Goal: Task Accomplishment & Management: Manage account settings

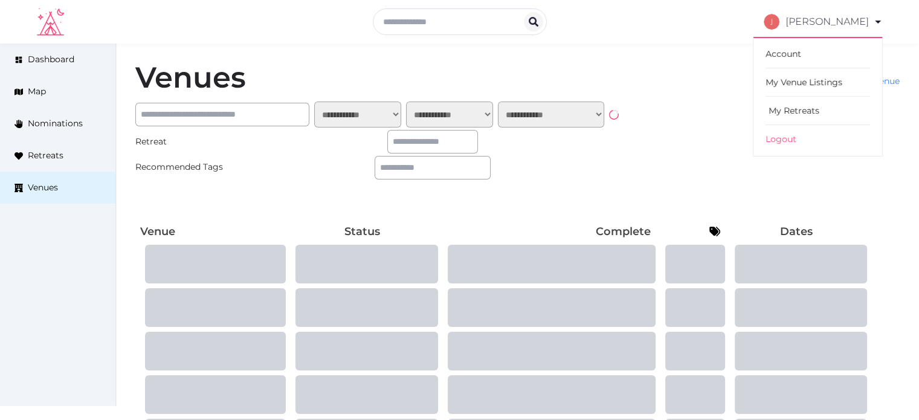
drag, startPoint x: 792, startPoint y: 113, endPoint x: 771, endPoint y: 113, distance: 21.8
click at [792, 113] on link "My Retreats" at bounding box center [818, 111] width 105 height 28
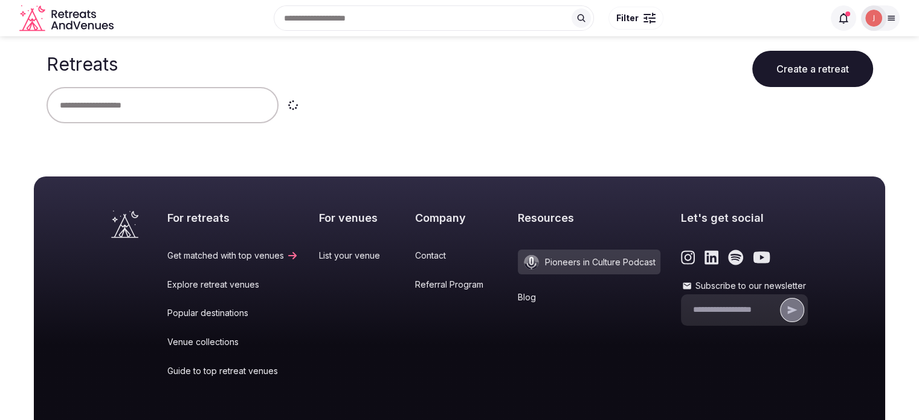
click at [150, 102] on input "text" at bounding box center [163, 105] width 232 height 36
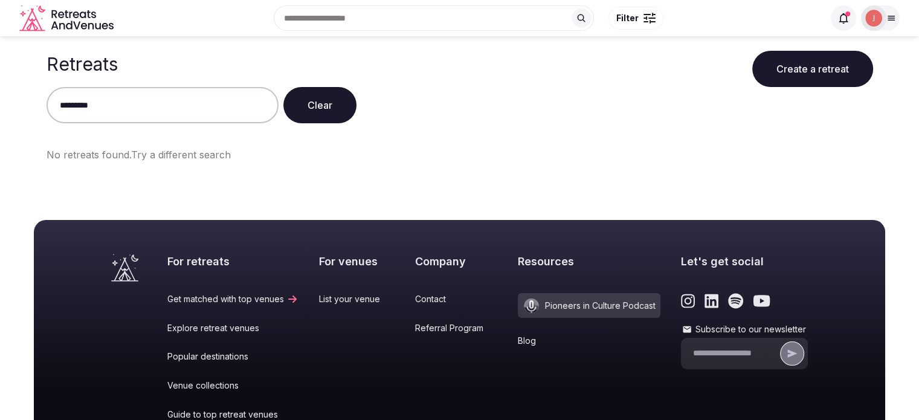
click at [885, 19] on div at bounding box center [873, 17] width 25 height 25
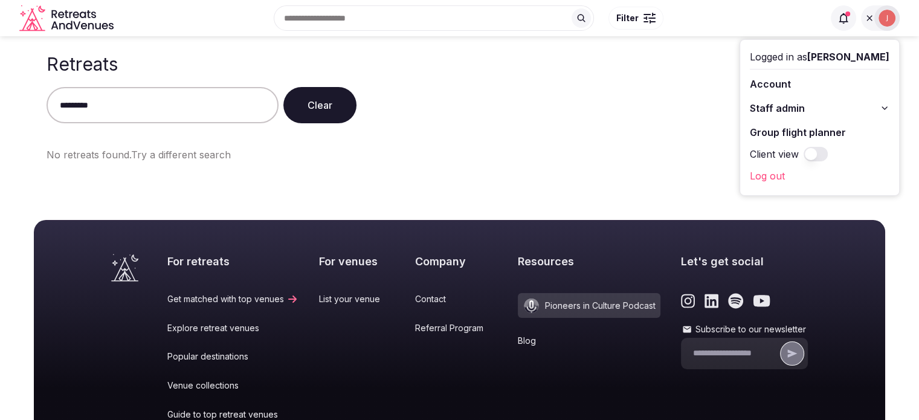
click at [792, 103] on button "Staff admin" at bounding box center [820, 108] width 140 height 19
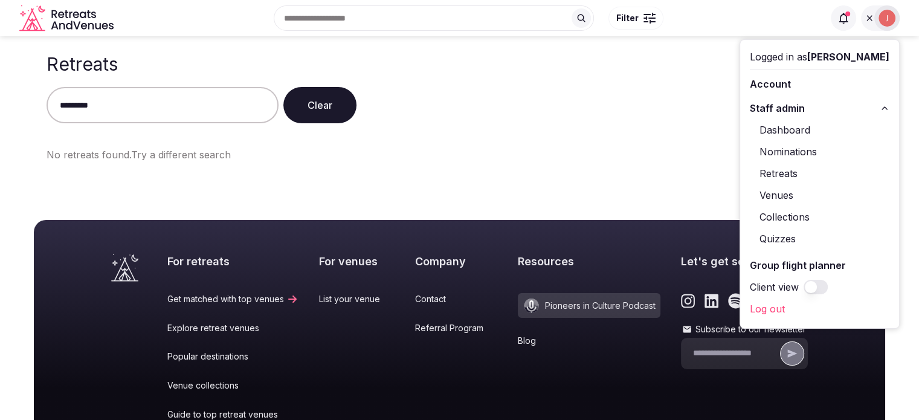
click at [784, 123] on link "Dashboard" at bounding box center [820, 129] width 140 height 19
click at [117, 106] on input "*********" at bounding box center [163, 105] width 232 height 36
drag, startPoint x: 117, startPoint y: 106, endPoint x: 7, endPoint y: 96, distance: 110.4
click at [2, 96] on main "Retreats Create a retreat ********* Clear No retreats found. Try a different se…" at bounding box center [459, 111] width 919 height 150
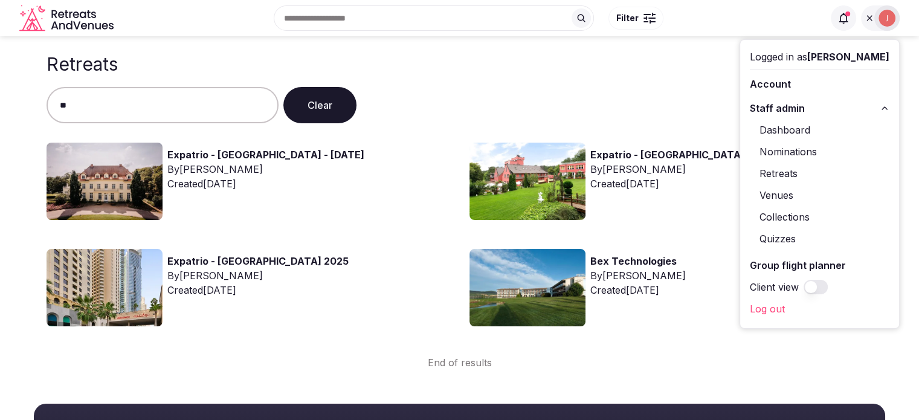
click at [187, 67] on div "Retreats Create a retreat" at bounding box center [460, 61] width 827 height 51
click at [172, 109] on input "**" at bounding box center [163, 105] width 232 height 36
type input "*"
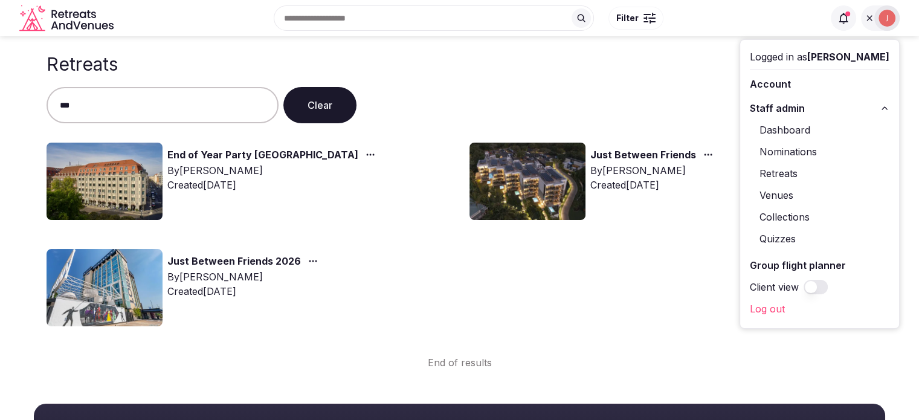
type input "***"
click at [117, 165] on img at bounding box center [105, 181] width 116 height 77
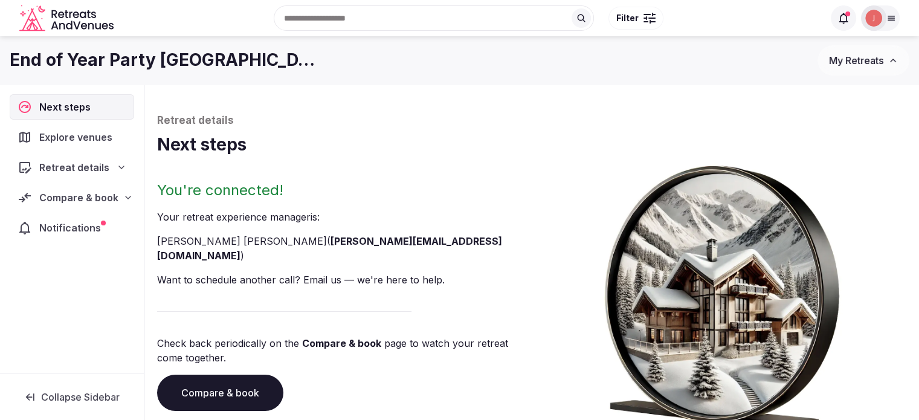
click at [131, 198] on div "Compare & book" at bounding box center [72, 197] width 124 height 25
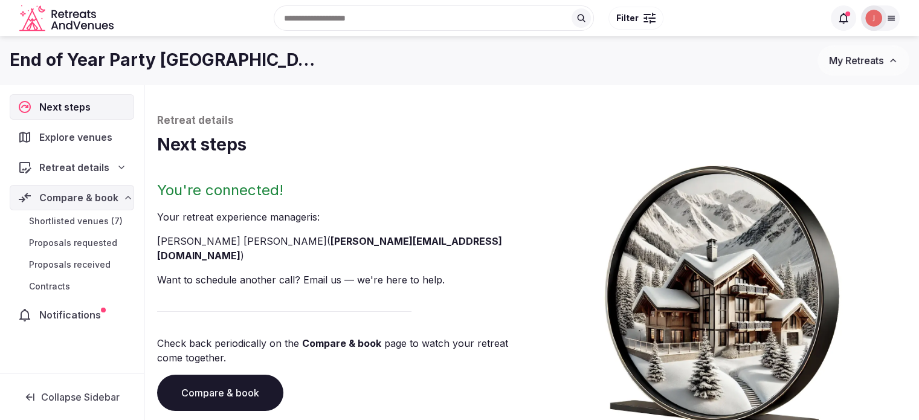
click at [97, 219] on span "Shortlisted venues (7)" at bounding box center [76, 221] width 94 height 12
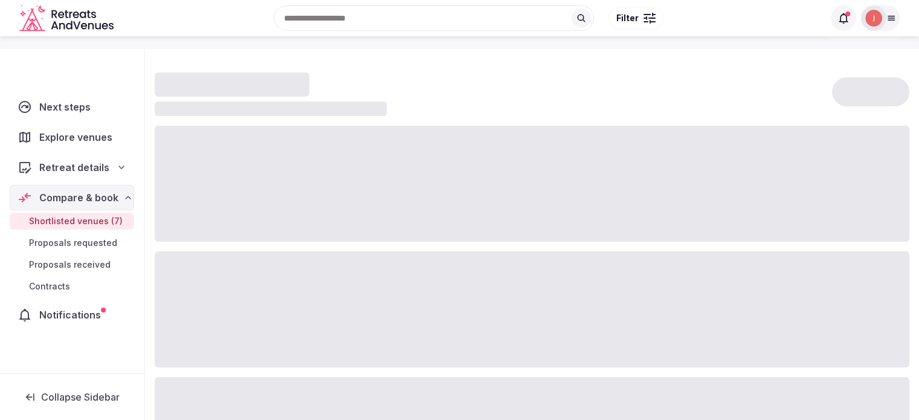
scroll to position [121, 0]
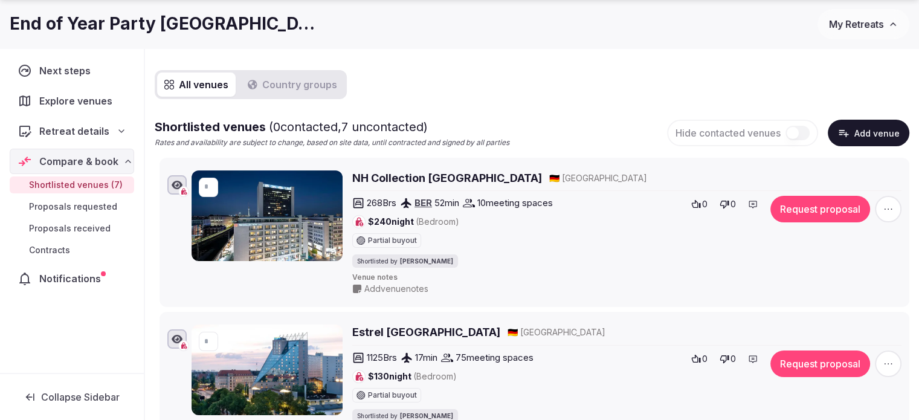
click at [94, 126] on span "Retreat details" at bounding box center [74, 131] width 70 height 15
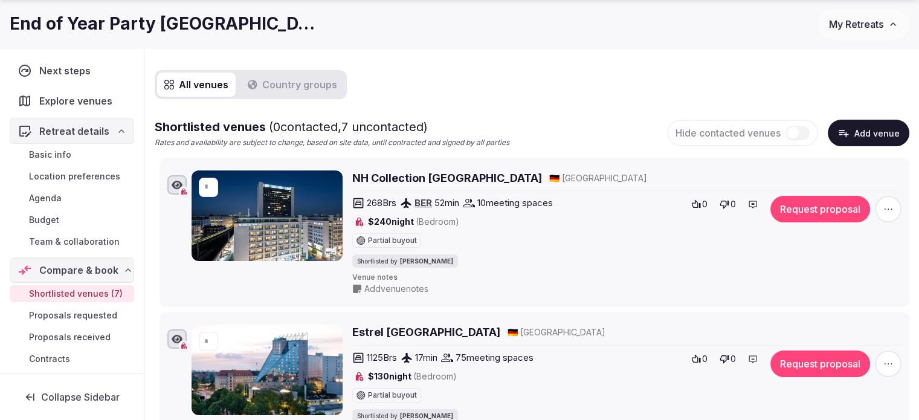
click at [66, 156] on span "Basic info" at bounding box center [50, 155] width 42 height 12
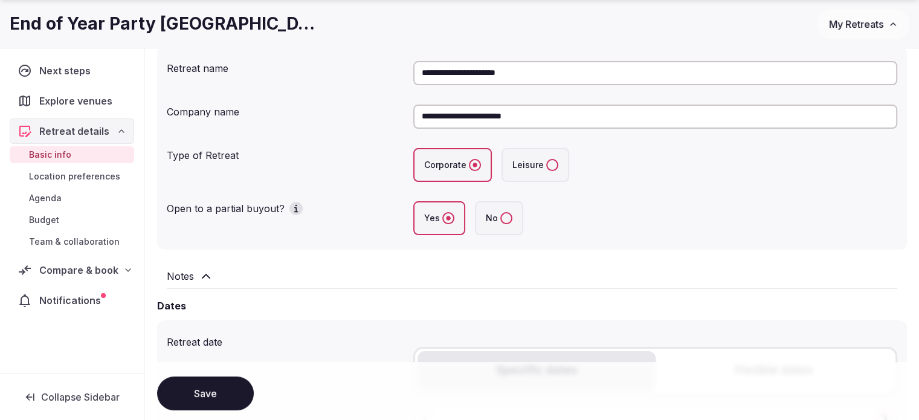
scroll to position [181, 0]
click at [193, 277] on h2 "Notes" at bounding box center [180, 275] width 27 height 15
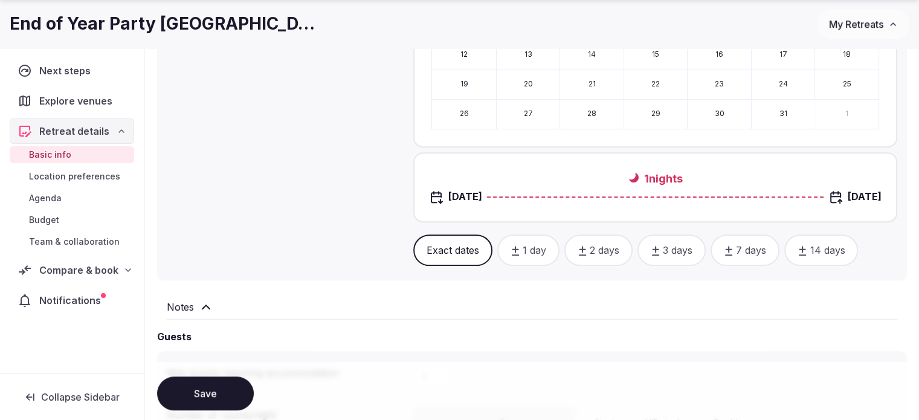
scroll to position [725, 0]
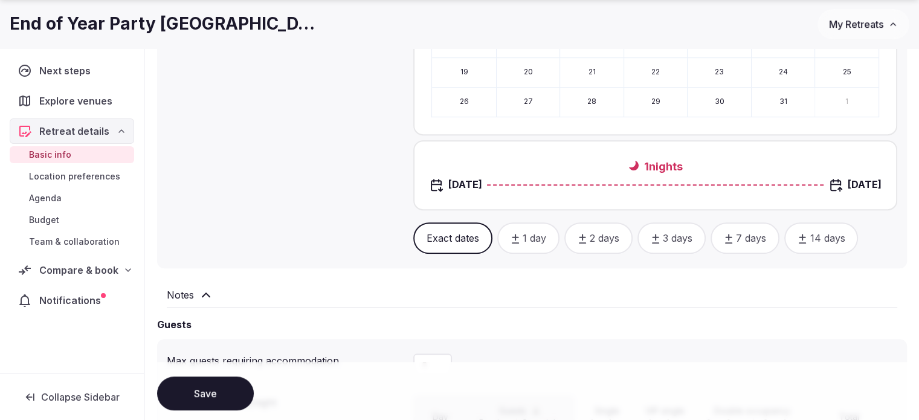
click at [193, 292] on div "Notes" at bounding box center [532, 295] width 731 height 15
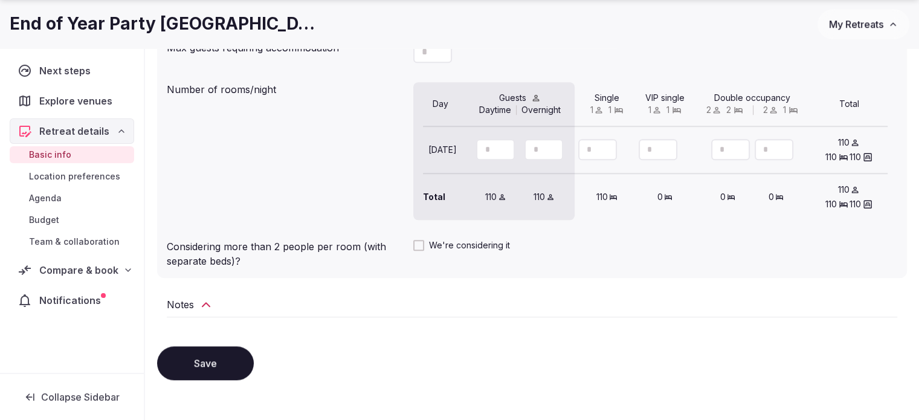
scroll to position [1139, 0]
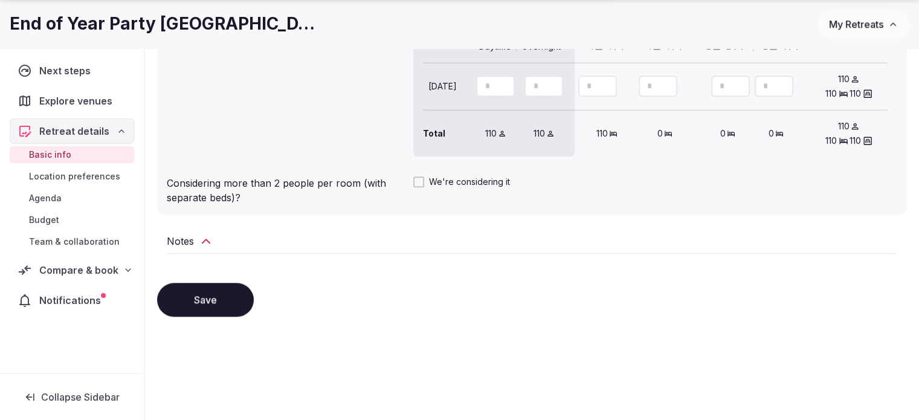
click at [191, 238] on h2 "Notes" at bounding box center [180, 241] width 27 height 15
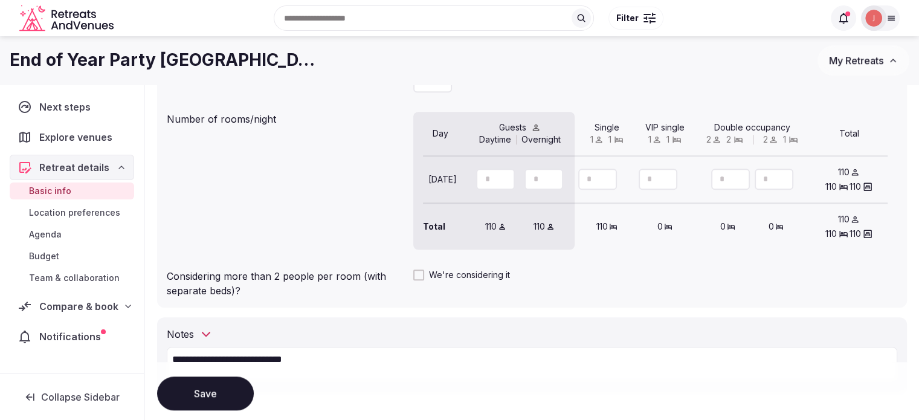
scroll to position [1018, 0]
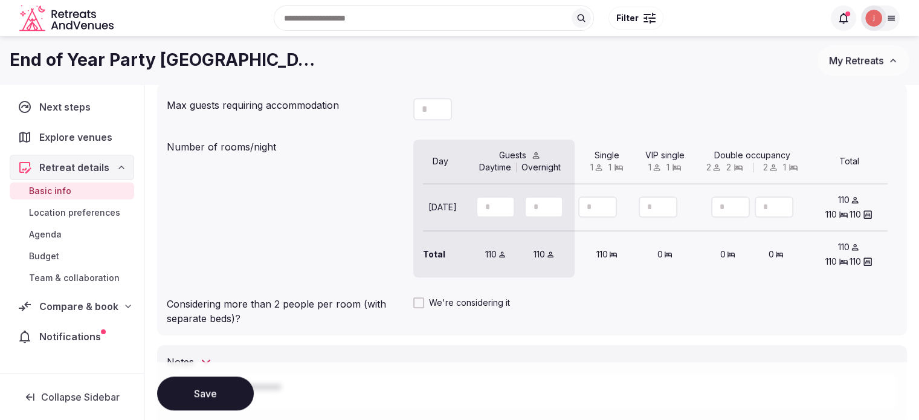
click at [75, 210] on span "Location preferences" at bounding box center [74, 213] width 91 height 12
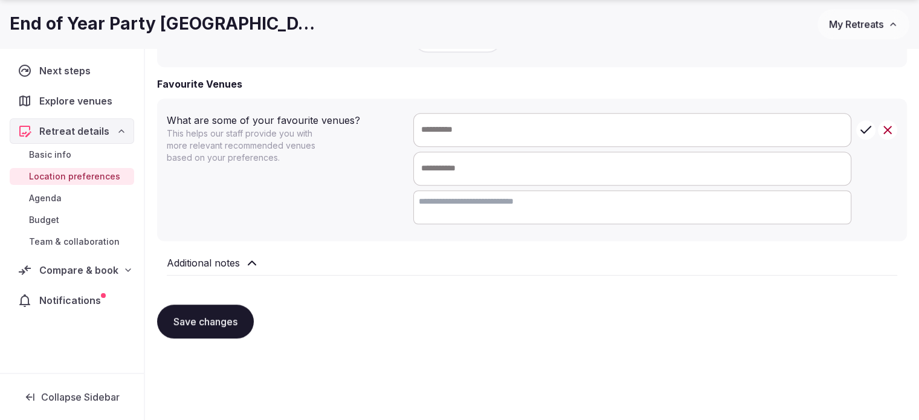
scroll to position [839, 0]
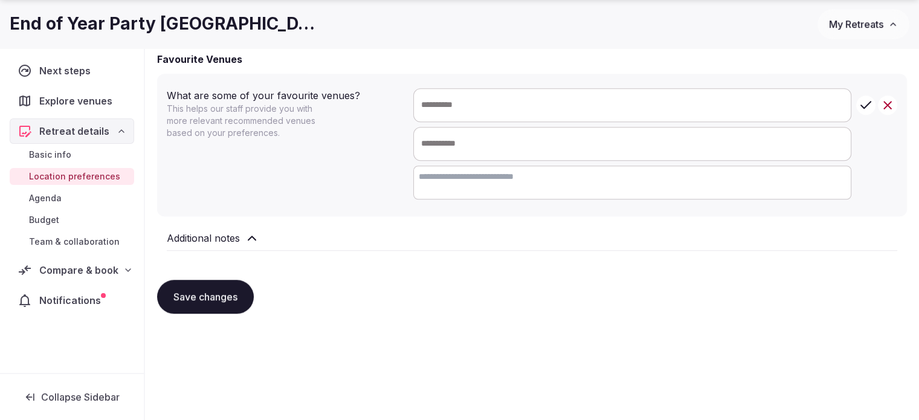
click at [60, 202] on span "Agenda" at bounding box center [45, 198] width 33 height 12
click at [44, 199] on span "Agenda" at bounding box center [45, 198] width 33 height 12
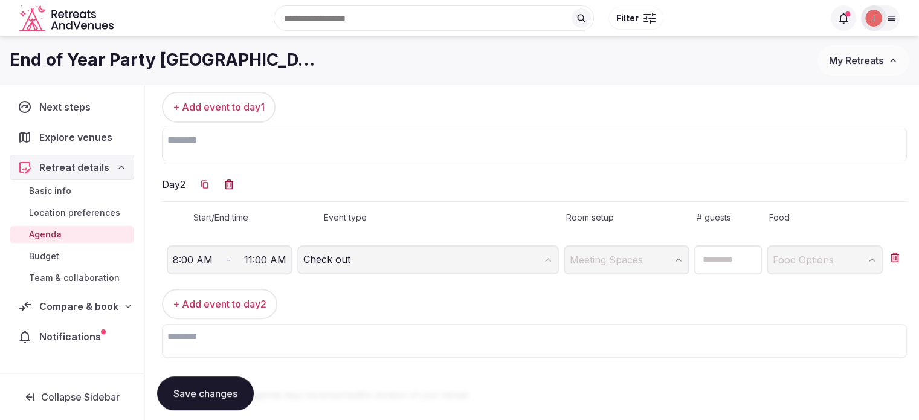
scroll to position [302, 0]
click at [59, 253] on span "Budget" at bounding box center [44, 256] width 30 height 12
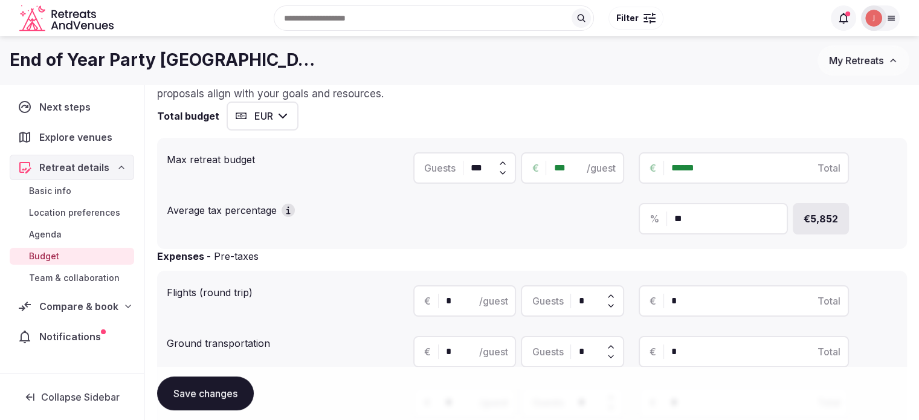
scroll to position [60, 0]
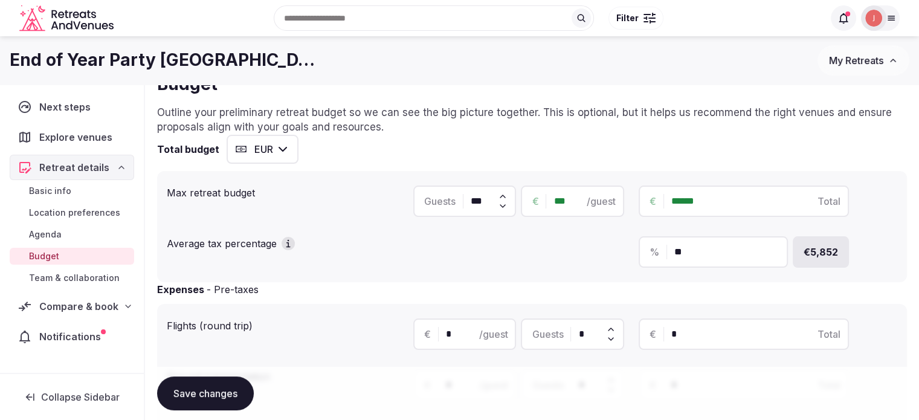
click at [70, 215] on span "Location preferences" at bounding box center [74, 213] width 91 height 12
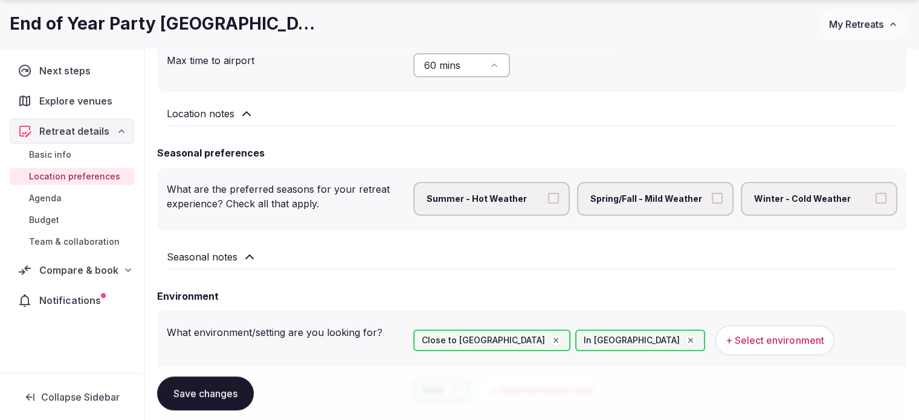
scroll to position [302, 0]
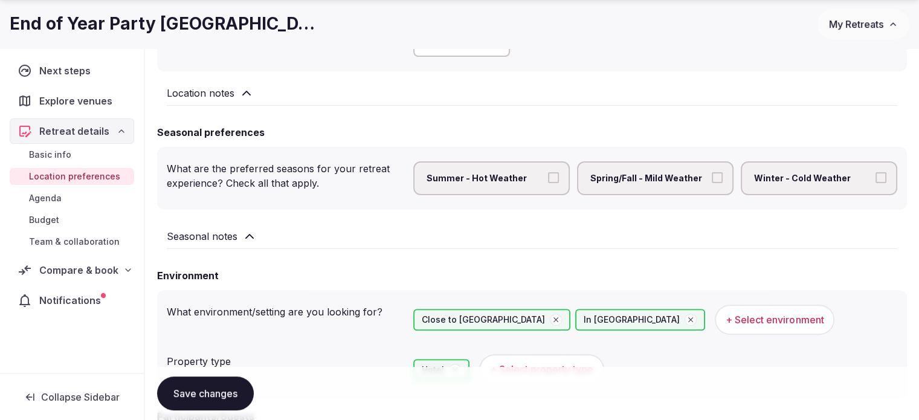
click at [67, 266] on span "Compare & book" at bounding box center [78, 270] width 79 height 15
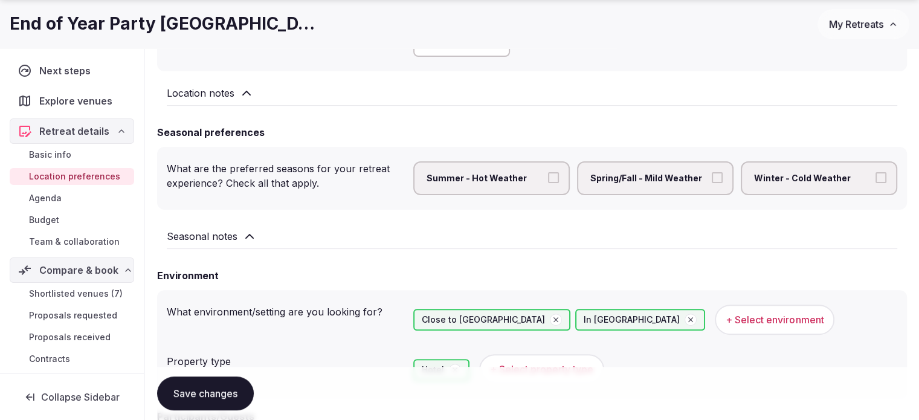
click at [77, 288] on span "Shortlisted venues (7)" at bounding box center [76, 294] width 94 height 12
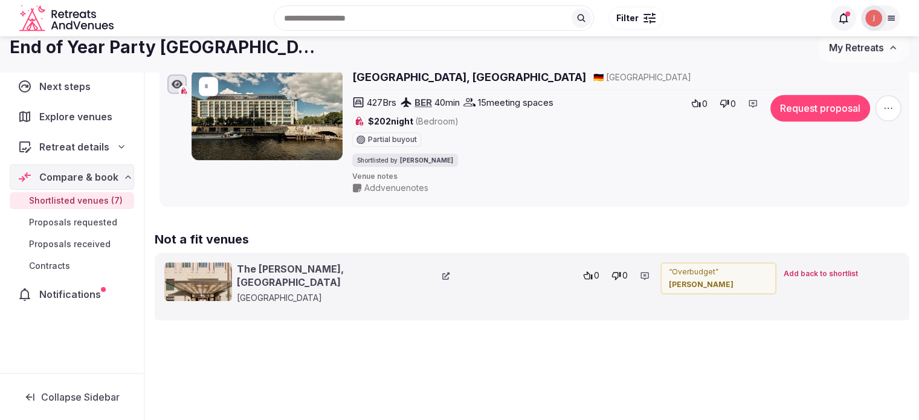
scroll to position [1088, 0]
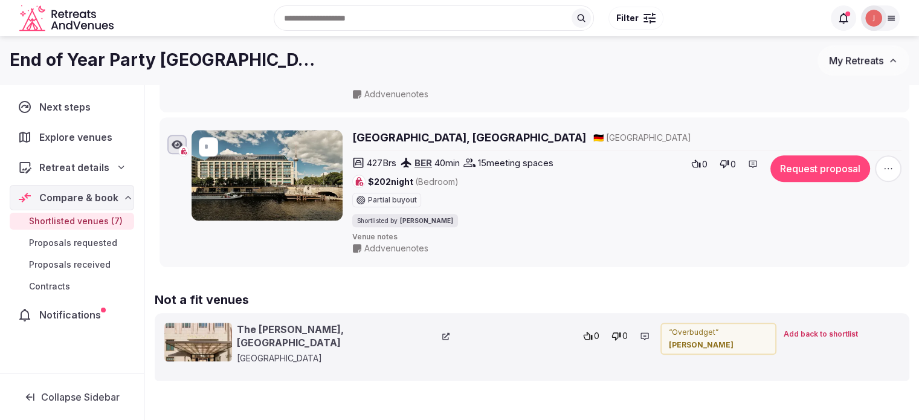
click at [73, 161] on span "Retreat details" at bounding box center [73, 167] width 69 height 15
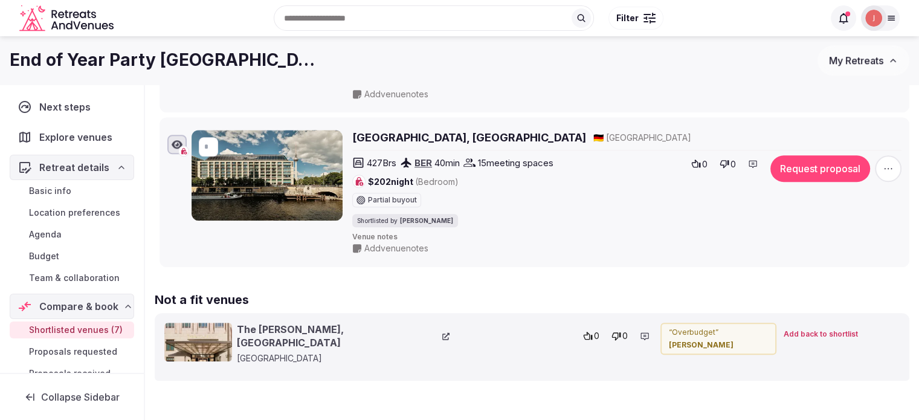
click at [56, 193] on span "Basic info" at bounding box center [50, 191] width 42 height 12
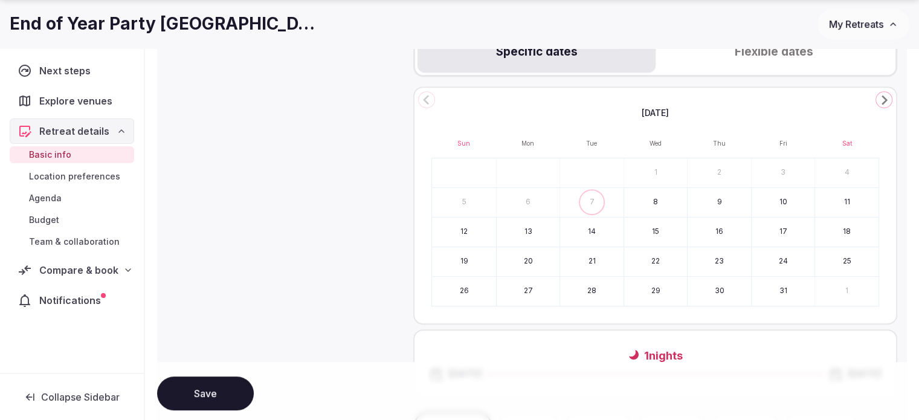
scroll to position [846, 0]
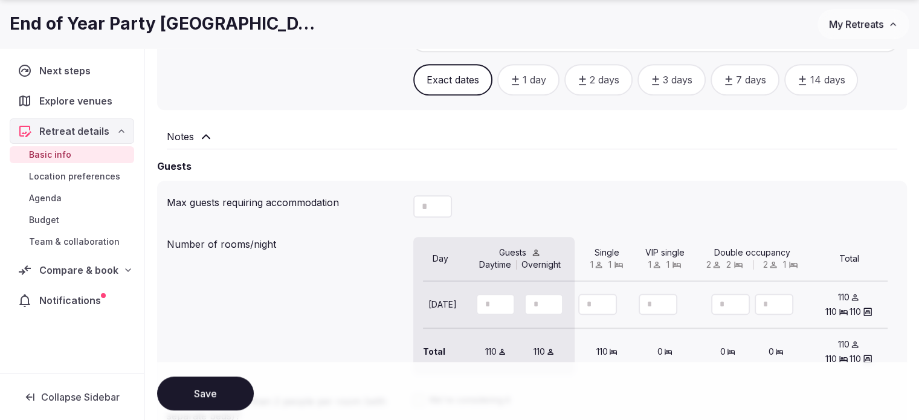
click at [199, 139] on icon at bounding box center [206, 136] width 15 height 15
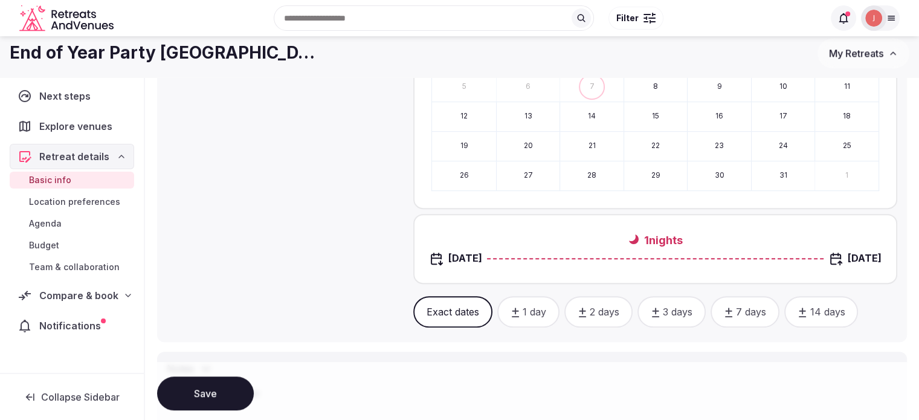
scroll to position [604, 0]
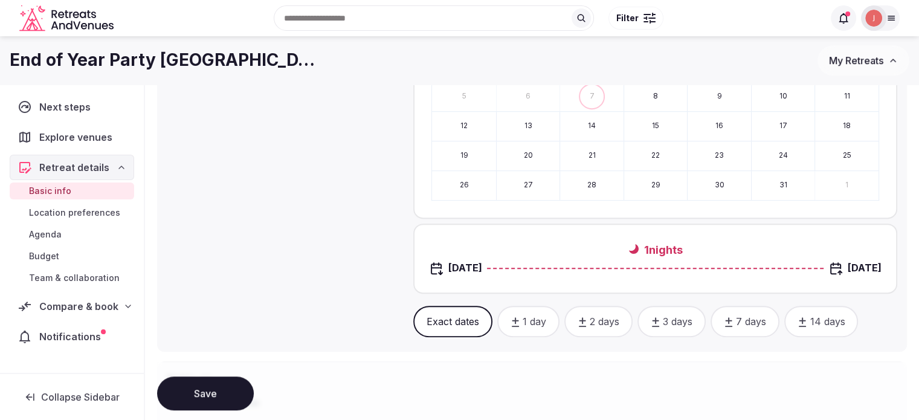
click at [63, 309] on span "Compare & book" at bounding box center [78, 306] width 79 height 15
click at [63, 325] on span "Shortlisted venues (7)" at bounding box center [76, 330] width 94 height 12
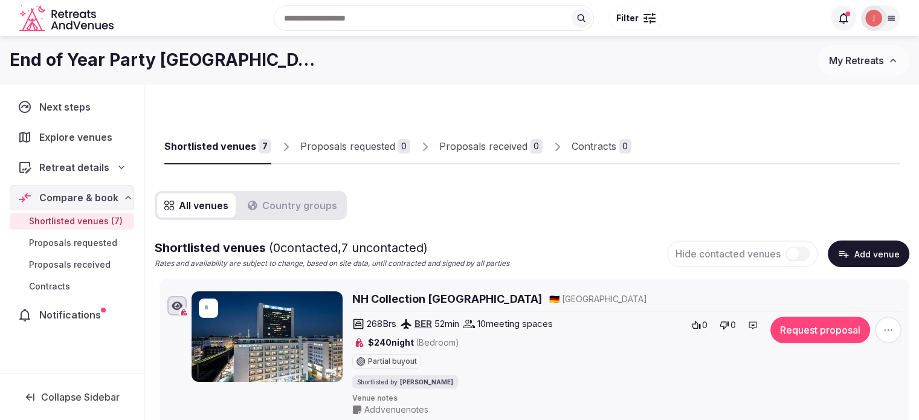
click at [103, 164] on span "Retreat details" at bounding box center [74, 167] width 70 height 15
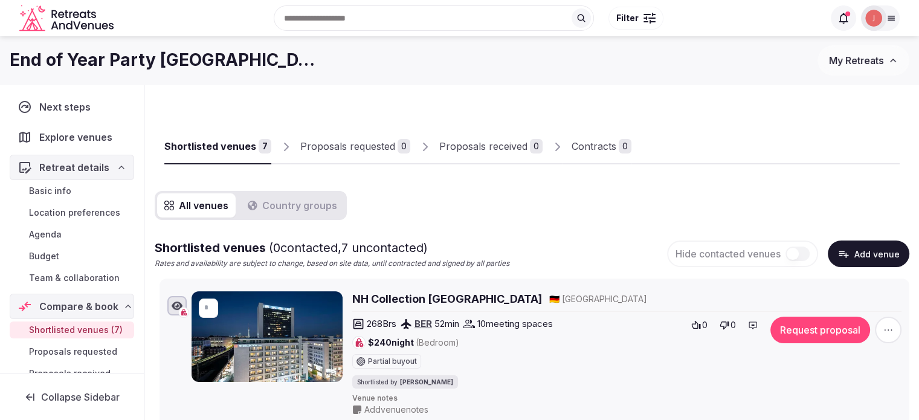
click at [56, 193] on span "Basic info" at bounding box center [50, 191] width 42 height 12
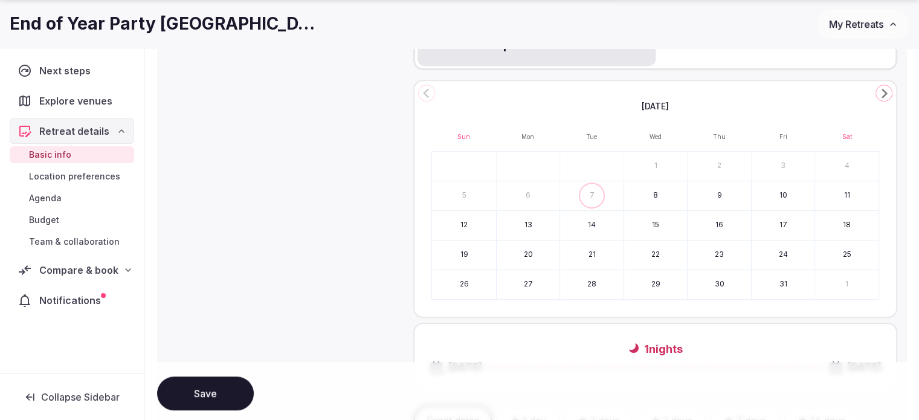
scroll to position [665, 0]
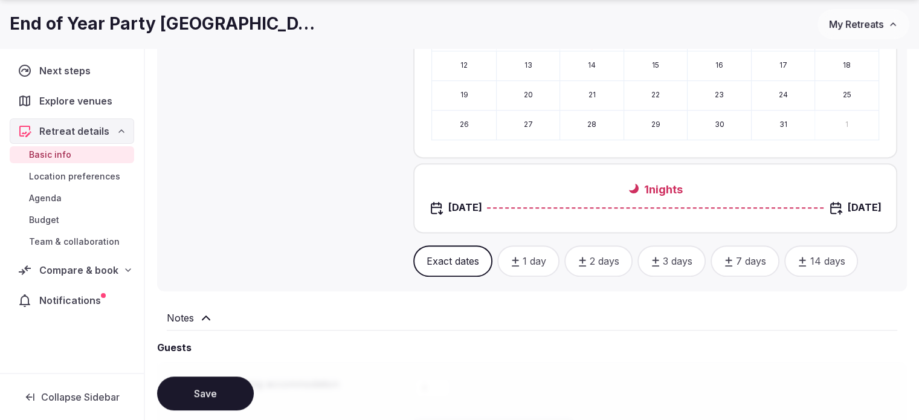
click at [89, 263] on span "Compare & book" at bounding box center [78, 270] width 79 height 15
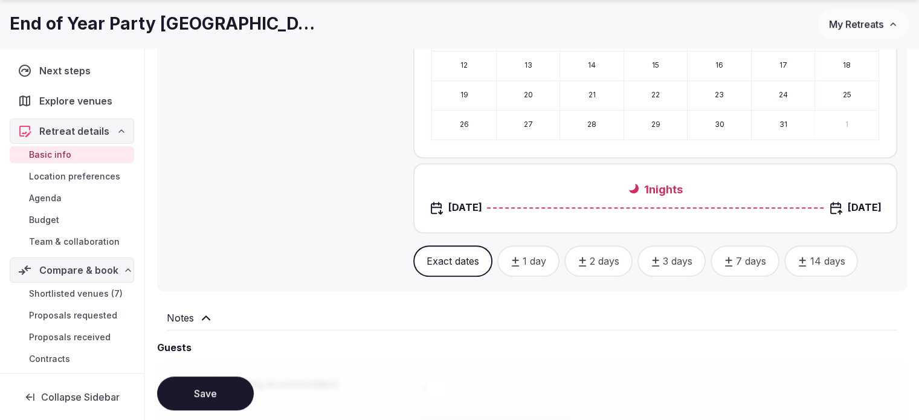
click at [51, 219] on span "Budget" at bounding box center [44, 220] width 30 height 12
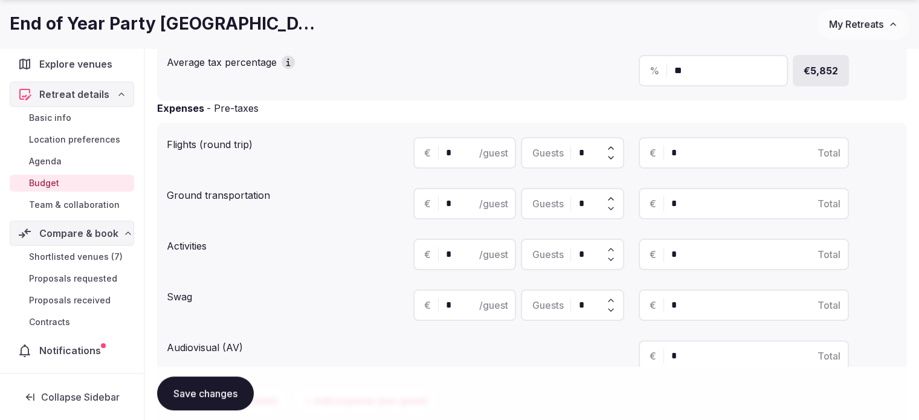
scroll to position [35, 0]
click at [68, 362] on div "Notifications" at bounding box center [72, 352] width 124 height 25
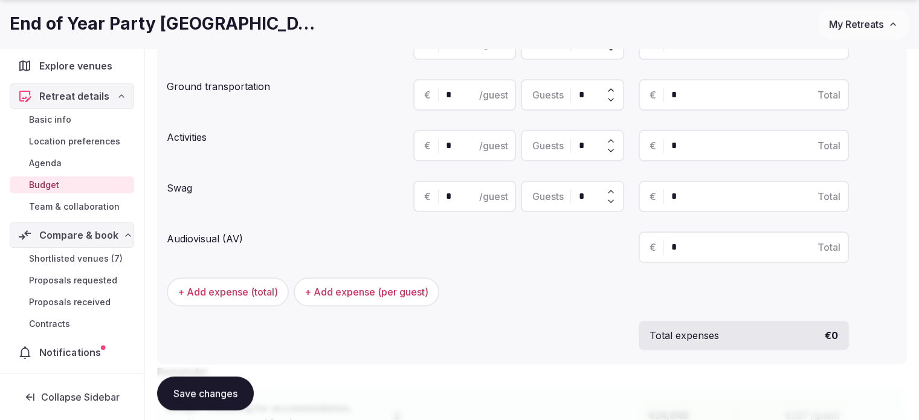
scroll to position [483, 0]
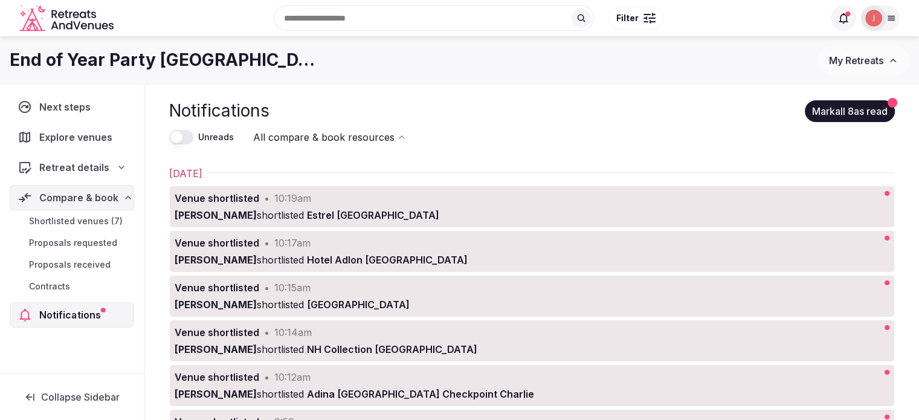
click at [73, 144] on div "Explore venues" at bounding box center [72, 136] width 124 height 25
click at [58, 180] on nav "Next steps Explore venues Retreat details Compare & book Shortlisted venues (7)…" at bounding box center [72, 210] width 124 height 233
click at [76, 158] on div "Retreat details" at bounding box center [72, 167] width 124 height 25
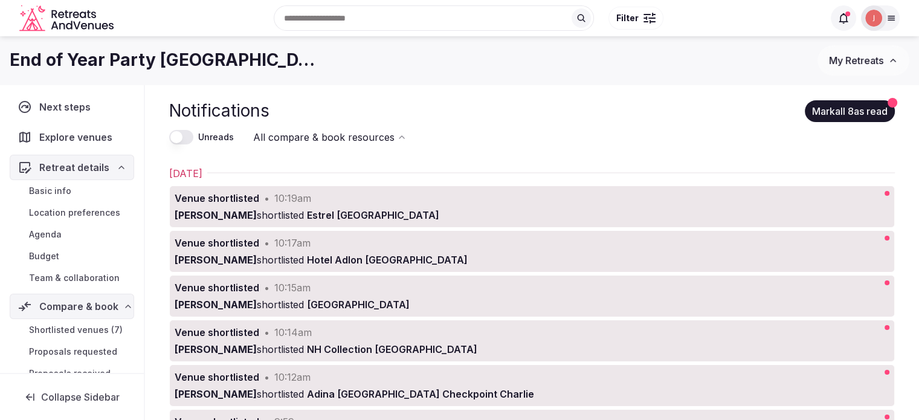
click at [65, 277] on span "Team & collaboration" at bounding box center [74, 278] width 91 height 12
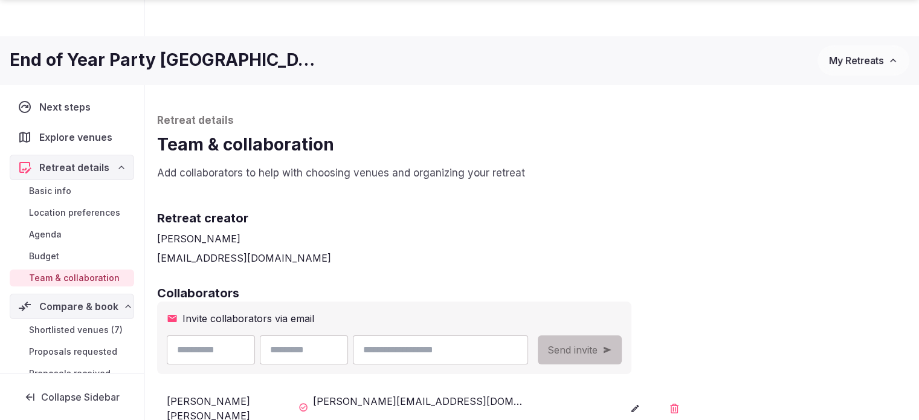
scroll to position [181, 0]
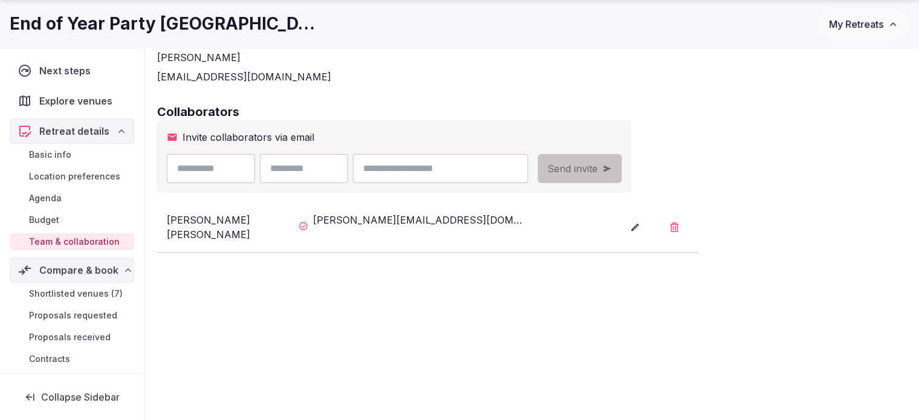
click at [220, 158] on input "text" at bounding box center [211, 168] width 88 height 29
type input "*****"
type input "*"
click at [870, 18] on span "My Retreats" at bounding box center [856, 24] width 54 height 12
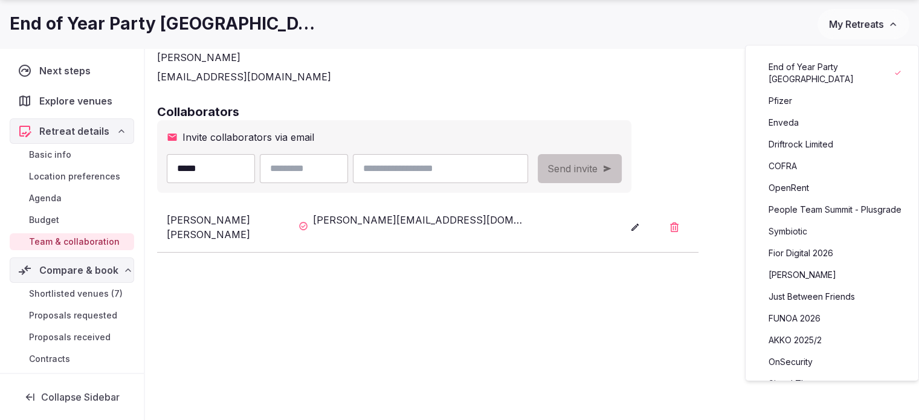
click at [737, 57] on div "Oksana Dushar" at bounding box center [532, 57] width 750 height 15
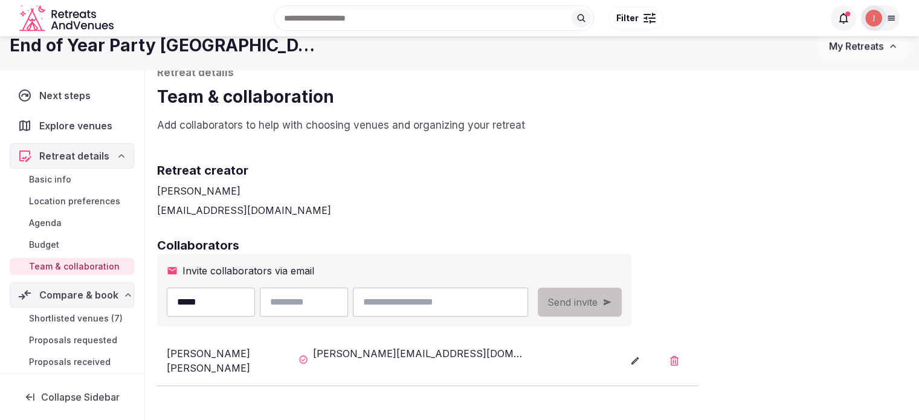
scroll to position [0, 0]
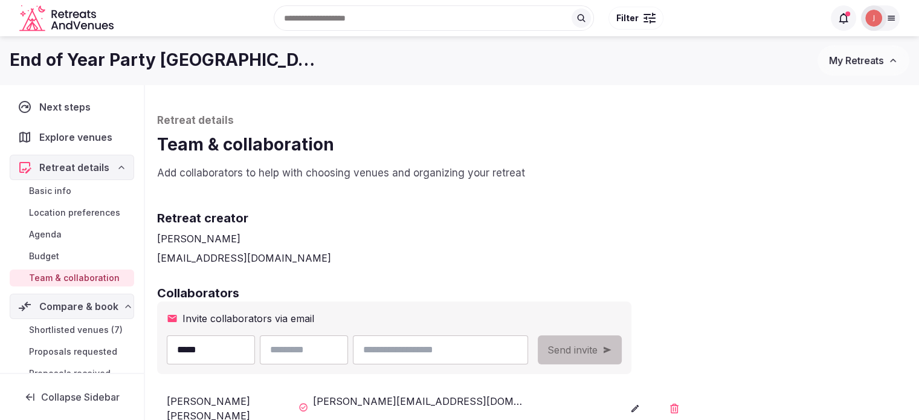
click at [890, 30] on div at bounding box center [880, 17] width 39 height 25
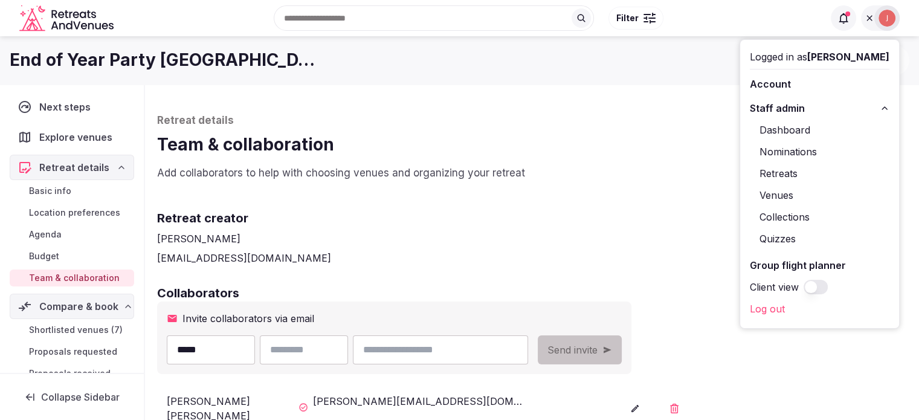
click at [764, 184] on div "Dashboard Nominations Retreats Venues Collections Quizzes" at bounding box center [820, 184] width 140 height 133
click at [767, 171] on link "Retreats" at bounding box center [820, 173] width 140 height 19
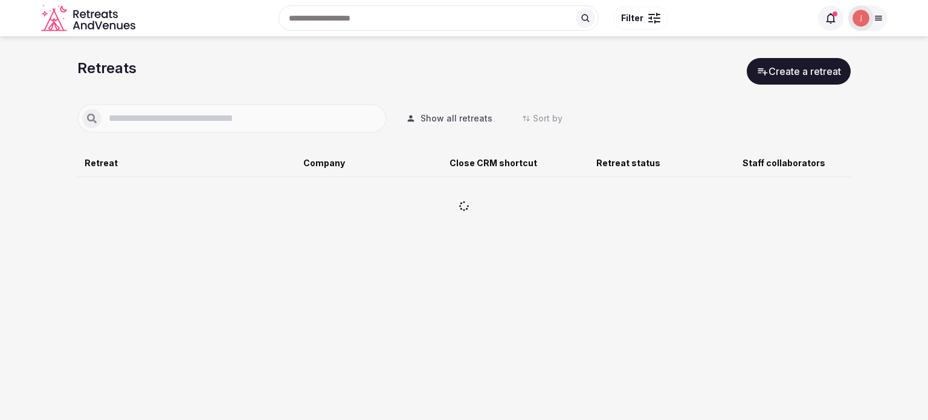
click at [155, 121] on input "text" at bounding box center [242, 118] width 280 height 15
type input "***"
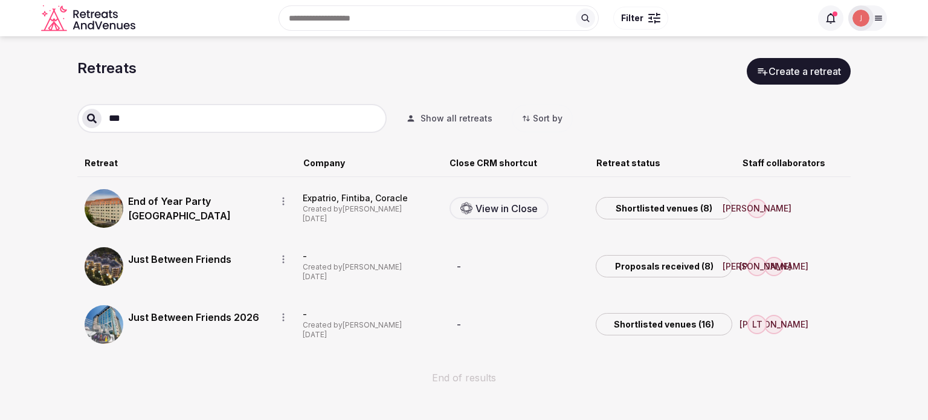
click at [781, 208] on div "JA" at bounding box center [793, 208] width 102 height 30
type input "**"
click at [763, 284] on button "Julen Ortega" at bounding box center [778, 284] width 114 height 19
click at [878, 204] on section "Retreats Create a retreat *** Show all retreats Sort by Retreat Company Close C…" at bounding box center [464, 227] width 928 height 383
click at [152, 189] on div "End of Year Party [GEOGRAPHIC_DATA]" at bounding box center [210, 208] width 165 height 39
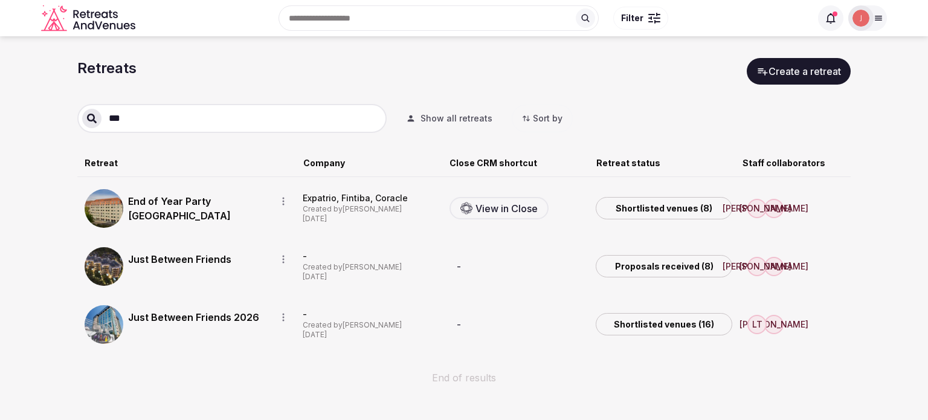
click at [152, 194] on link "End of Year Party [GEOGRAPHIC_DATA]" at bounding box center [197, 208] width 138 height 29
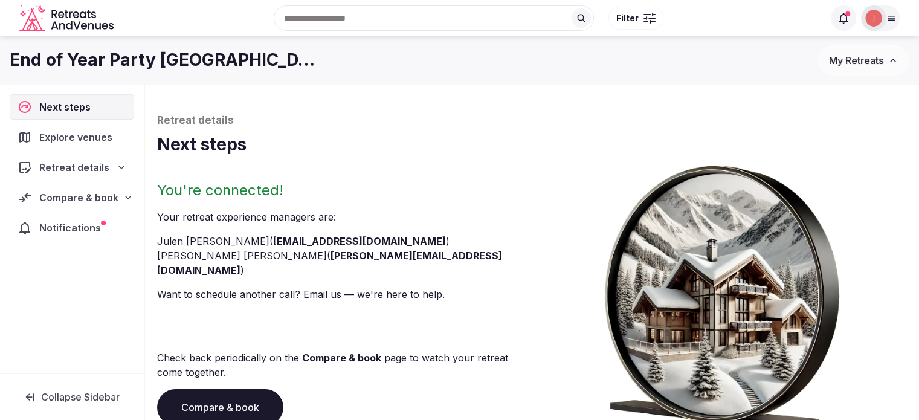
click at [57, 169] on span "Retreat details" at bounding box center [74, 167] width 70 height 15
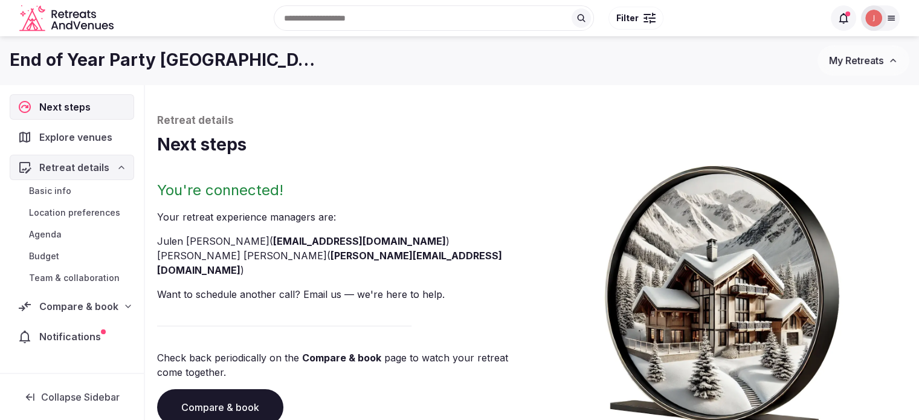
click at [66, 189] on span "Basic info" at bounding box center [50, 191] width 42 height 12
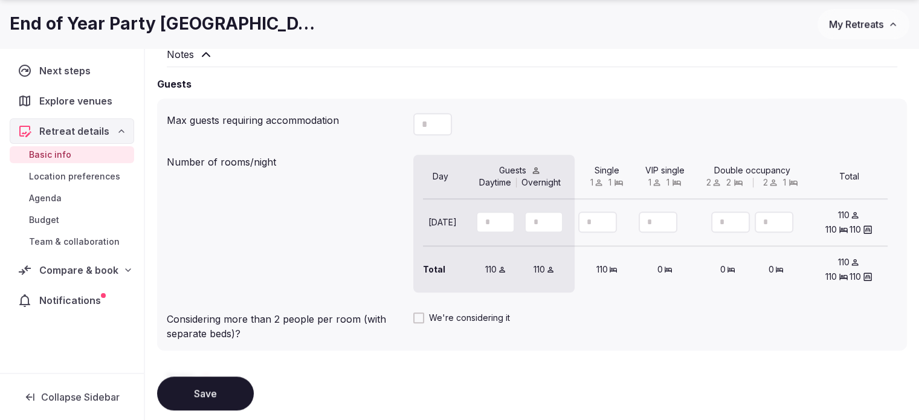
scroll to position [967, 0]
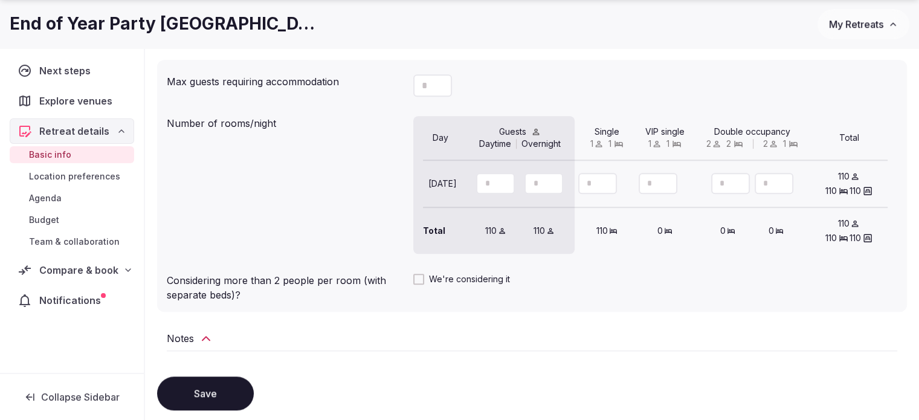
click at [86, 282] on nav "Next steps Explore venues Retreat details Basic info Location preferences Agend…" at bounding box center [72, 185] width 124 height 255
click at [85, 294] on span "Notifications" at bounding box center [72, 300] width 66 height 15
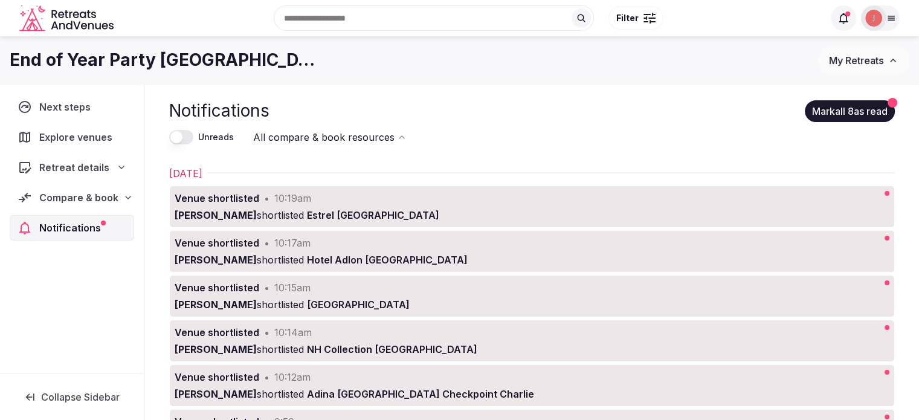
click at [71, 195] on span "Compare & book" at bounding box center [78, 197] width 79 height 15
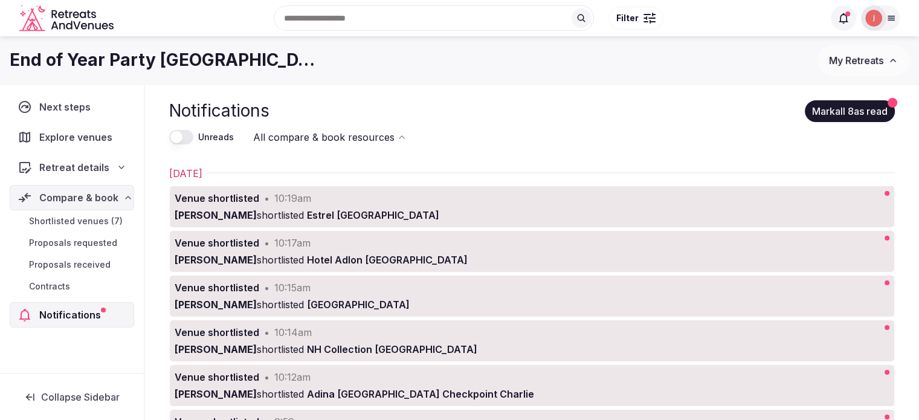
click at [76, 222] on span "Shortlisted venues (7)" at bounding box center [76, 221] width 94 height 12
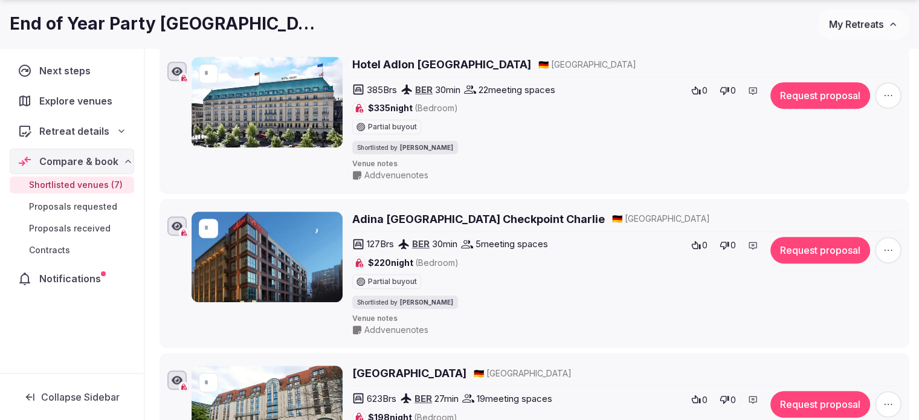
scroll to position [544, 0]
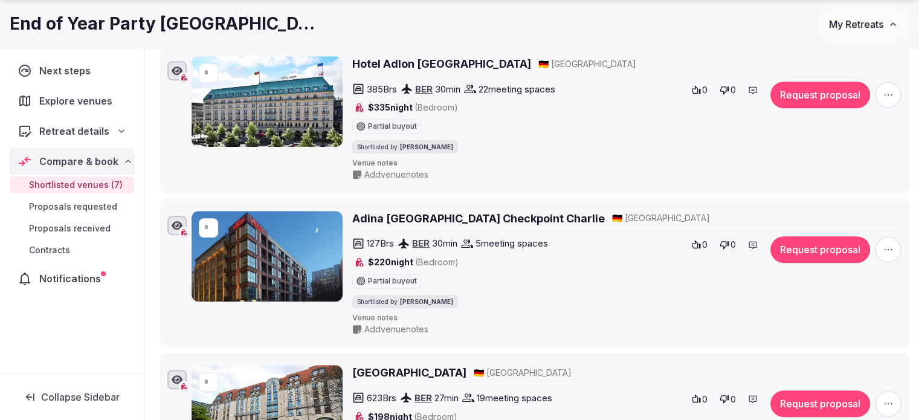
click at [111, 135] on div "Retreat details" at bounding box center [72, 131] width 109 height 15
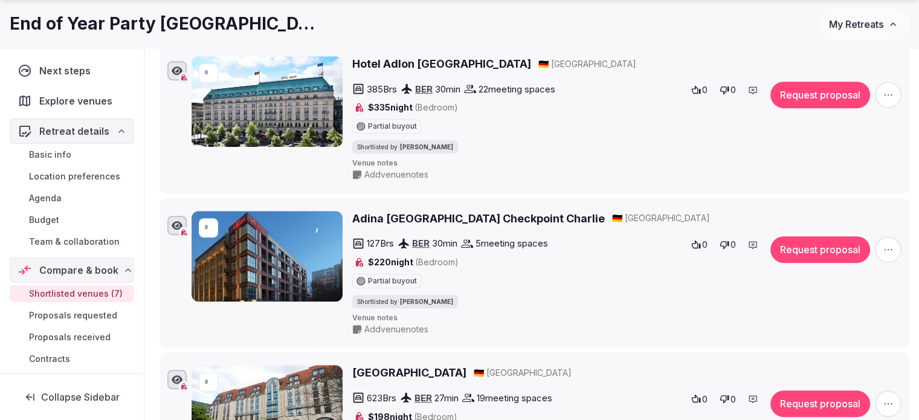
click at [110, 135] on div "Retreat details" at bounding box center [72, 131] width 109 height 15
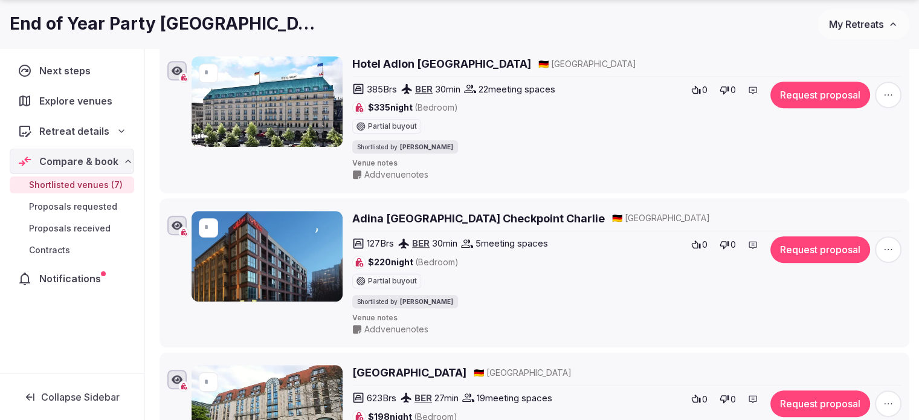
click at [101, 99] on span "Explore venues" at bounding box center [78, 101] width 78 height 15
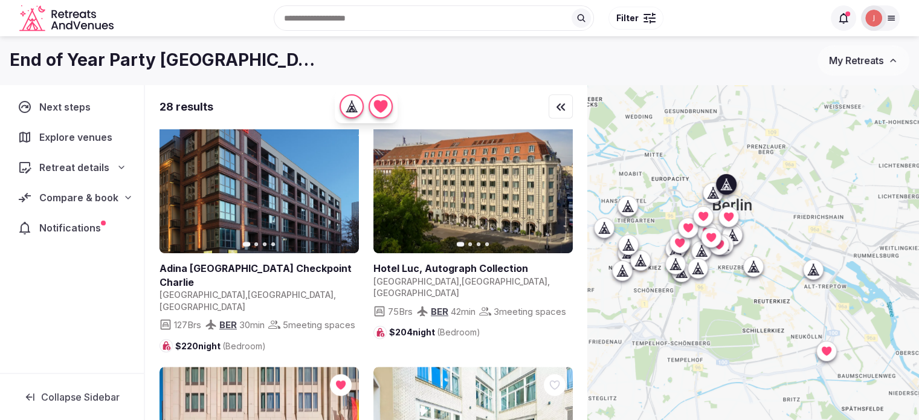
scroll to position [181, 0]
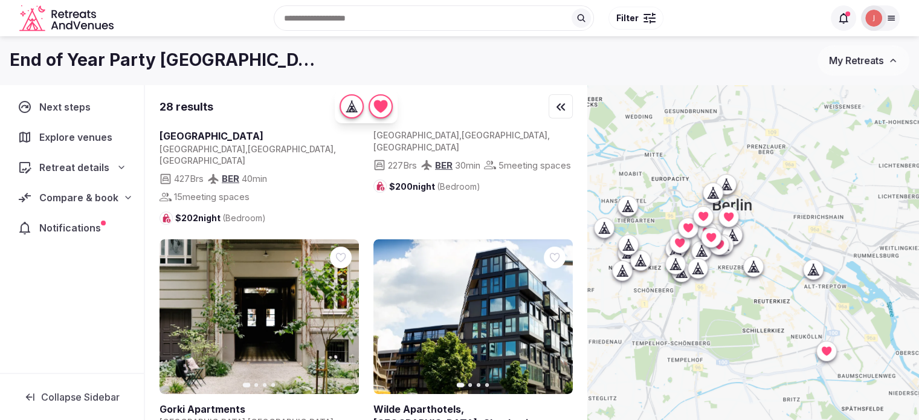
click at [75, 193] on span "Compare & book" at bounding box center [78, 197] width 79 height 15
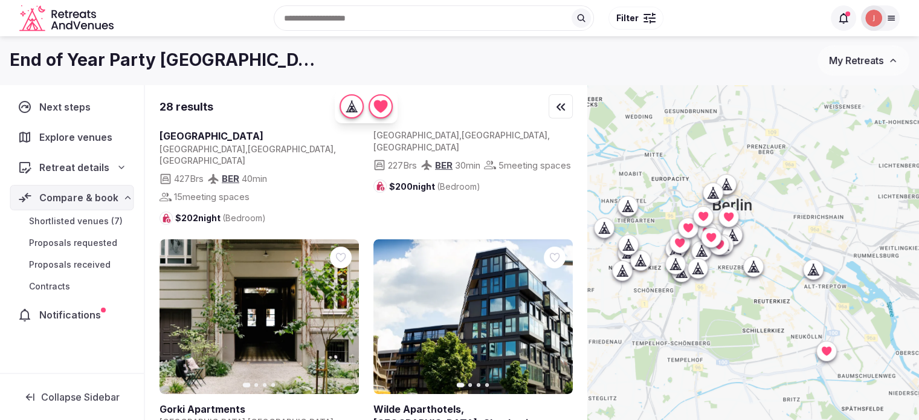
click at [77, 219] on span "Shortlisted venues (7)" at bounding box center [76, 221] width 94 height 12
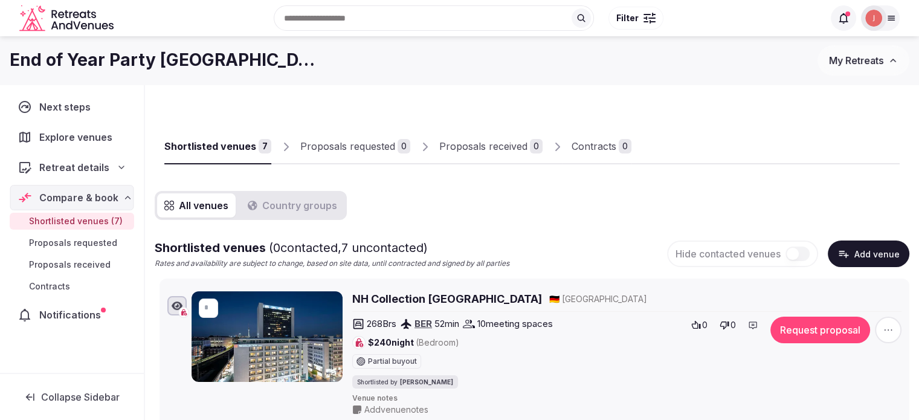
scroll to position [242, 0]
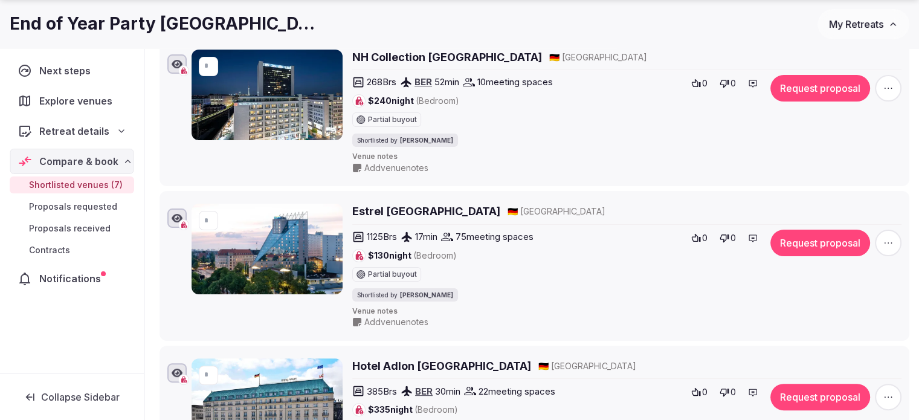
click at [73, 131] on span "Retreat details" at bounding box center [74, 131] width 70 height 15
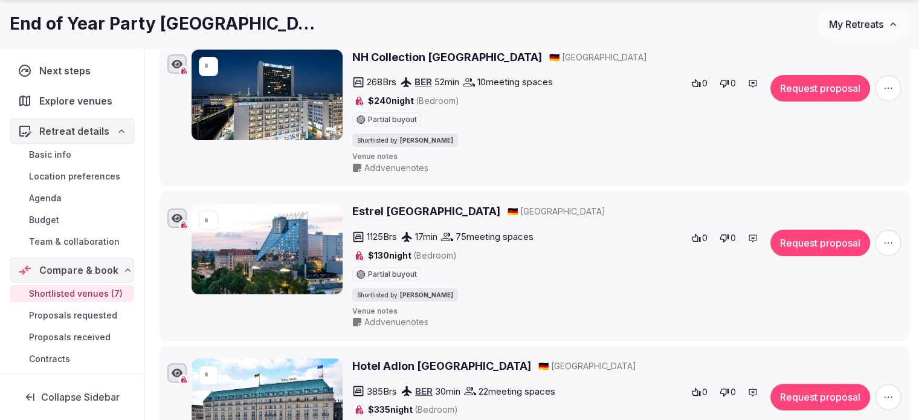
click at [56, 150] on span "Basic info" at bounding box center [50, 155] width 42 height 12
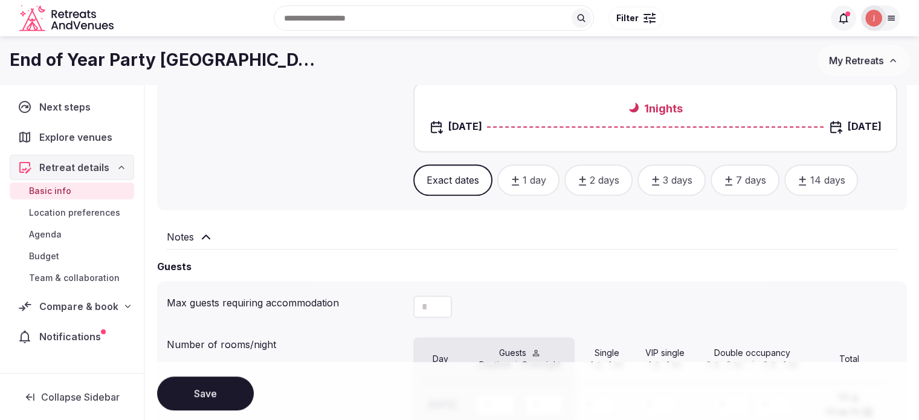
scroll to position [725, 0]
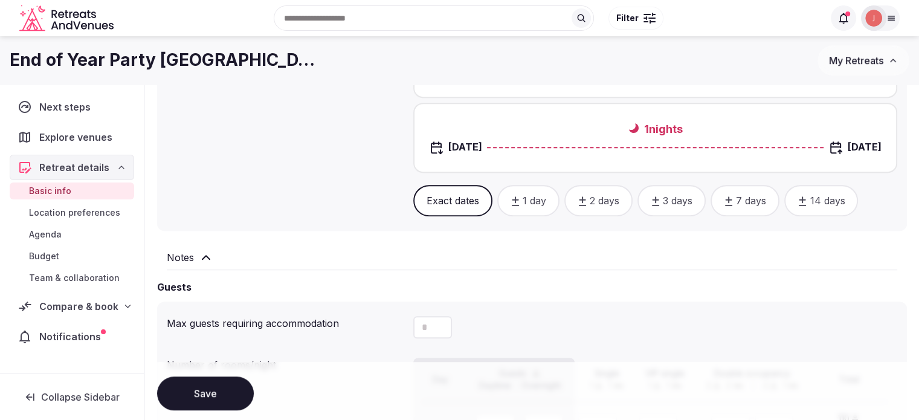
click at [48, 277] on span "Team & collaboration" at bounding box center [74, 278] width 91 height 12
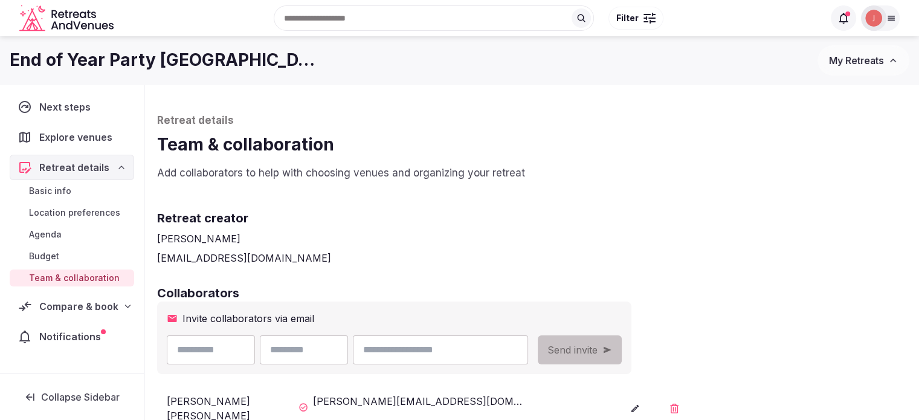
click at [63, 300] on span "Compare & book" at bounding box center [78, 306] width 79 height 15
click at [69, 324] on span "Shortlisted venues (7)" at bounding box center [76, 330] width 94 height 12
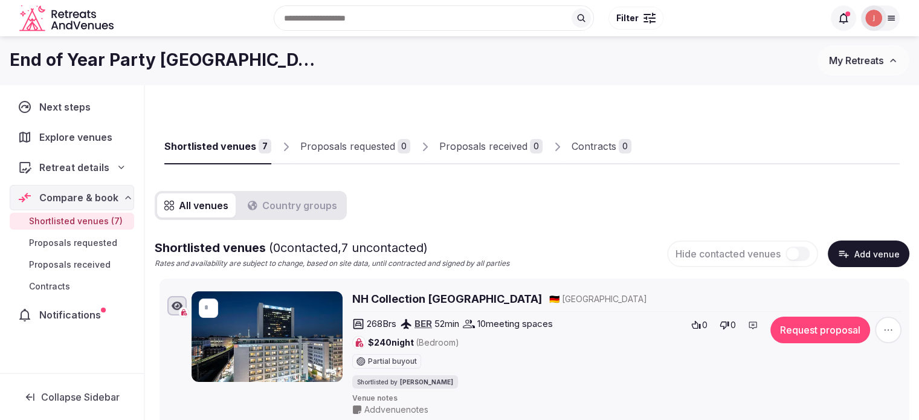
click at [83, 160] on span "Retreat details" at bounding box center [74, 167] width 70 height 15
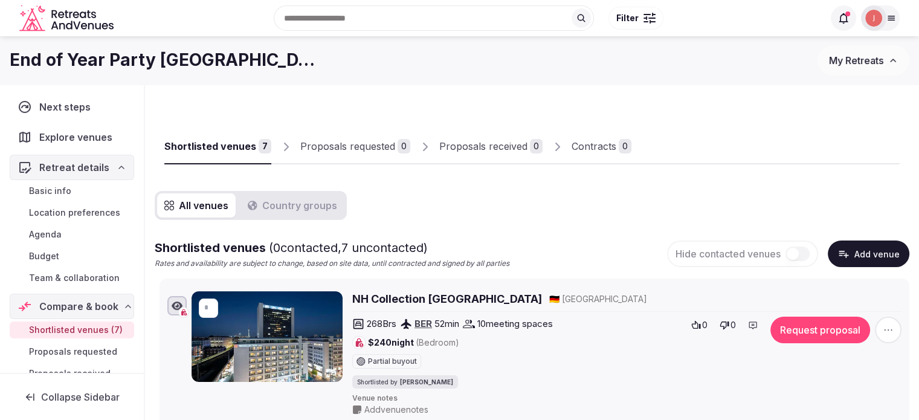
click at [45, 248] on link "Budget" at bounding box center [72, 256] width 124 height 17
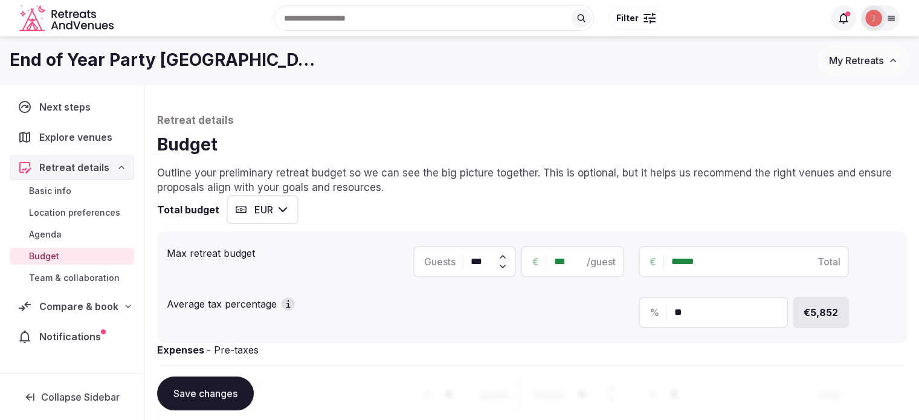
click at [74, 299] on span "Compare & book" at bounding box center [78, 306] width 79 height 15
click at [76, 321] on link "Shortlisted venues (7)" at bounding box center [72, 329] width 124 height 17
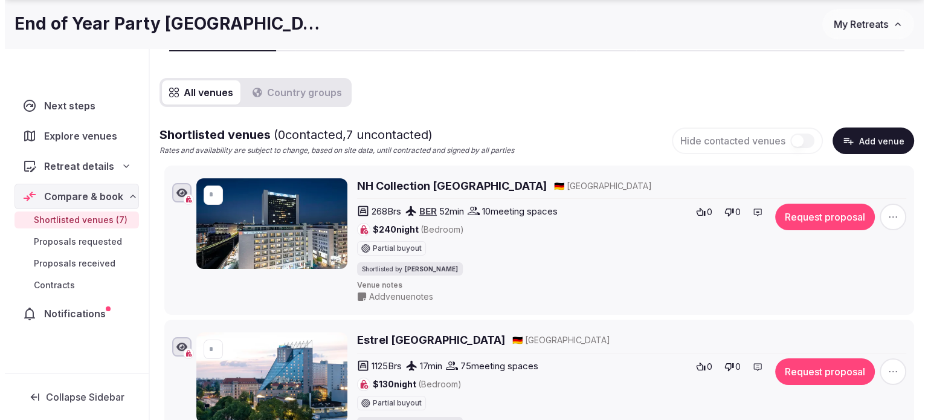
scroll to position [121, 0]
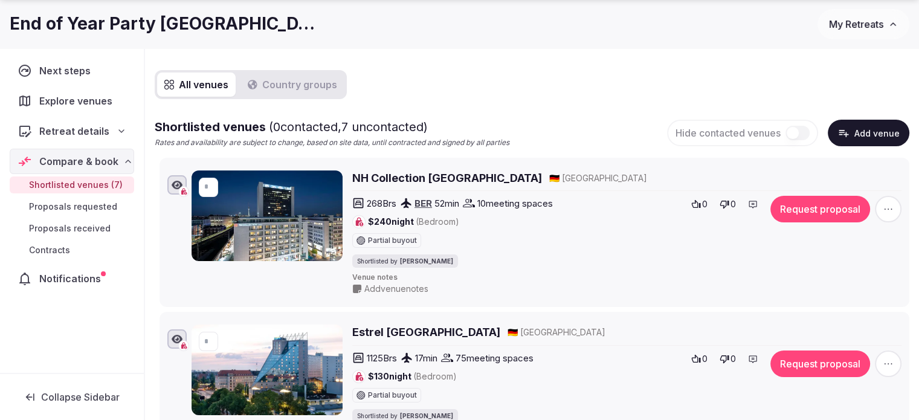
click at [836, 208] on button "Request proposal" at bounding box center [821, 209] width 100 height 27
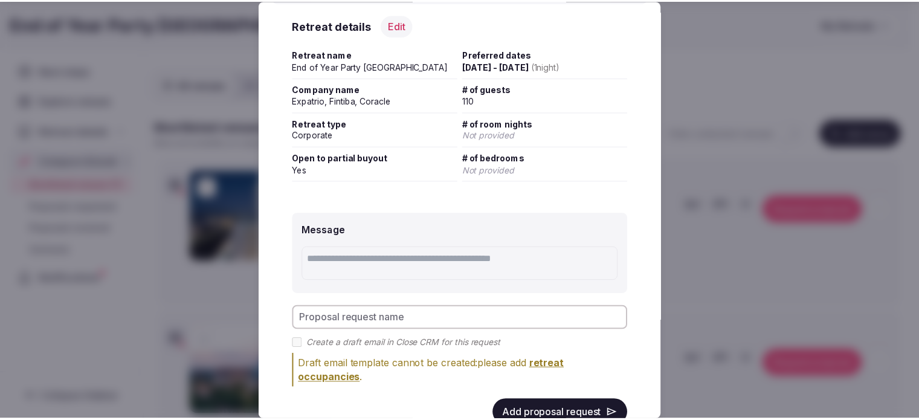
scroll to position [181, 0]
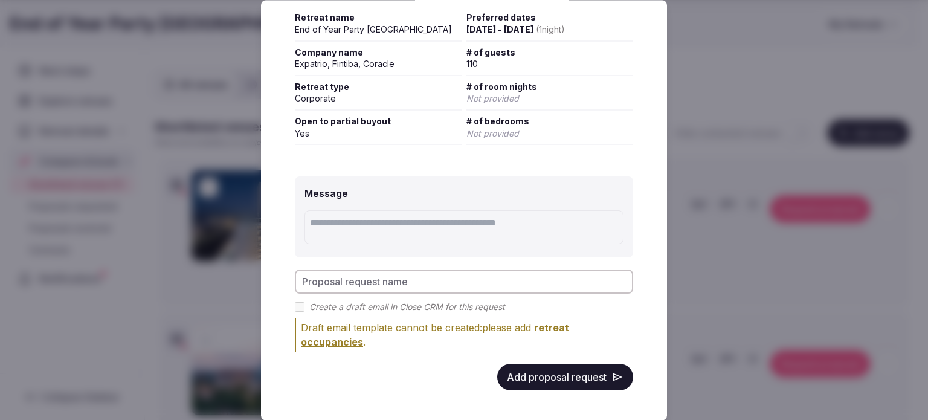
click at [570, 388] on button "Add proposal request" at bounding box center [565, 377] width 136 height 27
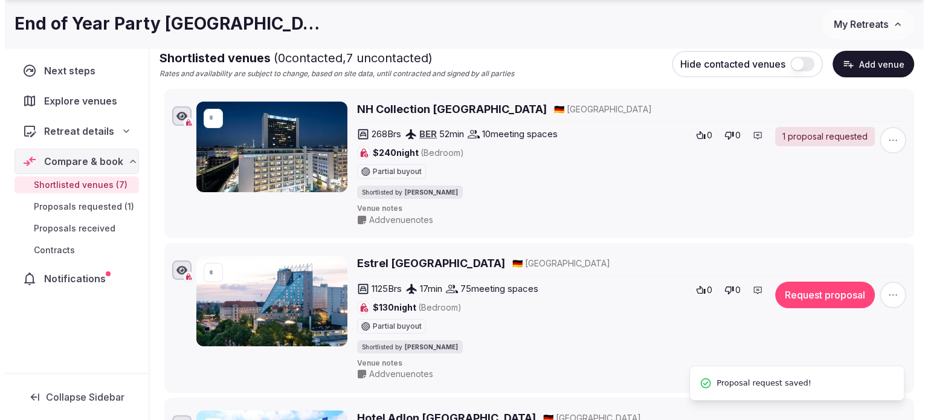
scroll to position [242, 0]
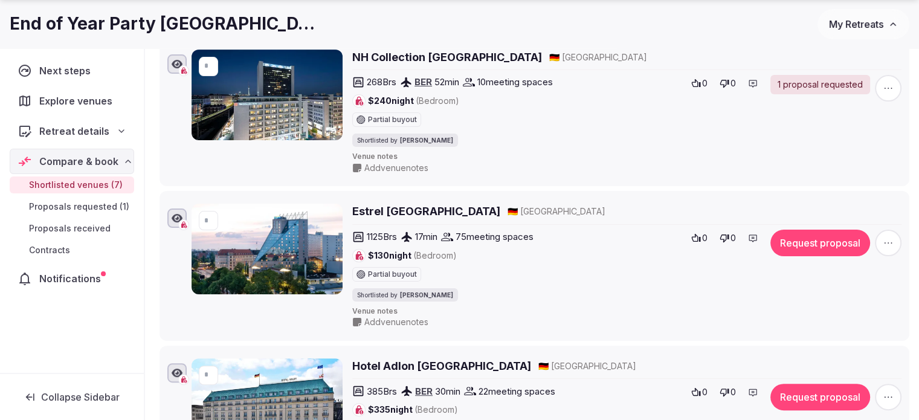
click at [838, 248] on button "Request proposal" at bounding box center [821, 243] width 100 height 27
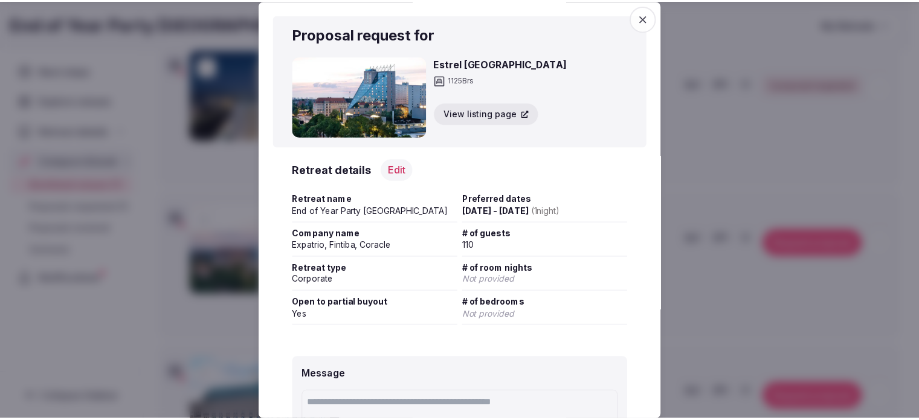
scroll to position [185, 0]
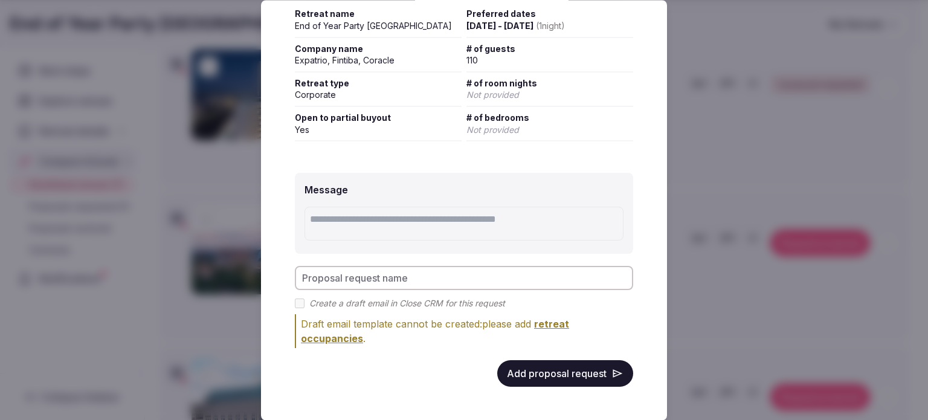
click at [591, 373] on button "Add proposal request" at bounding box center [565, 374] width 136 height 27
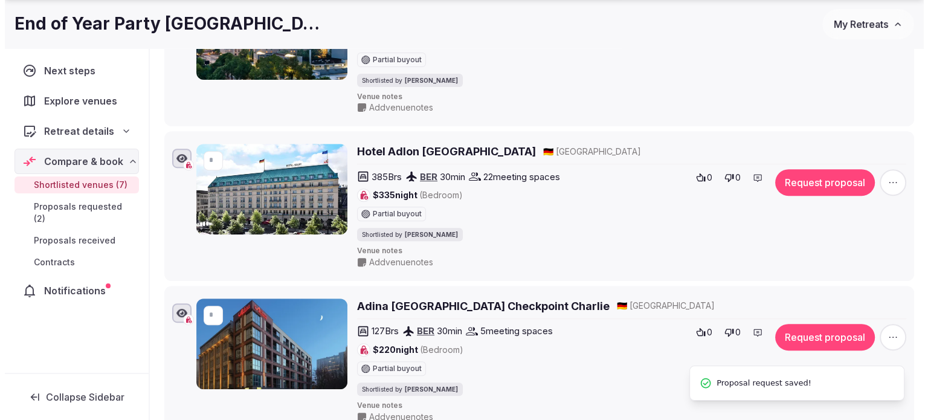
scroll to position [483, 0]
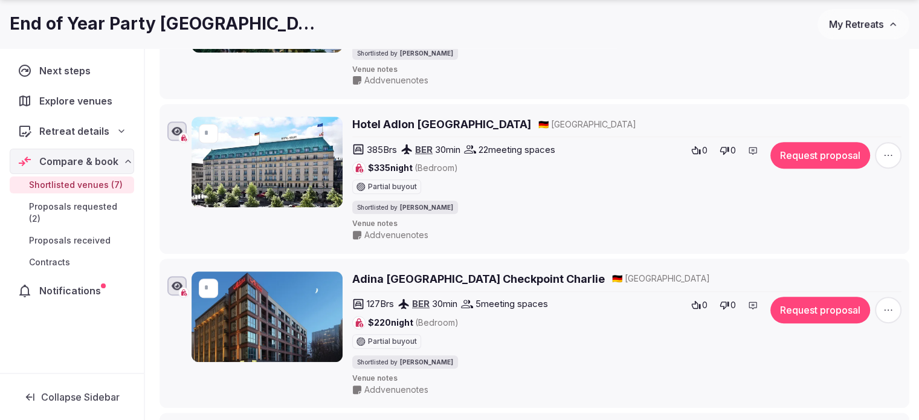
click at [885, 149] on icon "button" at bounding box center [888, 155] width 12 height 12
click at [846, 83] on button "Mark as not a fit" at bounding box center [856, 80] width 101 height 19
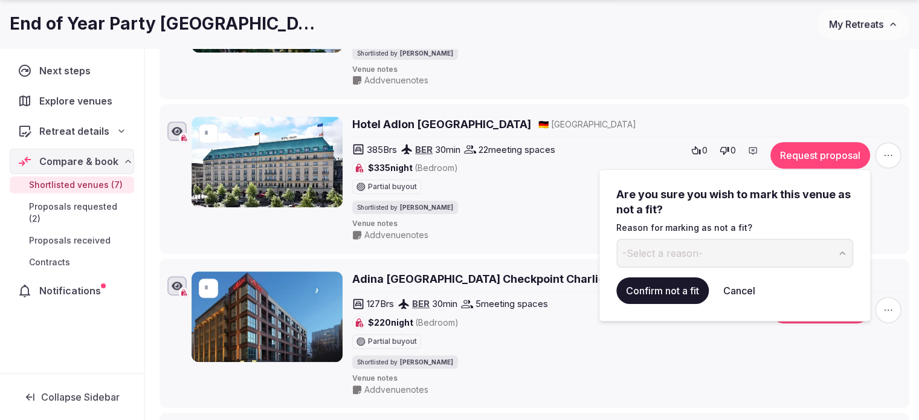
click at [727, 241] on button "-Select a reason-" at bounding box center [734, 253] width 237 height 29
click at [665, 282] on button "Confirm not a fit" at bounding box center [662, 290] width 92 height 27
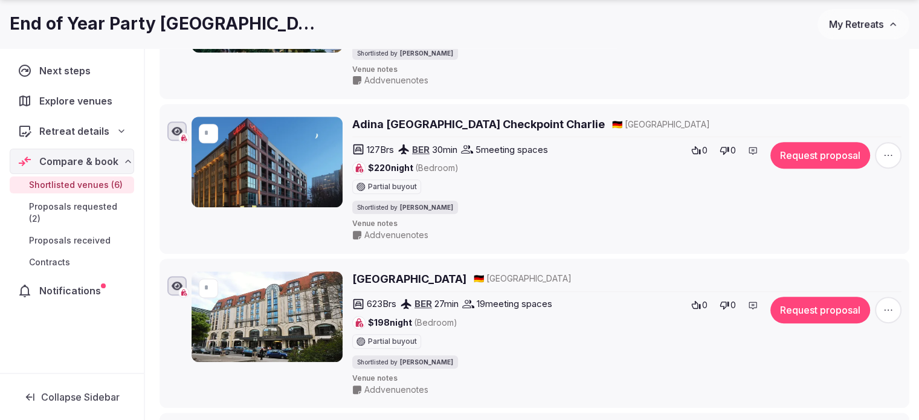
click at [811, 157] on button "Request proposal" at bounding box center [821, 155] width 100 height 27
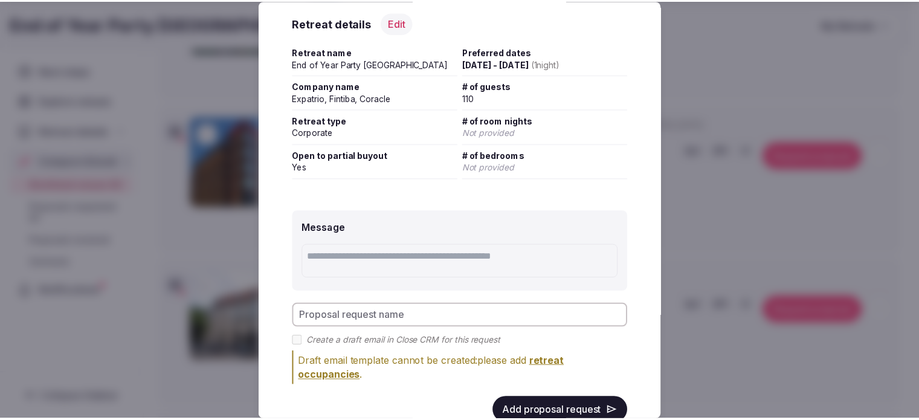
scroll to position [187, 0]
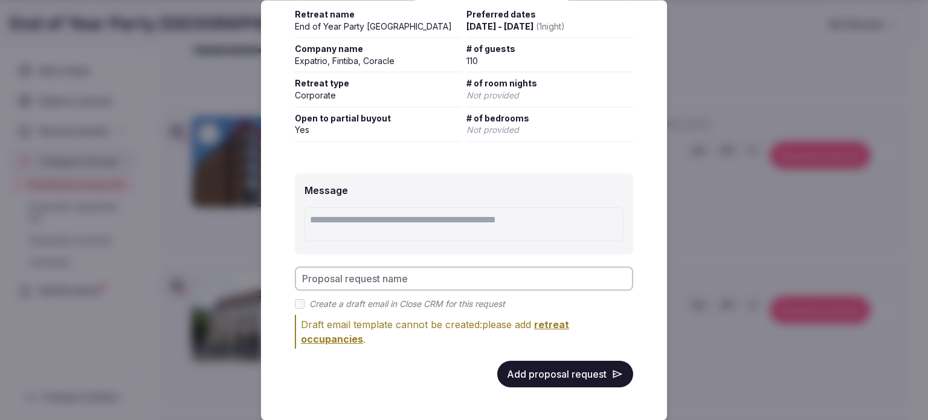
click at [570, 376] on button "Add proposal request" at bounding box center [565, 374] width 136 height 27
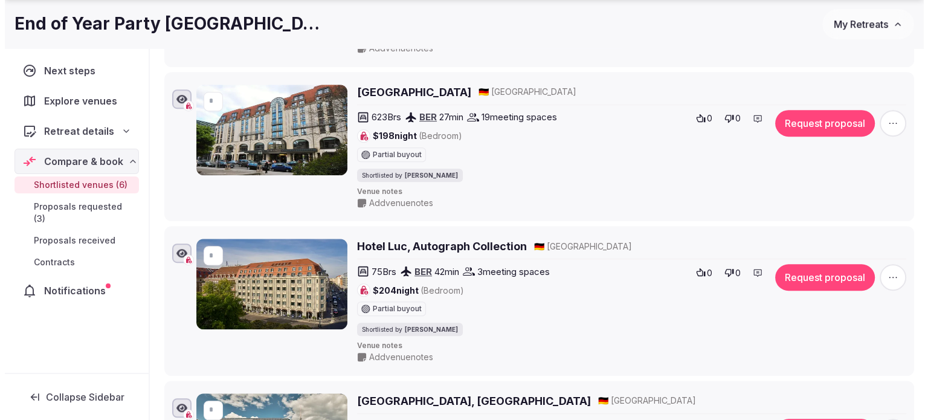
scroll to position [906, 0]
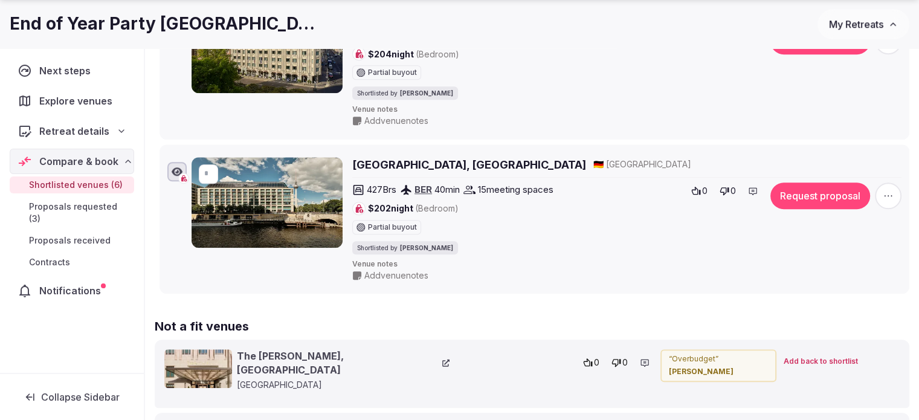
click at [819, 199] on button "Request proposal" at bounding box center [821, 196] width 100 height 27
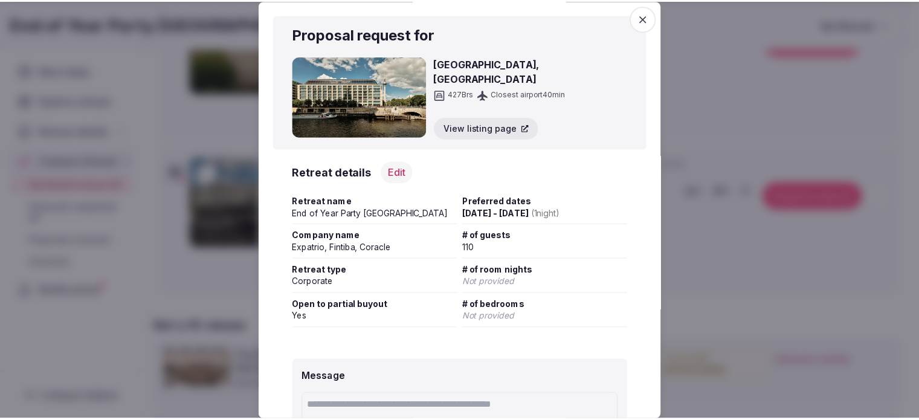
scroll to position [185, 0]
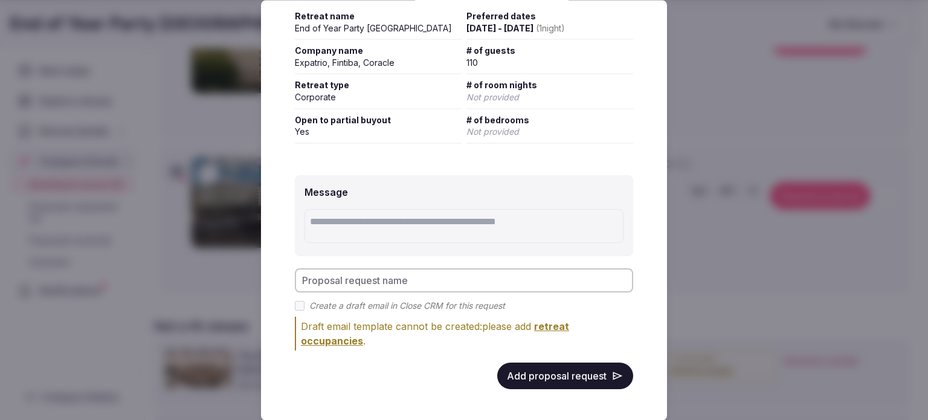
click at [585, 373] on button "Add proposal request" at bounding box center [565, 376] width 136 height 27
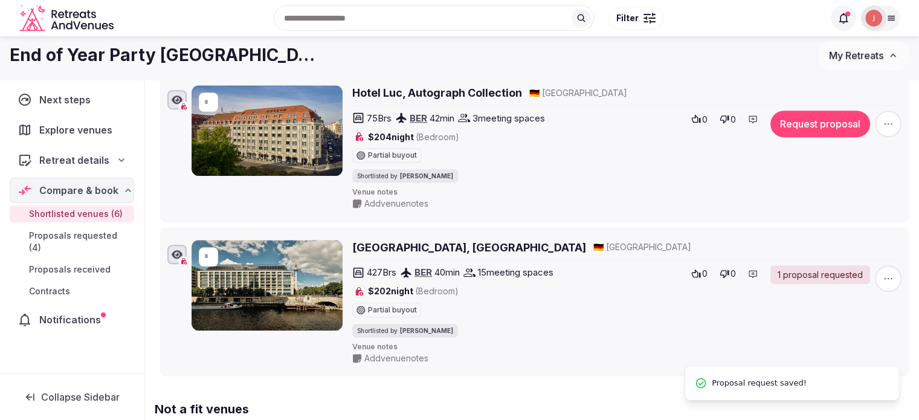
scroll to position [725, 0]
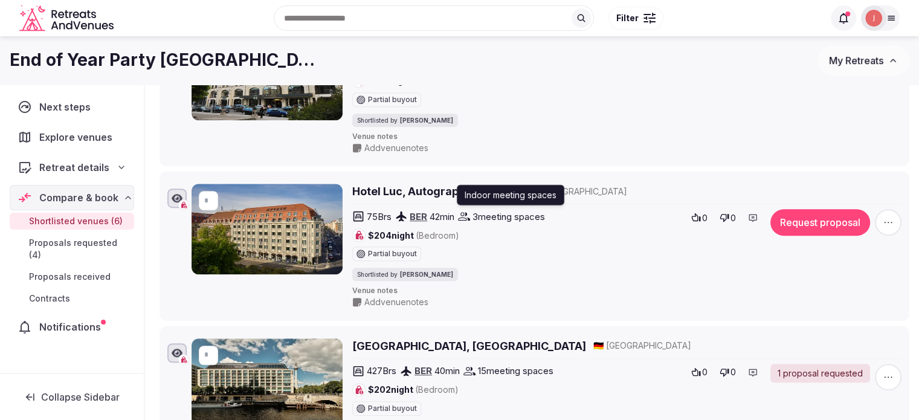
click at [886, 219] on icon "button" at bounding box center [888, 222] width 12 height 12
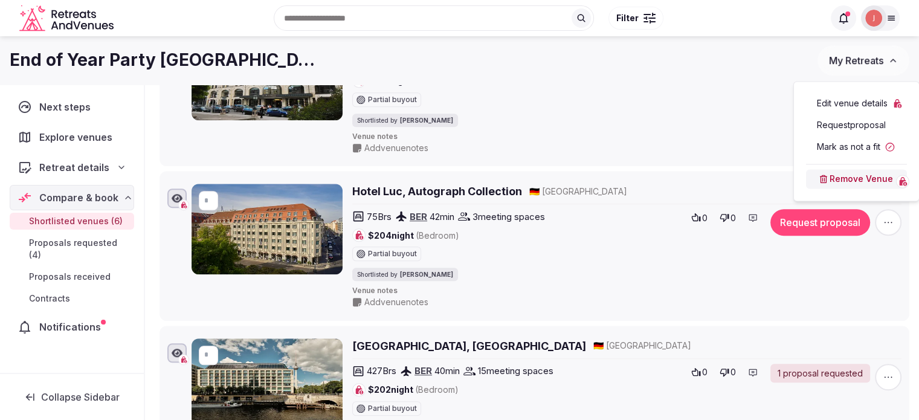
click at [839, 149] on button "Mark as not a fit" at bounding box center [856, 146] width 101 height 19
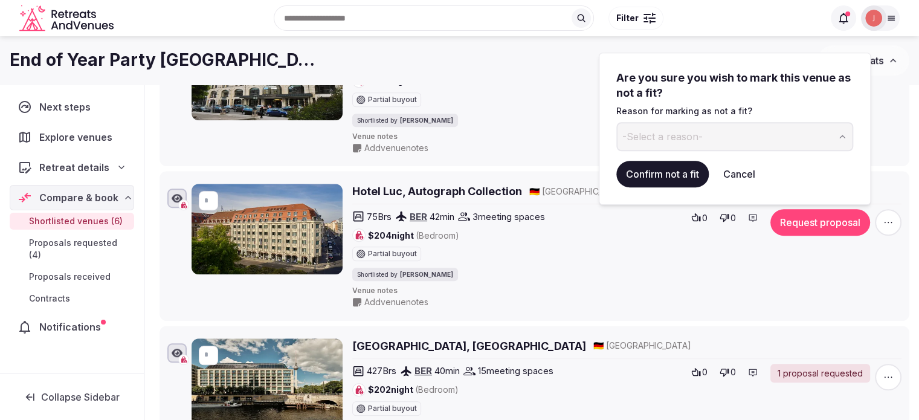
click at [677, 137] on span "-Select a reason-" at bounding box center [662, 136] width 80 height 13
click at [659, 171] on button "Confirm not a fit" at bounding box center [662, 174] width 92 height 27
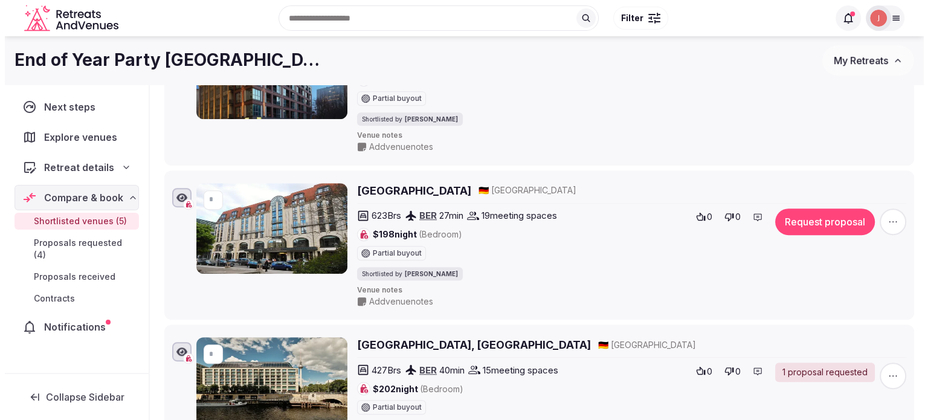
scroll to position [544, 0]
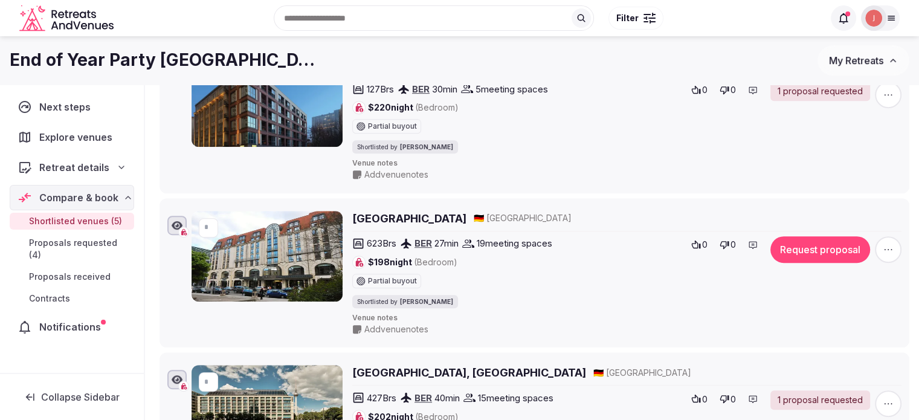
click at [800, 257] on button "Request proposal" at bounding box center [821, 249] width 100 height 27
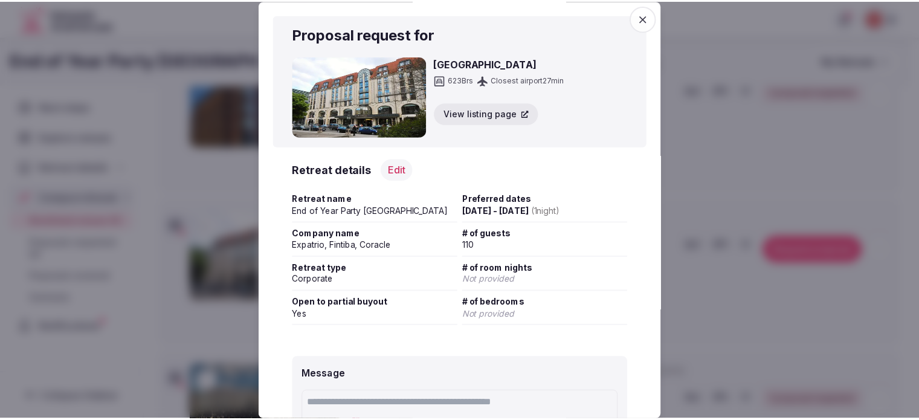
scroll to position [185, 0]
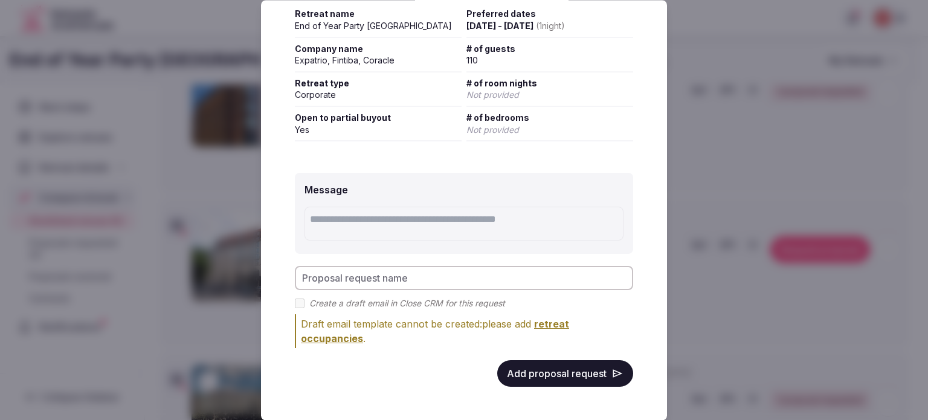
click at [564, 376] on button "Add proposal request" at bounding box center [565, 374] width 136 height 27
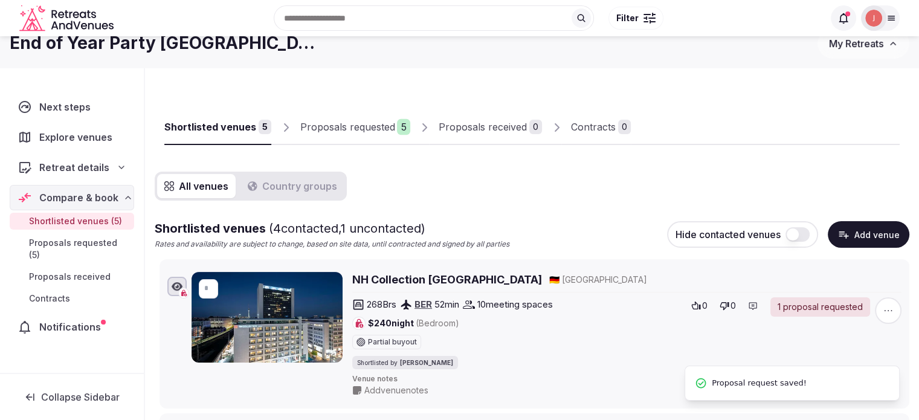
scroll to position [0, 0]
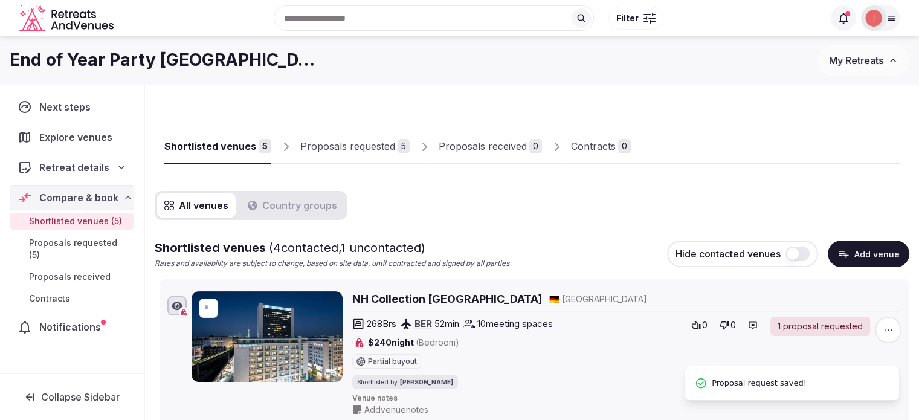
click at [398, 142] on div "5" at bounding box center [404, 146] width 12 height 15
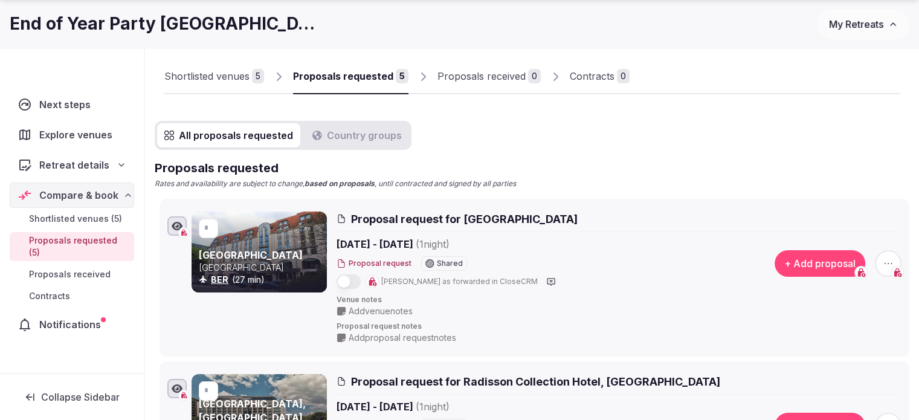
scroll to position [121, 0]
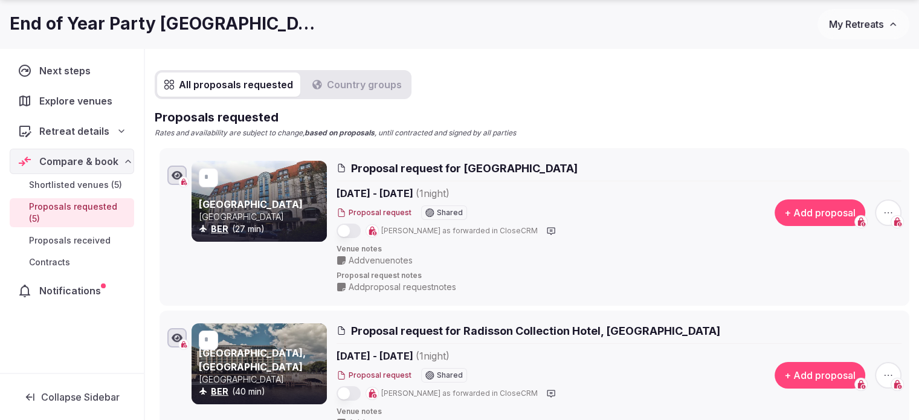
click at [517, 331] on span "Proposal request for Radisson Collection Hotel, [GEOGRAPHIC_DATA]" at bounding box center [535, 330] width 369 height 15
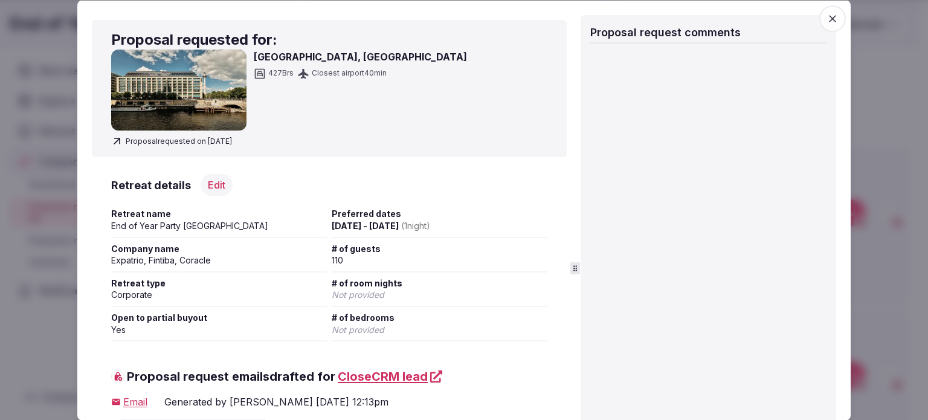
click at [320, 53] on h3 "[GEOGRAPHIC_DATA], [GEOGRAPHIC_DATA]" at bounding box center [360, 57] width 213 height 15
copy div "[GEOGRAPHIC_DATA], [GEOGRAPHIC_DATA]"
click at [827, 24] on icon "button" at bounding box center [833, 18] width 12 height 12
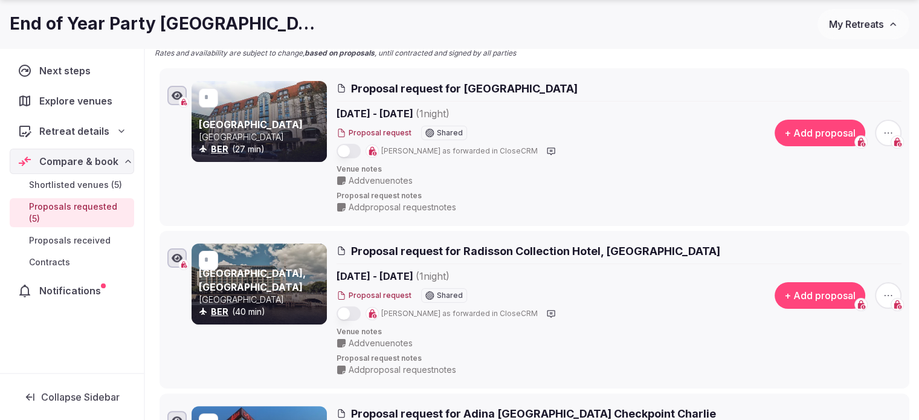
scroll to position [363, 0]
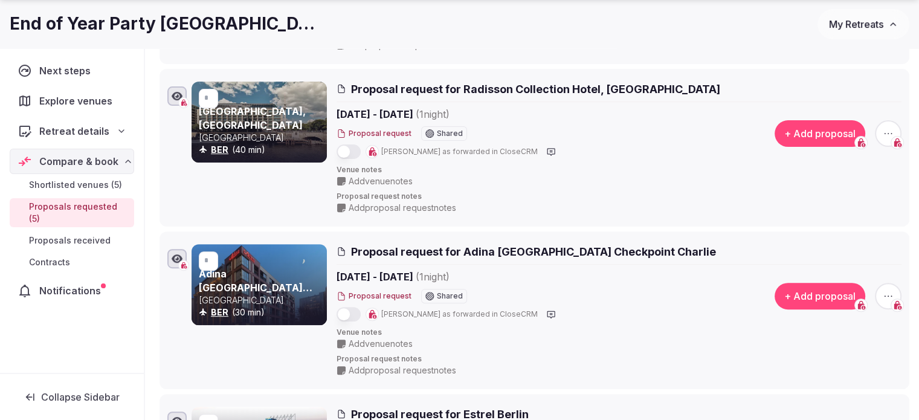
click at [399, 245] on span "Proposal request for Adina [GEOGRAPHIC_DATA] Checkpoint Charlie" at bounding box center [533, 251] width 365 height 15
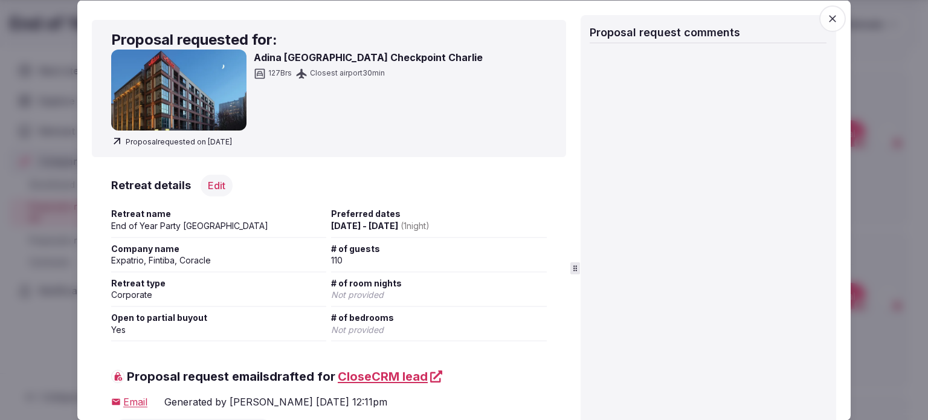
click at [372, 50] on h3 "Adina [GEOGRAPHIC_DATA] Checkpoint Charlie" at bounding box center [368, 57] width 229 height 15
copy div "Adina [GEOGRAPHIC_DATA] Checkpoint Charlie"
click at [905, 47] on div at bounding box center [464, 210] width 928 height 420
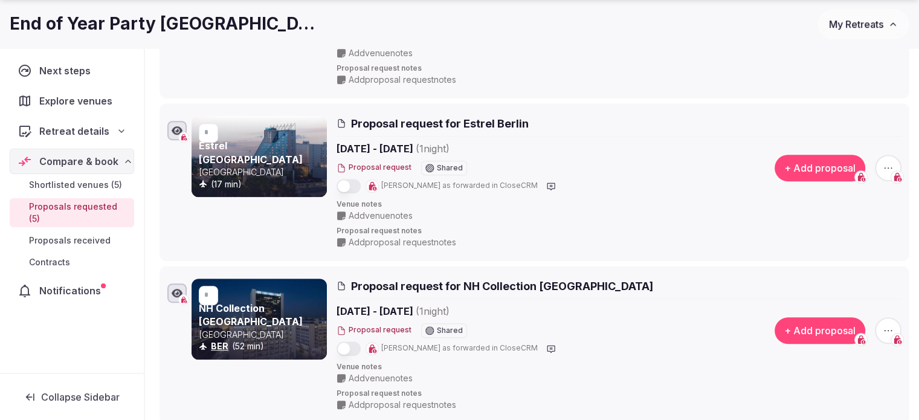
scroll to position [665, 0]
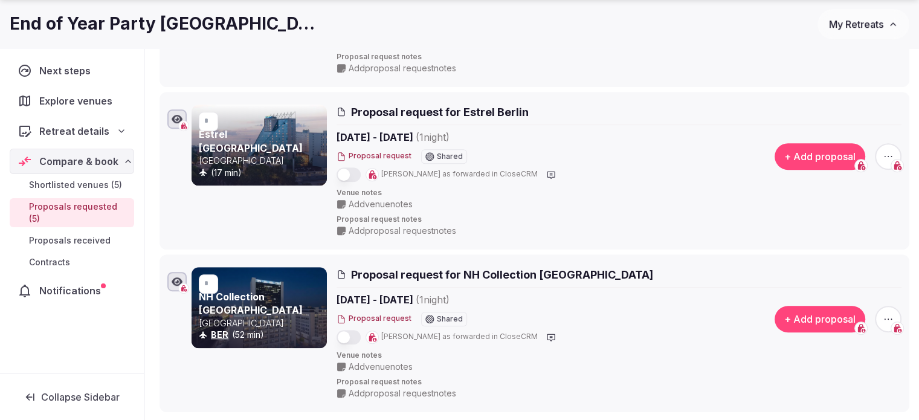
click at [476, 115] on span "Proposal request for Estrel Berlin" at bounding box center [440, 112] width 178 height 15
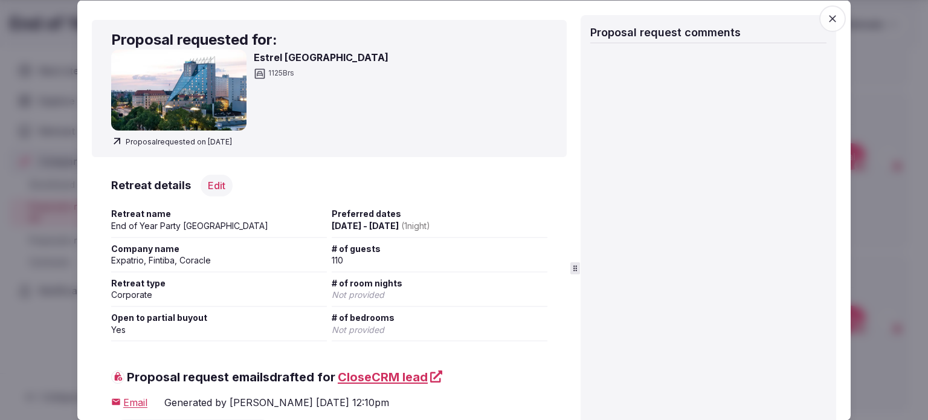
click at [292, 53] on h3 "Estrel [GEOGRAPHIC_DATA]" at bounding box center [321, 57] width 135 height 15
copy div "Estrel [GEOGRAPHIC_DATA]"
click at [856, 137] on div at bounding box center [464, 210] width 928 height 420
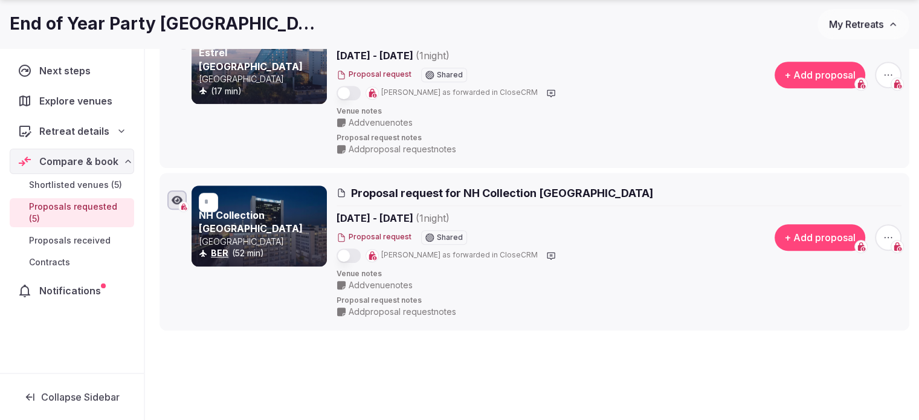
scroll to position [829, 0]
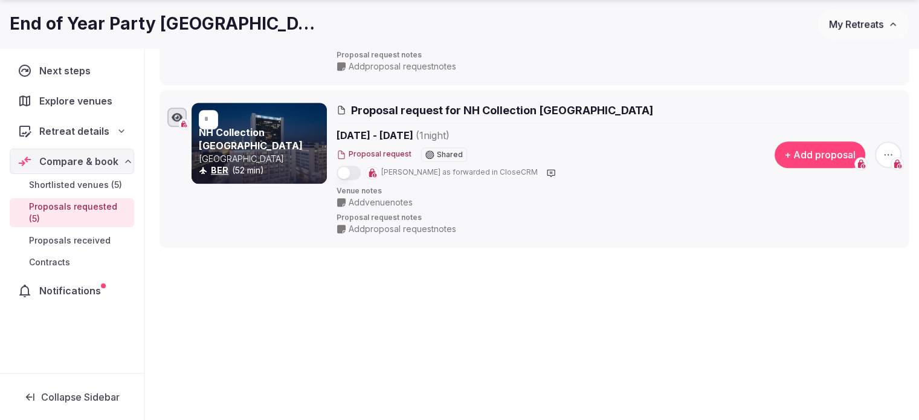
click at [489, 108] on span "Proposal request for NH Collection [GEOGRAPHIC_DATA]" at bounding box center [502, 110] width 302 height 15
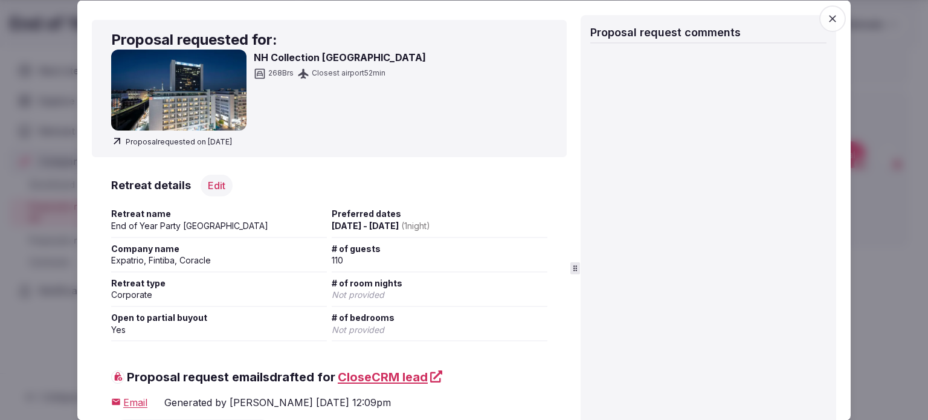
click at [371, 56] on h3 "NH Collection [GEOGRAPHIC_DATA]" at bounding box center [340, 57] width 172 height 15
copy div "NH Collection [GEOGRAPHIC_DATA]"
click at [919, 173] on div at bounding box center [464, 210] width 928 height 420
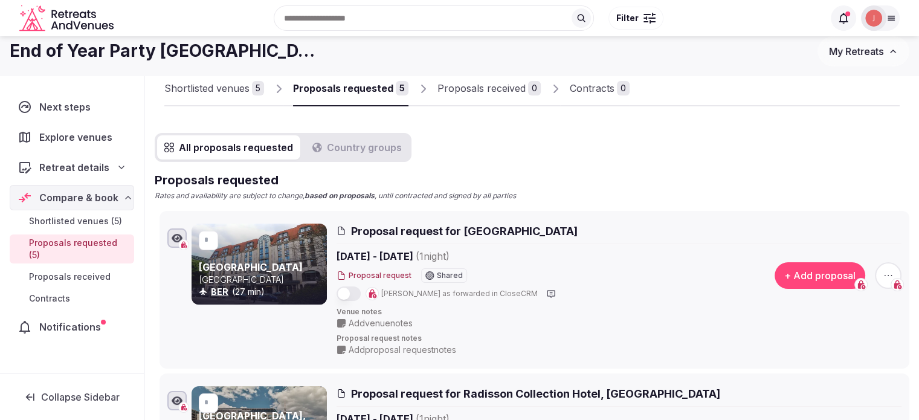
scroll to position [0, 0]
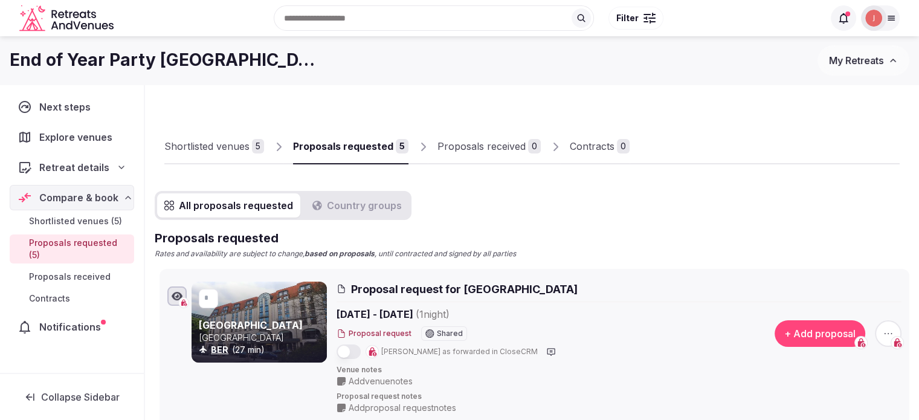
click at [82, 130] on span "Explore venues" at bounding box center [78, 137] width 78 height 15
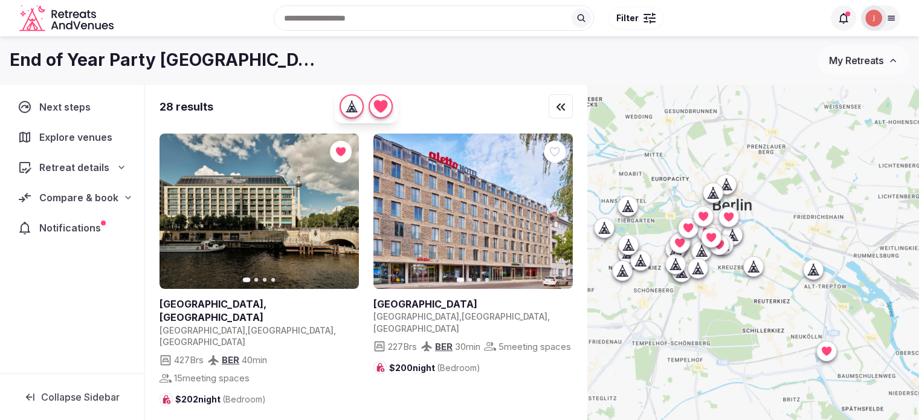
click at [341, 25] on div "Search Popular Destinations Toscana, Italy Riviera Maya, Mexico Indonesia, Bali…" at bounding box center [470, 18] width 705 height 52
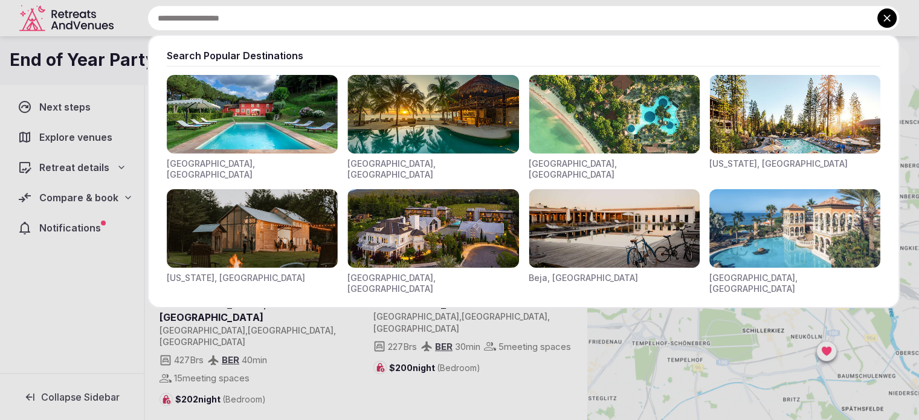
click at [35, 309] on div at bounding box center [459, 210] width 919 height 420
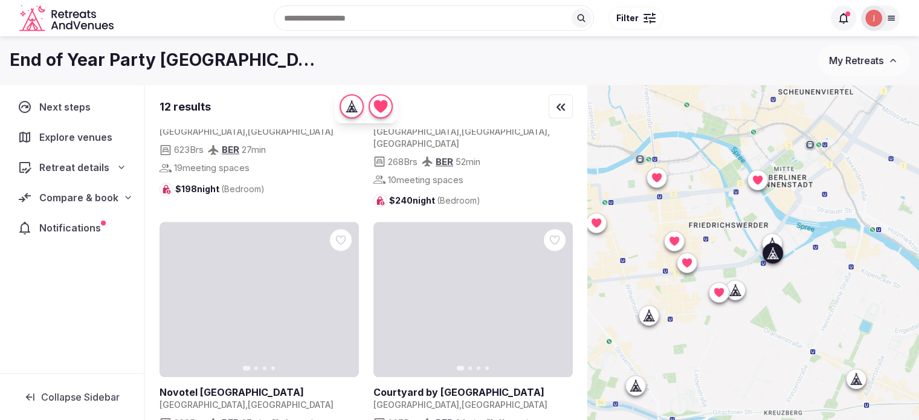
scroll to position [1296, 0]
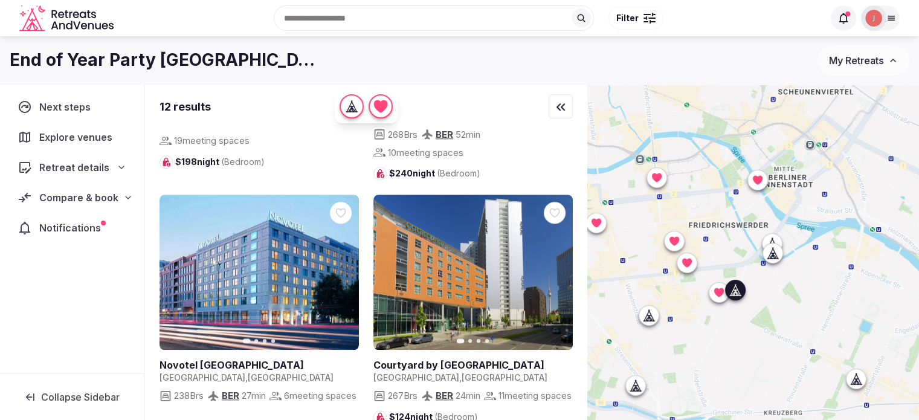
click at [560, 267] on icon "button" at bounding box center [556, 272] width 10 height 10
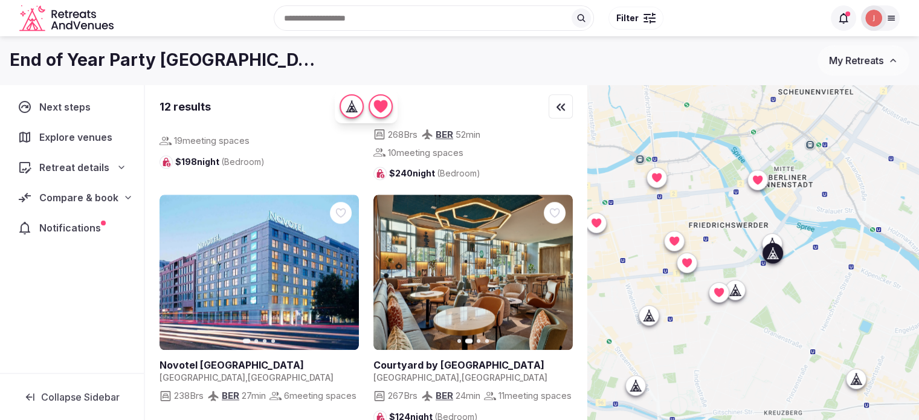
click at [341, 262] on button "Next slide" at bounding box center [341, 271] width 19 height 19
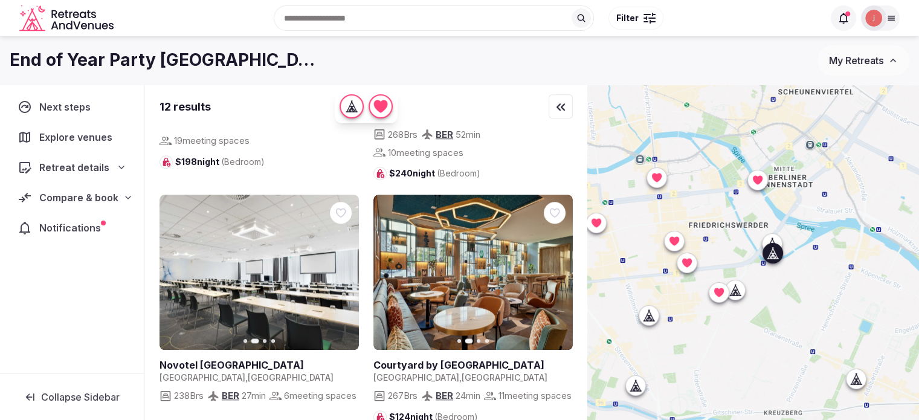
click at [341, 262] on button "Next slide" at bounding box center [341, 271] width 19 height 19
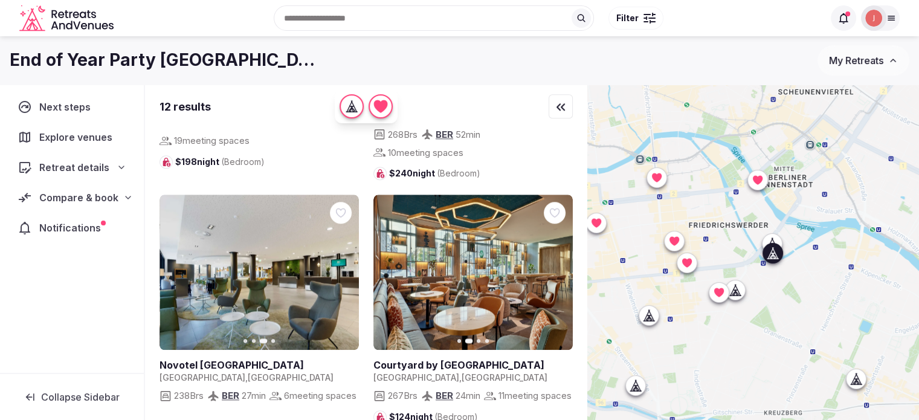
click at [341, 262] on button "Next slide" at bounding box center [341, 271] width 19 height 19
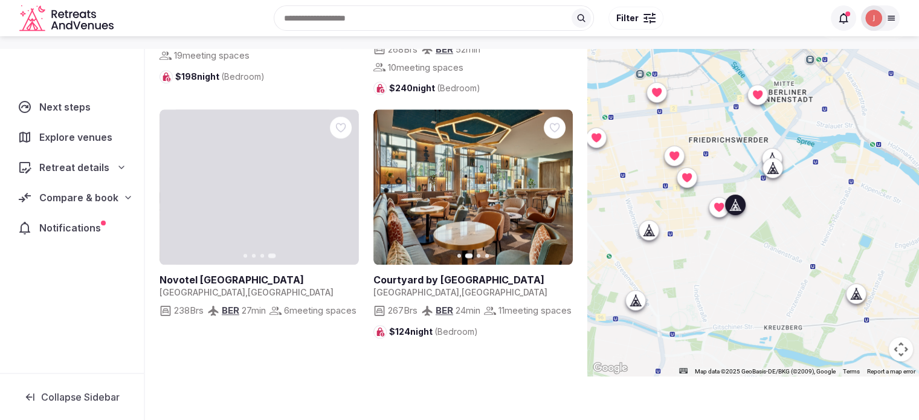
scroll to position [89, 0]
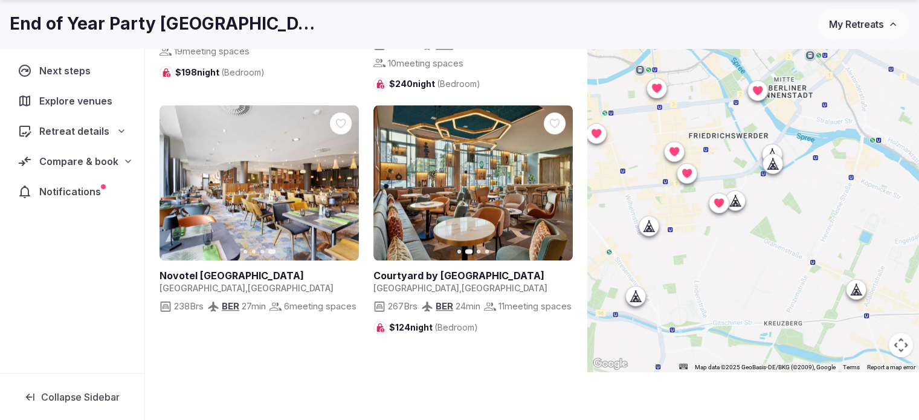
click at [654, 226] on icon at bounding box center [650, 226] width 5 height 11
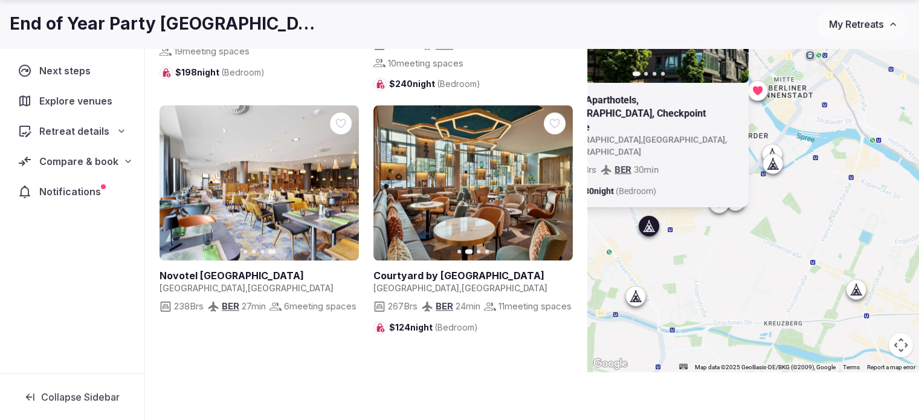
click at [654, 226] on icon at bounding box center [650, 226] width 5 height 11
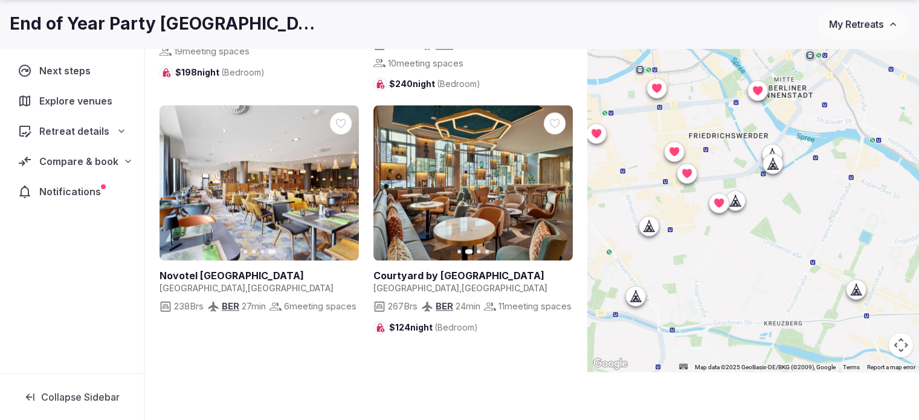
click at [865, 291] on div at bounding box center [855, 288] width 19 height 19
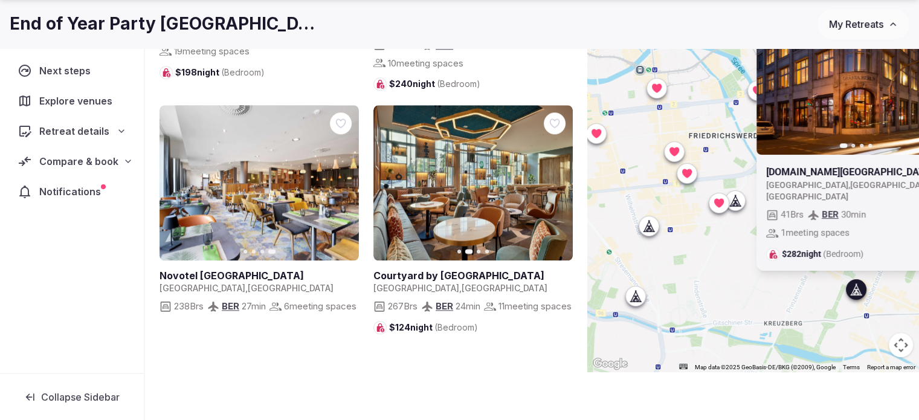
click at [861, 291] on icon at bounding box center [858, 288] width 5 height 11
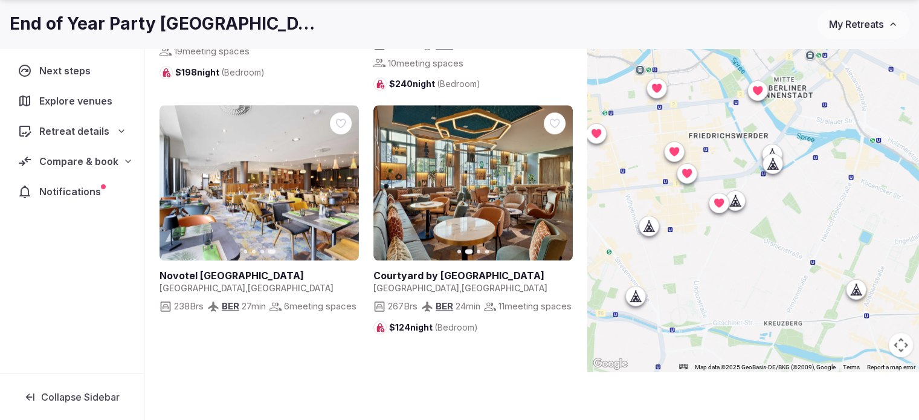
click at [645, 299] on div at bounding box center [634, 295] width 19 height 19
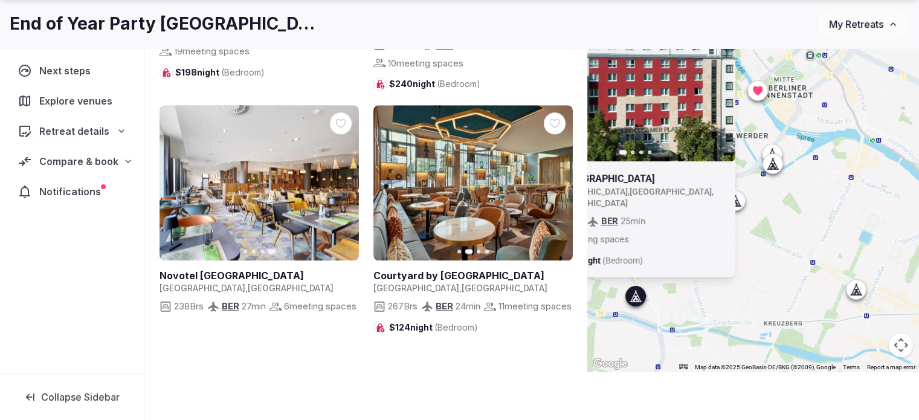
click at [645, 299] on div at bounding box center [634, 295] width 19 height 19
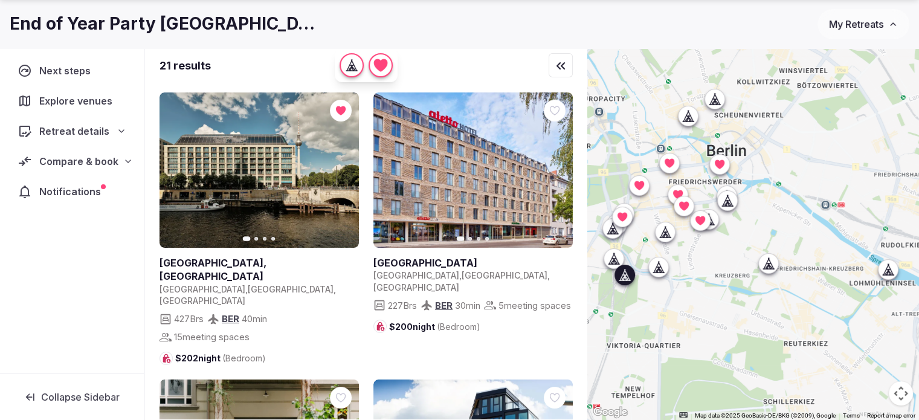
scroll to position [0, 0]
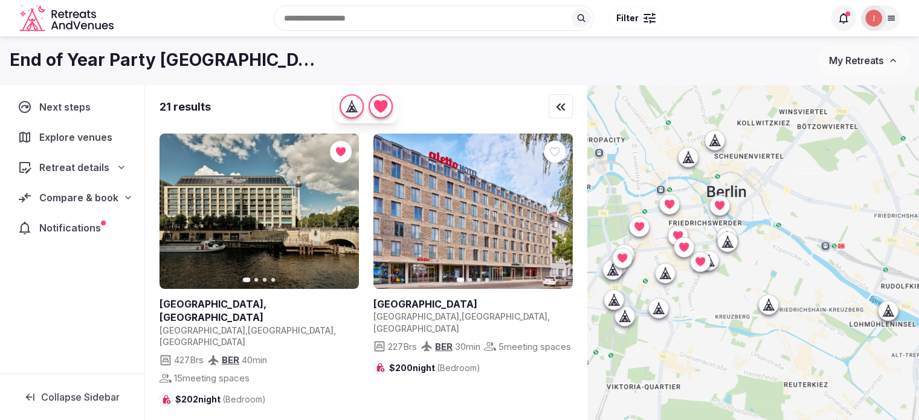
click at [641, 31] on div "Search Popular Destinations Toscana, Italy Riviera Maya, Mexico Indonesia, Bali…" at bounding box center [470, 18] width 705 height 52
click at [641, 24] on button "Filter" at bounding box center [636, 18] width 55 height 23
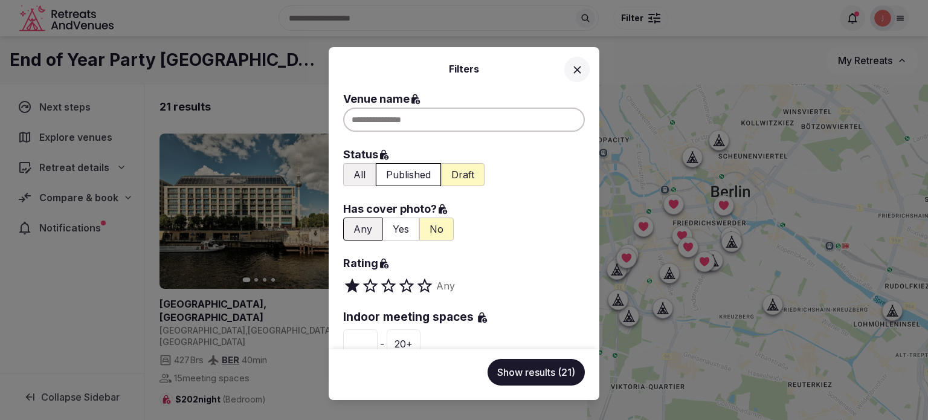
click at [465, 179] on button "Draft" at bounding box center [463, 174] width 44 height 23
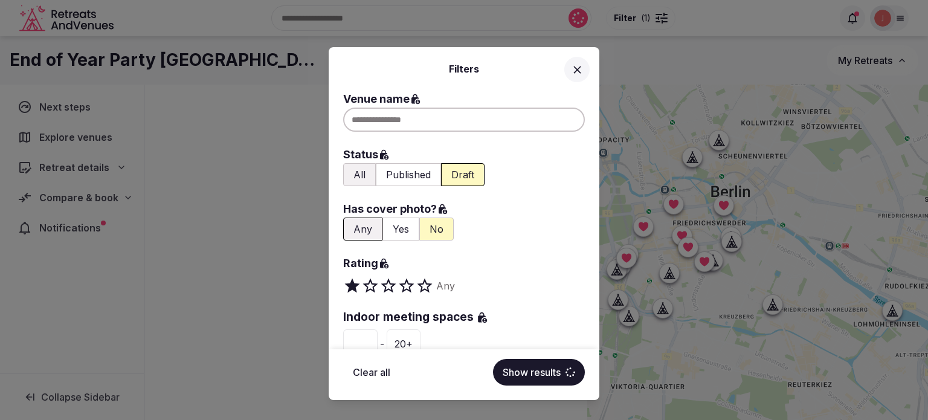
click at [399, 228] on button "Yes" at bounding box center [401, 229] width 37 height 23
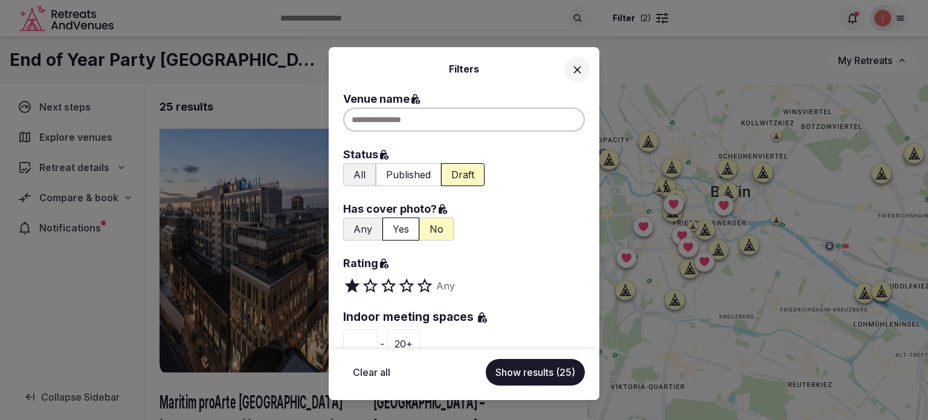
click at [508, 372] on button "Show results (25)" at bounding box center [535, 372] width 99 height 27
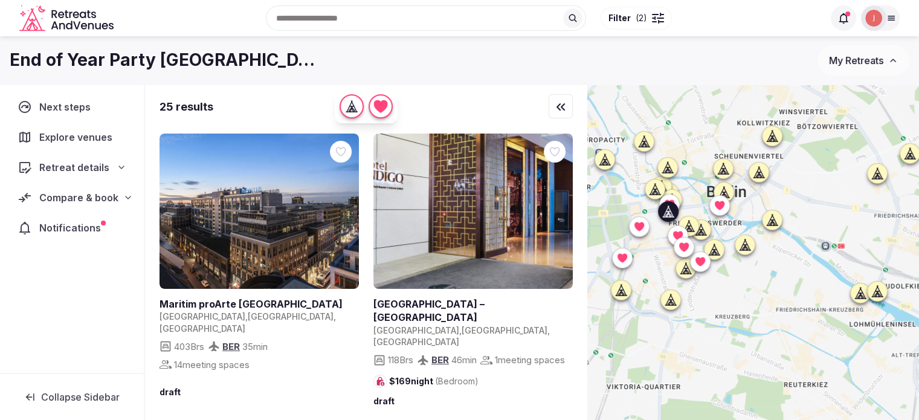
click at [210, 299] on link at bounding box center [257, 303] width 195 height 13
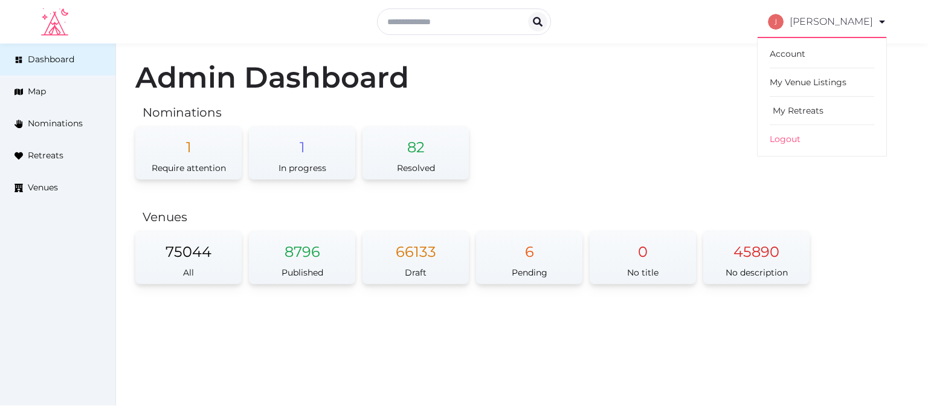
click at [804, 112] on link "My Retreats" at bounding box center [822, 111] width 105 height 28
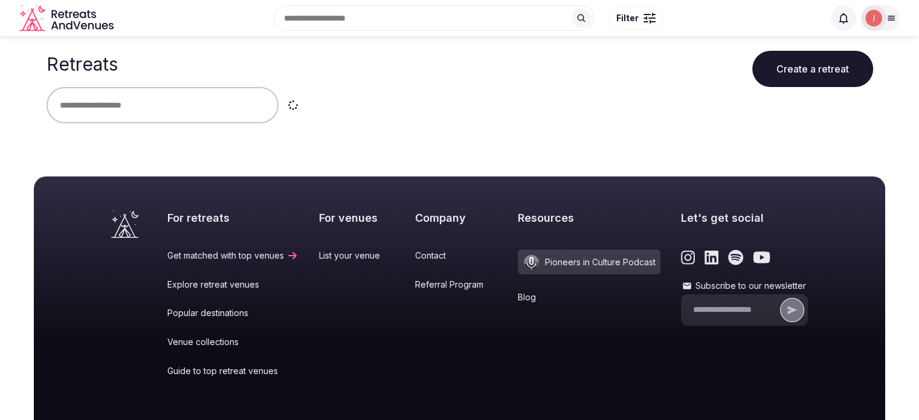
click at [884, 17] on div at bounding box center [873, 17] width 25 height 25
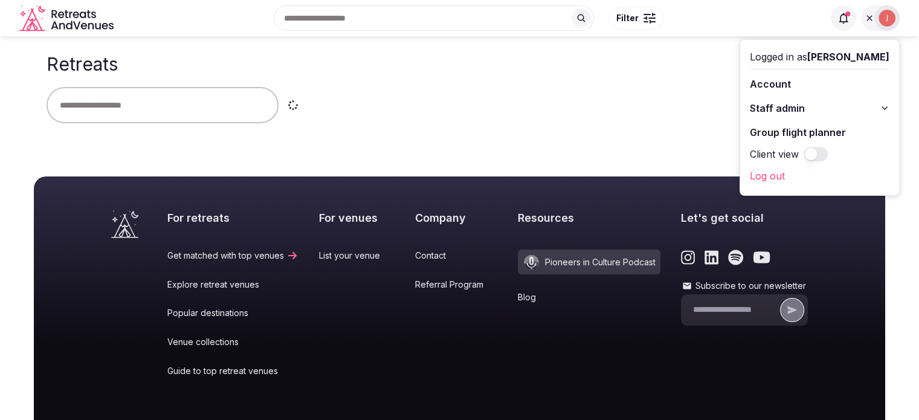
click at [800, 100] on button "Staff admin" at bounding box center [820, 108] width 140 height 19
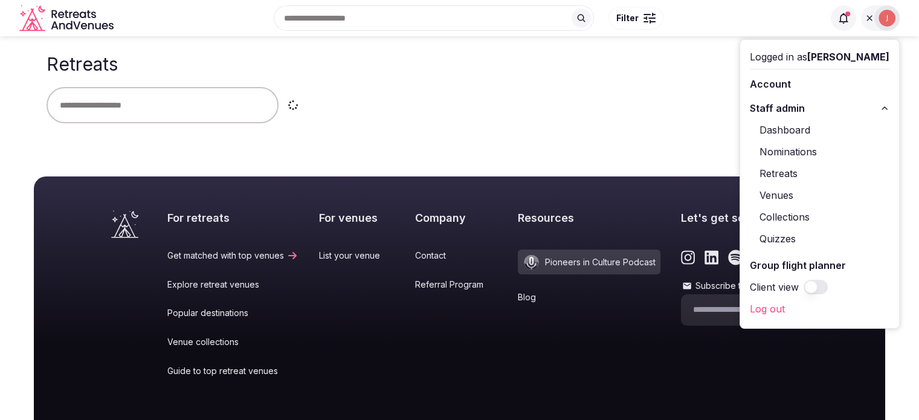
click at [769, 178] on link "Retreats" at bounding box center [820, 173] width 140 height 19
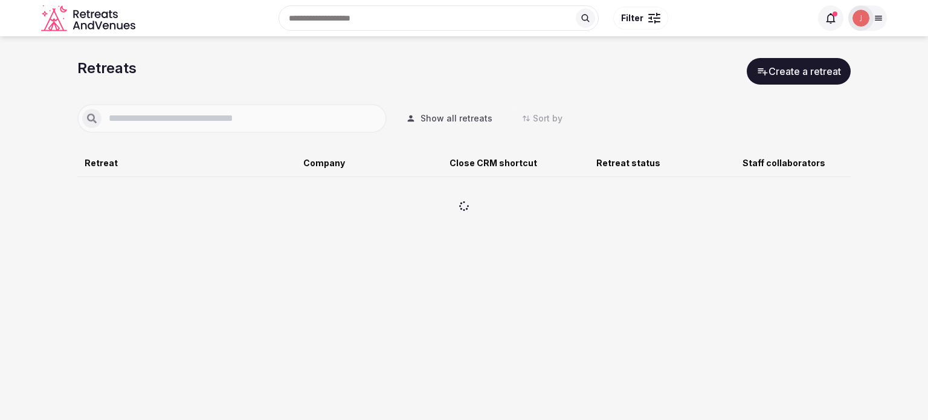
click at [248, 119] on input "text" at bounding box center [242, 118] width 280 height 15
click at [176, 125] on input "text" at bounding box center [242, 118] width 280 height 15
click at [302, 108] on div "*****" at bounding box center [231, 118] width 309 height 29
drag, startPoint x: 292, startPoint y: 115, endPoint x: 267, endPoint y: 113, distance: 24.8
click at [268, 114] on input "*****" at bounding box center [242, 118] width 280 height 15
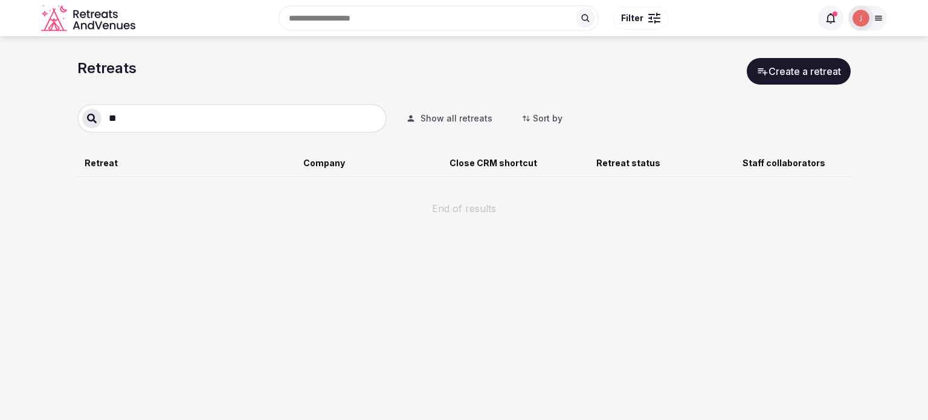
type input "*"
click at [276, 86] on div "Retreats Create a retreat Show all retreats Sort by Retreat Company Close CRM s…" at bounding box center [464, 154] width 774 height 192
click at [462, 116] on span "Show all retreats" at bounding box center [457, 118] width 72 height 12
click at [471, 118] on span "Filter by staff" at bounding box center [449, 118] width 56 height 12
click at [604, 82] on div "Retreats Create a retreat" at bounding box center [464, 71] width 774 height 27
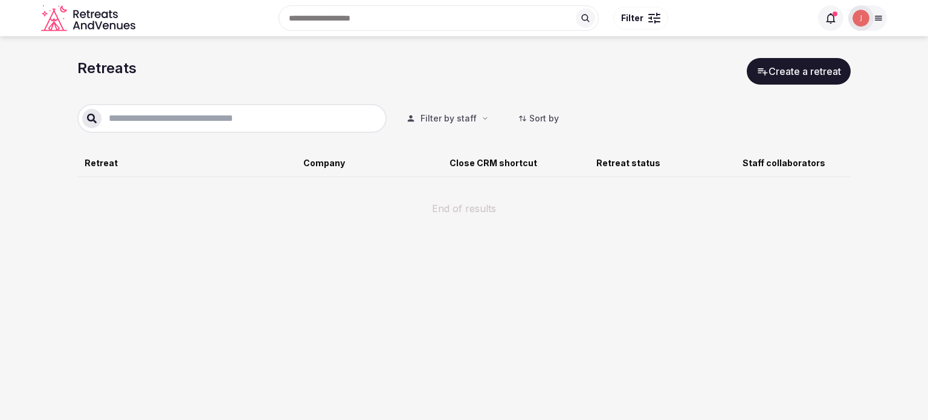
click at [865, 25] on img at bounding box center [861, 18] width 17 height 17
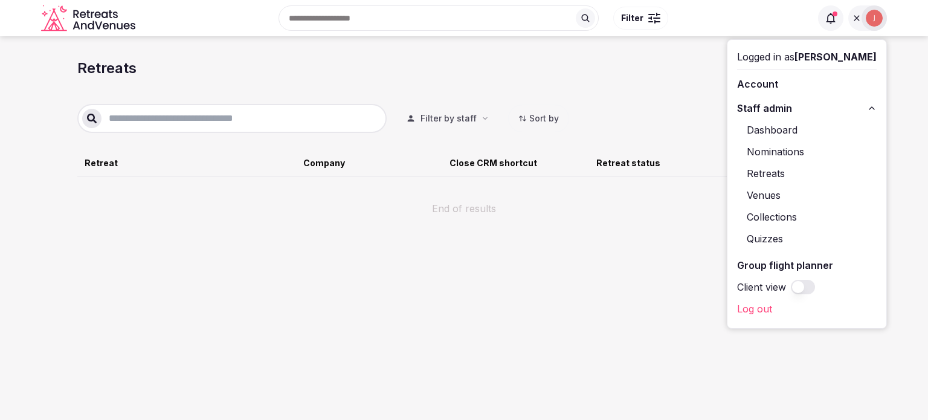
click at [452, 83] on div "Retreats Create a retreat" at bounding box center [464, 71] width 774 height 27
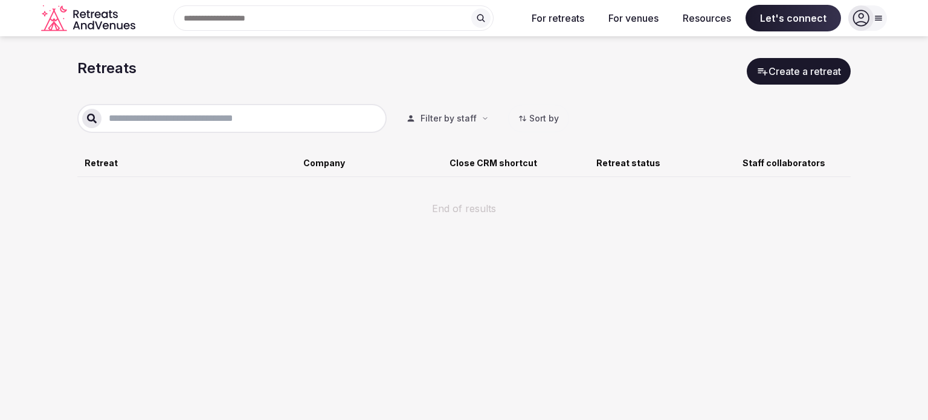
click at [477, 120] on button "Filter by staff" at bounding box center [447, 118] width 102 height 27
type input "*"
click at [372, 100] on div "Retreats Create a retreat Filter by staff Sort by Retreat Company Close CRM sho…" at bounding box center [464, 137] width 774 height 158
click at [153, 153] on div "Retreat Company Close CRM shortcut Retreat status Staff collaborators End of re…" at bounding box center [464, 174] width 774 height 83
click at [155, 140] on div "Retreat Company Close CRM shortcut Retreat status Staff collaborators End of re…" at bounding box center [464, 174] width 774 height 83
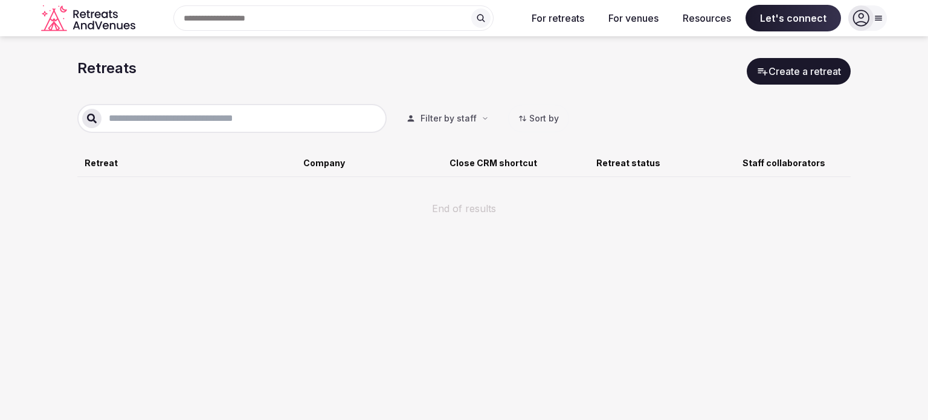
click at [160, 125] on input "text" at bounding box center [242, 118] width 280 height 15
type input "*"
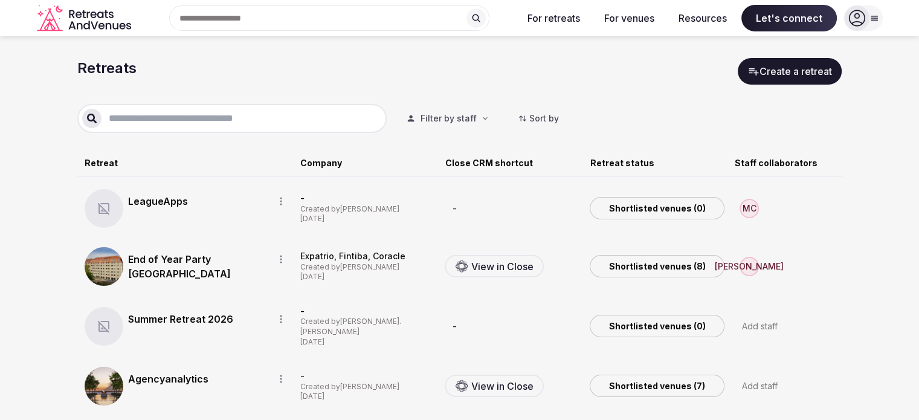
click at [212, 123] on input "text" at bounding box center [242, 118] width 280 height 15
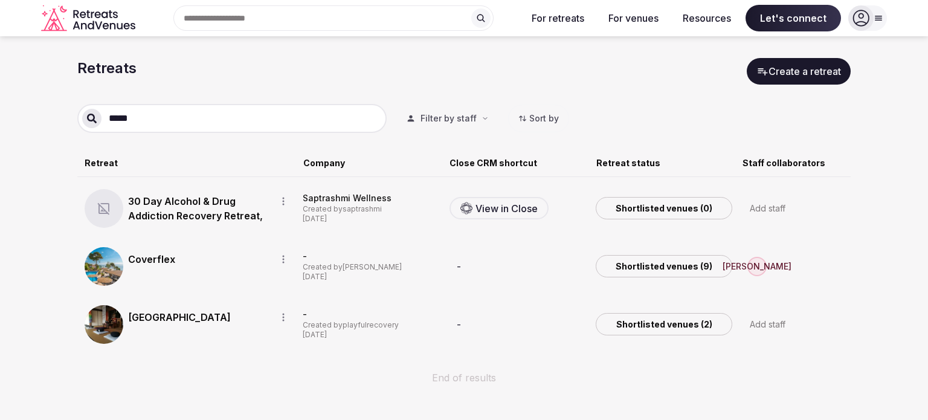
type input "*****"
click at [162, 256] on link "Coverflex" at bounding box center [197, 259] width 138 height 15
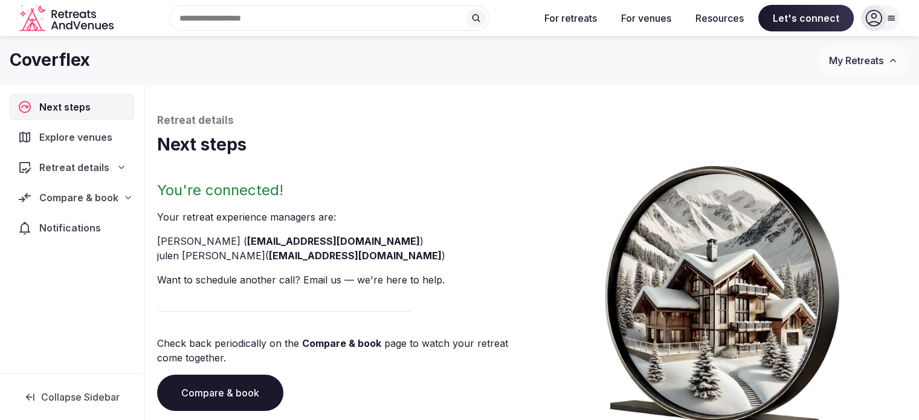
click at [90, 195] on span "Compare & book" at bounding box center [78, 197] width 79 height 15
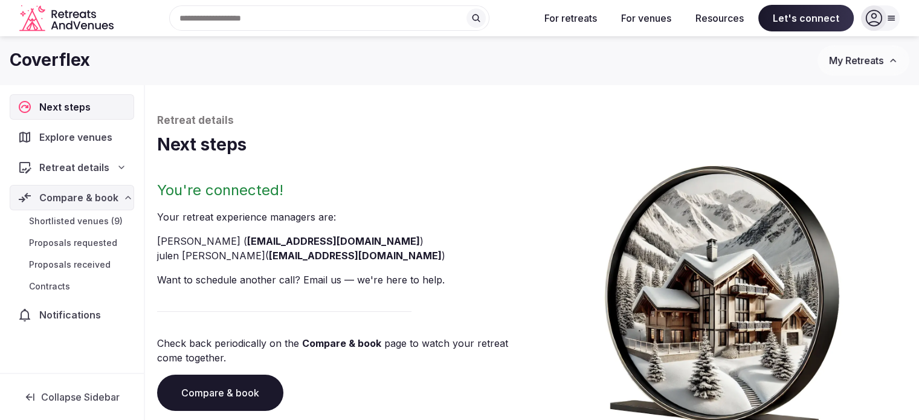
click at [85, 246] on span "Proposals requested" at bounding box center [73, 243] width 88 height 12
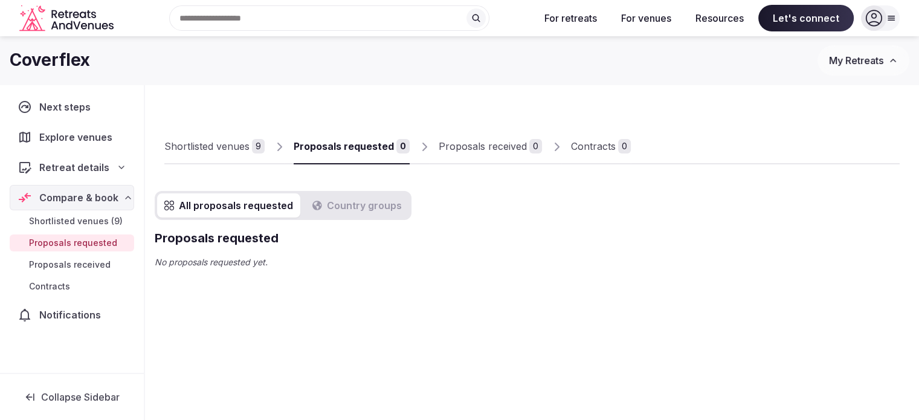
click at [198, 149] on div "Shortlisted venues" at bounding box center [206, 146] width 85 height 15
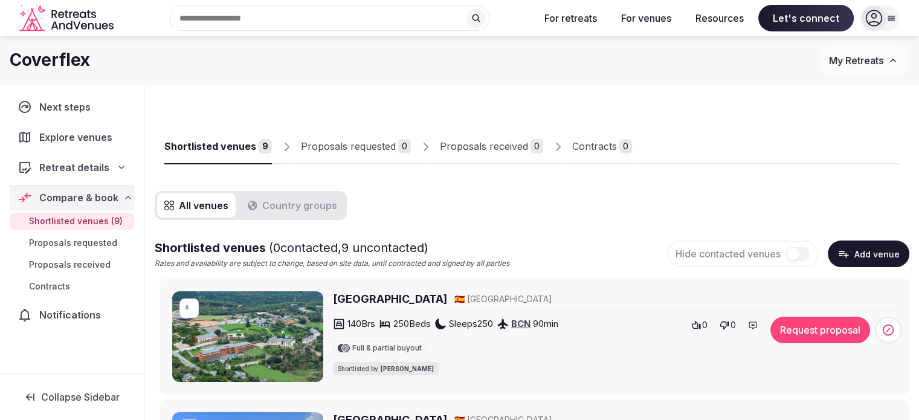
click at [273, 195] on button "Country groups" at bounding box center [293, 205] width 104 height 24
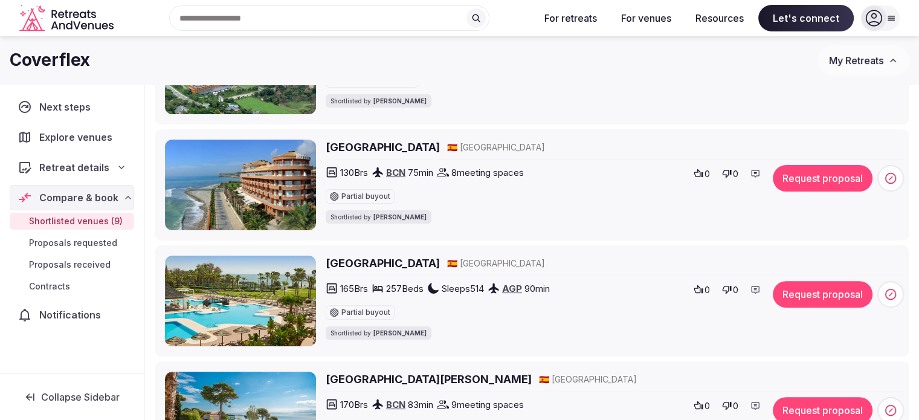
scroll to position [39, 0]
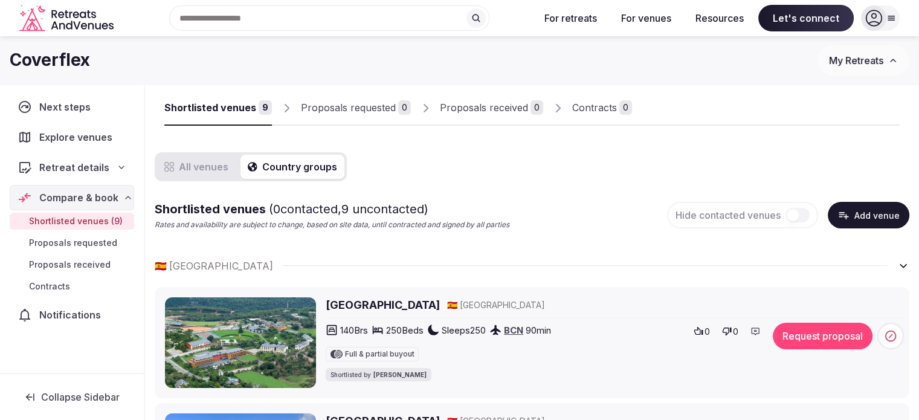
click at [201, 166] on button "All venues" at bounding box center [196, 167] width 79 height 24
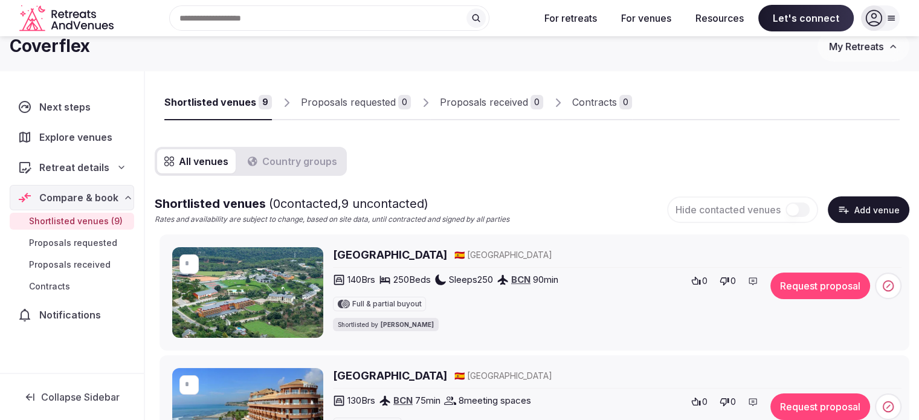
scroll to position [0, 0]
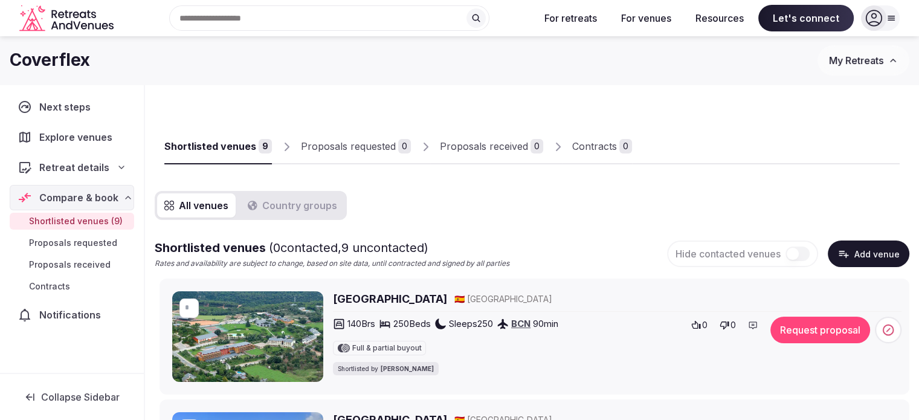
click at [349, 157] on link "Proposals requested 0" at bounding box center [356, 146] width 110 height 35
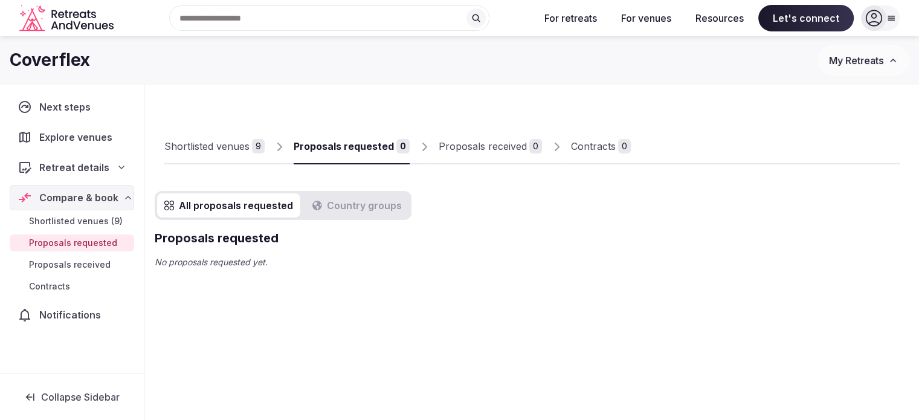
click at [465, 153] on link "Proposals received 0" at bounding box center [490, 146] width 103 height 35
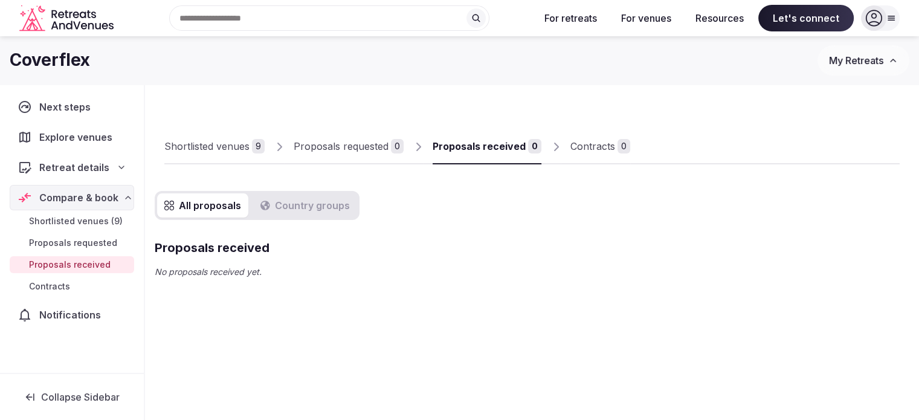
click at [208, 150] on div "Shortlisted venues" at bounding box center [206, 146] width 85 height 15
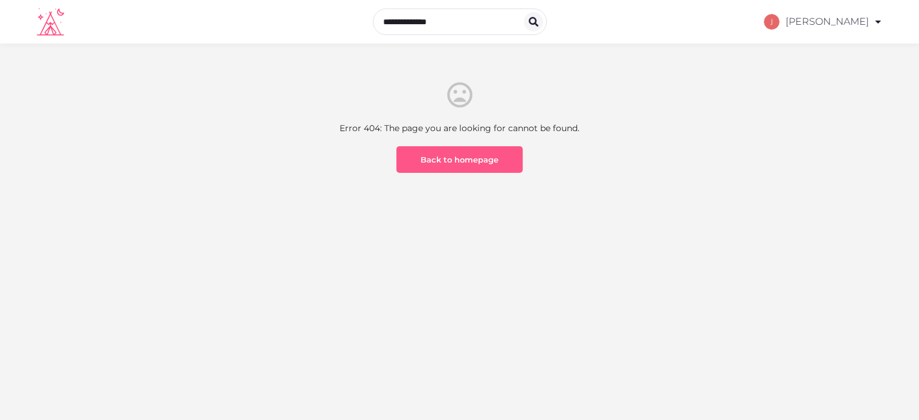
click at [461, 161] on link "Back to homepage" at bounding box center [459, 159] width 126 height 27
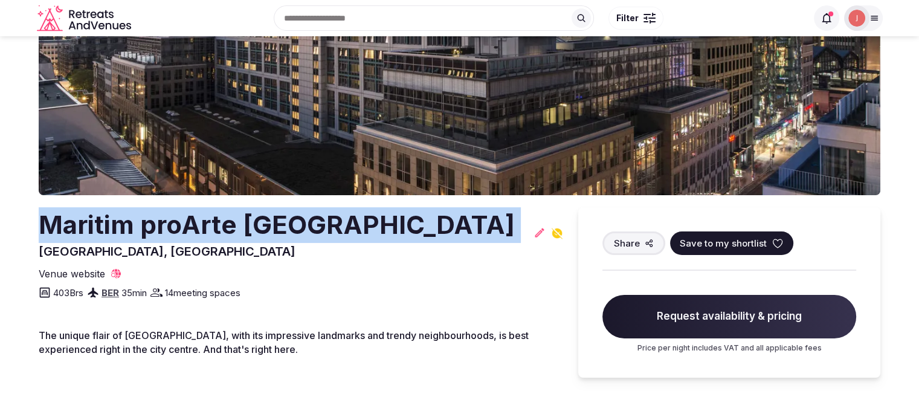
scroll to position [60, 0]
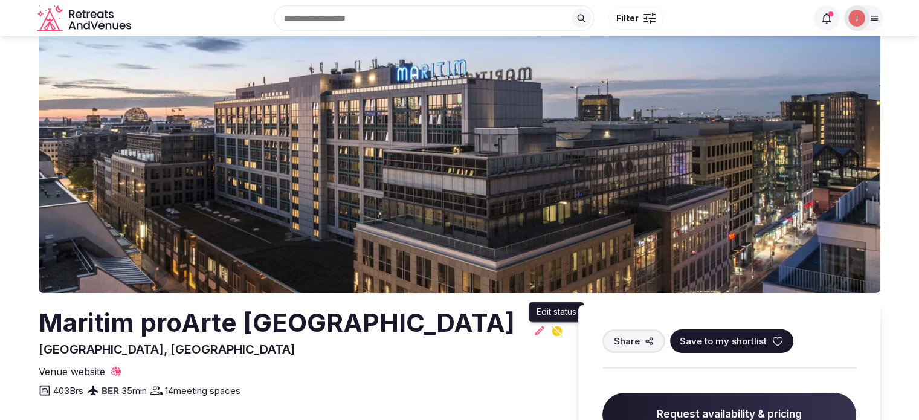
click at [556, 336] on icon at bounding box center [557, 331] width 13 height 13
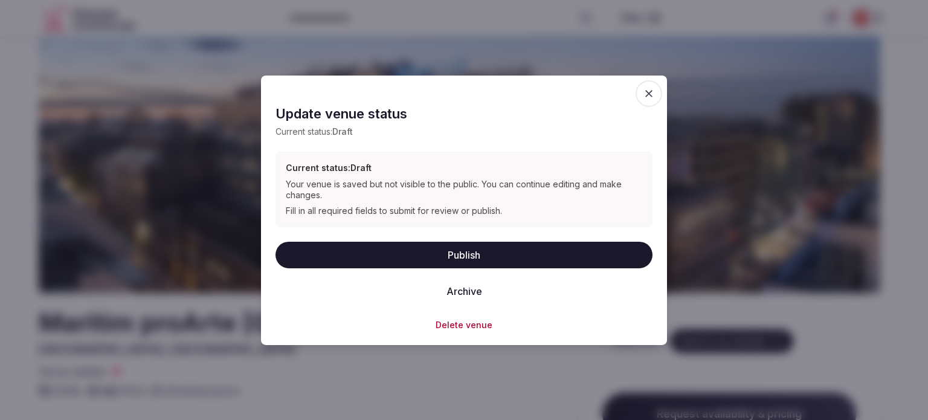
click at [471, 259] on button "Publish" at bounding box center [464, 254] width 377 height 27
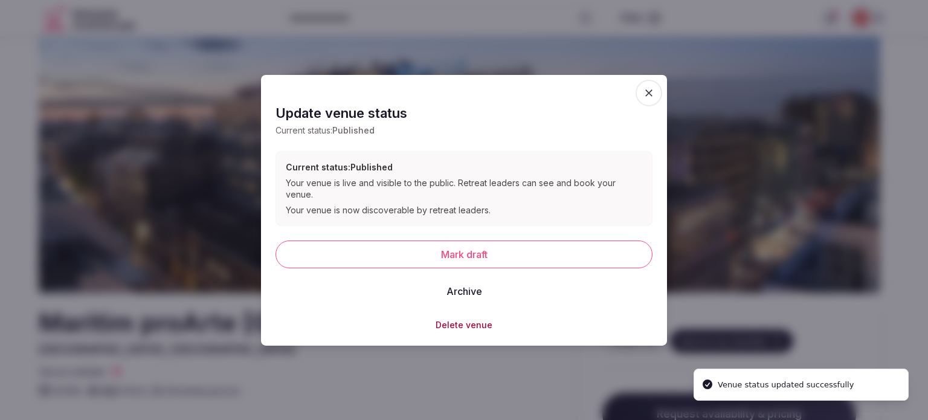
click at [483, 364] on div at bounding box center [464, 210] width 928 height 420
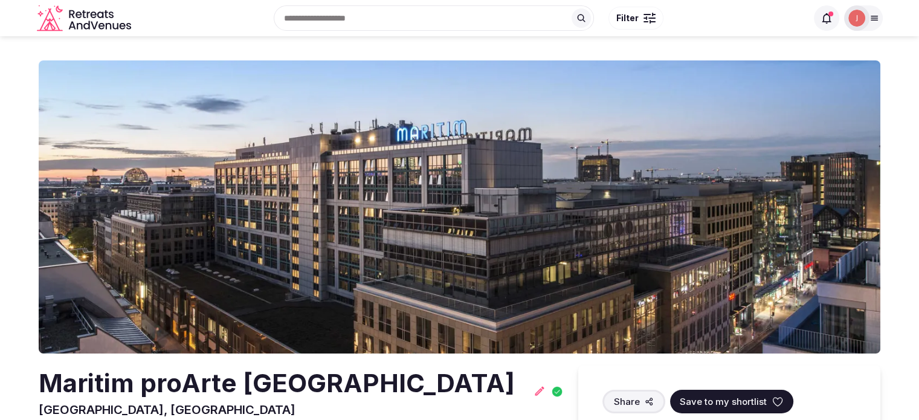
scroll to position [181, 0]
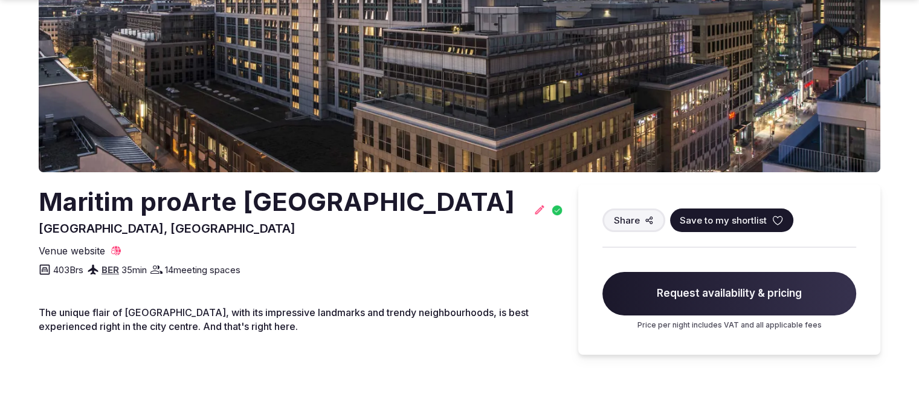
click at [725, 224] on span "Save to my shortlist" at bounding box center [723, 220] width 87 height 13
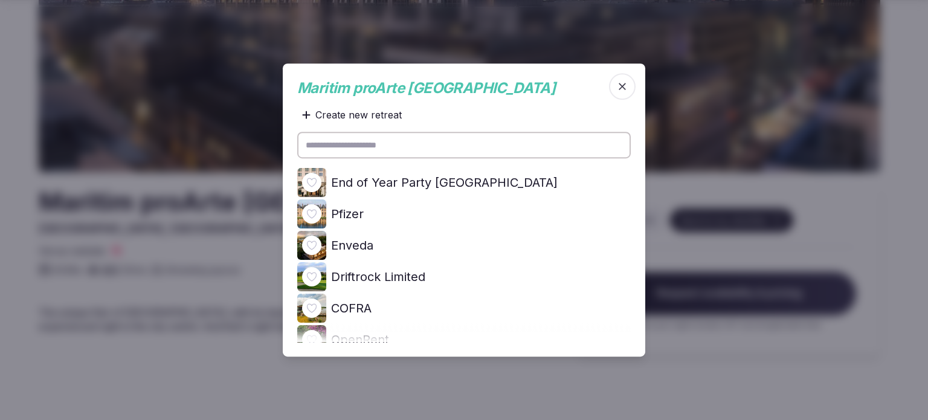
click at [417, 181] on h4 "End of Year Party [GEOGRAPHIC_DATA]" at bounding box center [444, 182] width 227 height 17
click at [197, 112] on div at bounding box center [464, 210] width 928 height 420
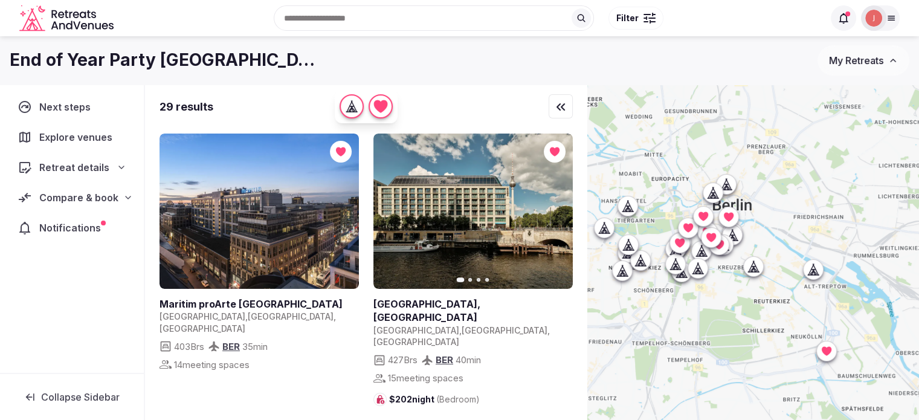
click at [645, 21] on div at bounding box center [646, 21] width 5 height 1
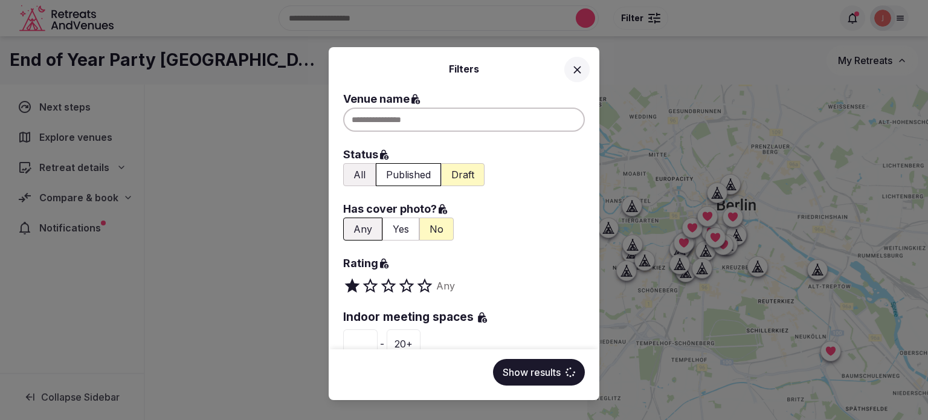
click at [474, 164] on button "Draft" at bounding box center [463, 174] width 44 height 23
click at [399, 231] on button "Yes" at bounding box center [401, 229] width 37 height 23
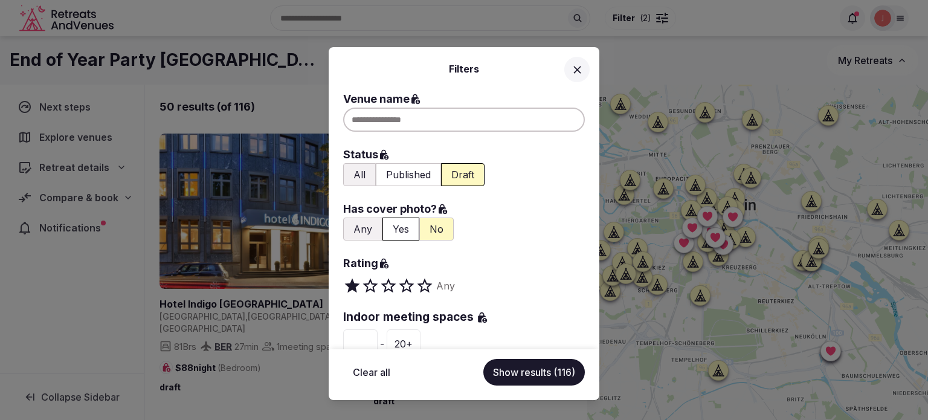
click at [512, 378] on button "Show results (116)" at bounding box center [534, 372] width 102 height 27
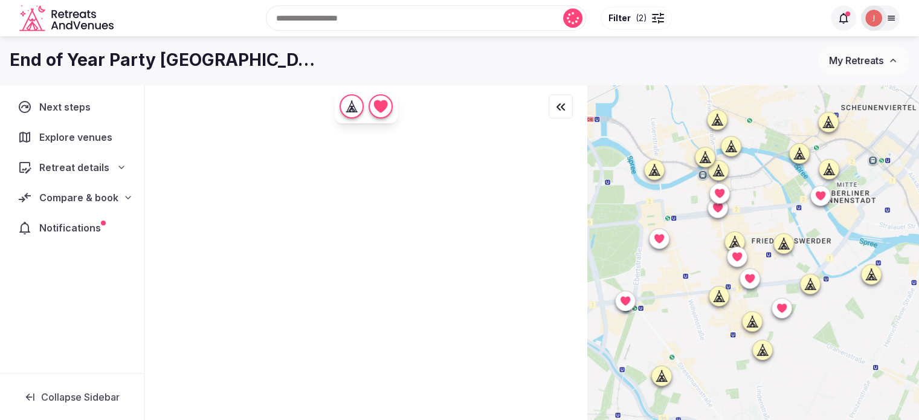
drag, startPoint x: 804, startPoint y: 157, endPoint x: 766, endPoint y: 173, distance: 42.0
click at [766, 173] on div at bounding box center [753, 273] width 332 height 376
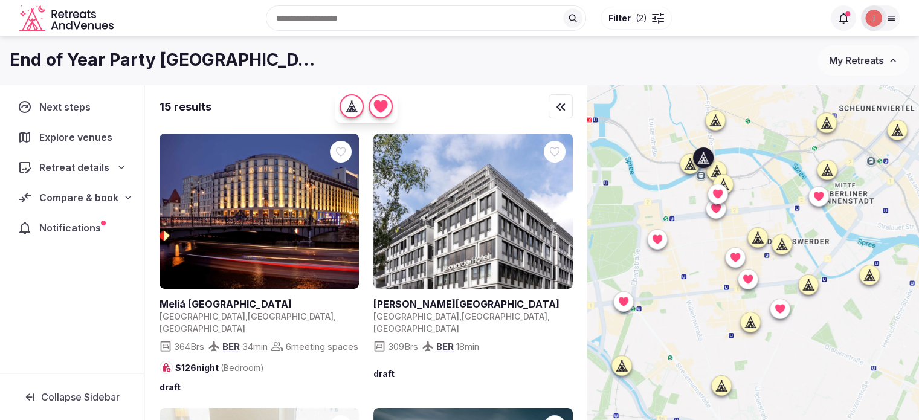
click at [436, 303] on link at bounding box center [470, 303] width 195 height 13
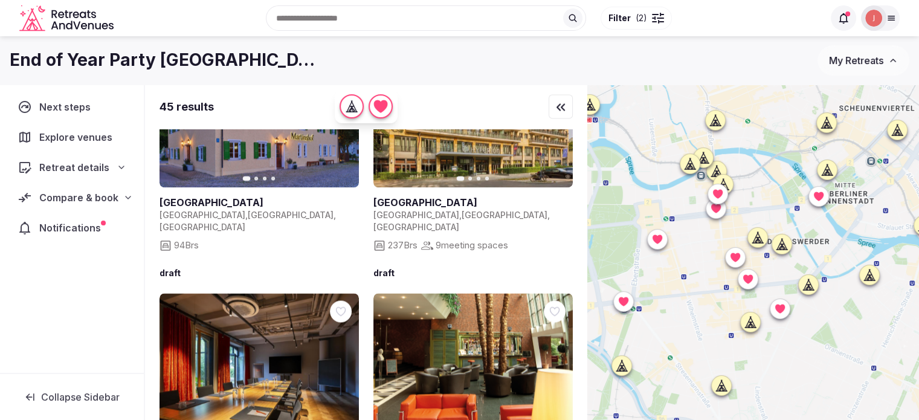
scroll to position [2072, 0]
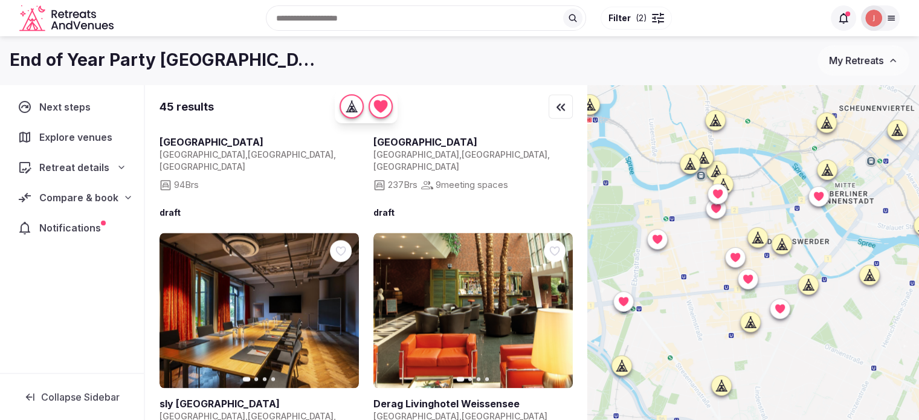
click at [341, 306] on icon "button" at bounding box center [342, 311] width 10 height 10
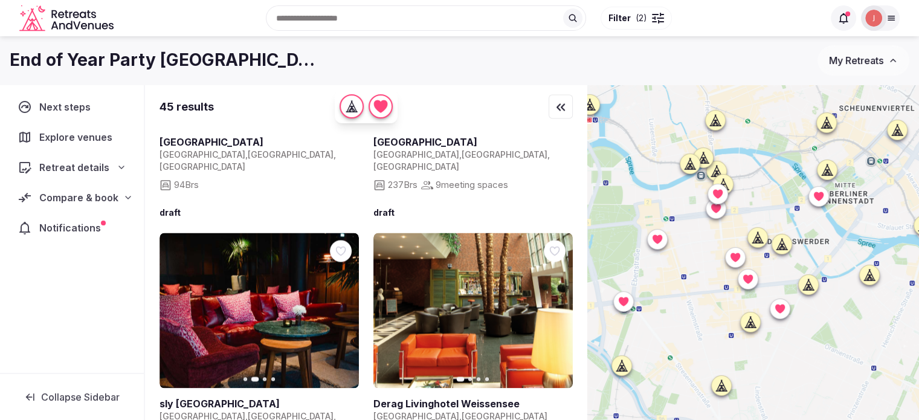
click at [341, 306] on icon "button" at bounding box center [342, 311] width 10 height 10
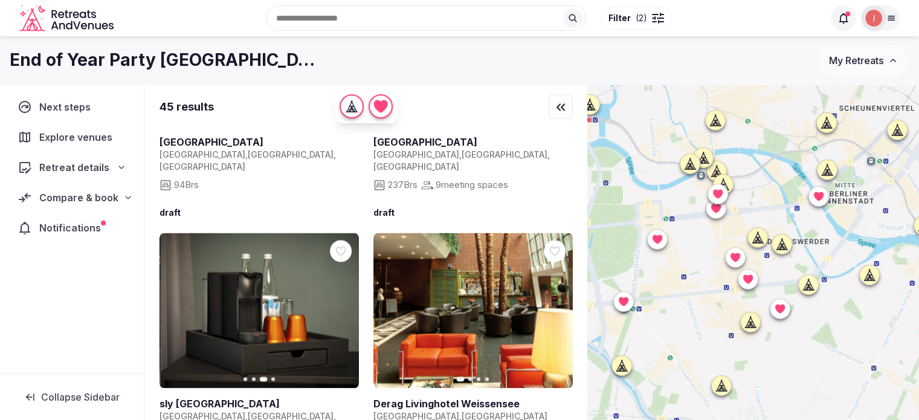
click at [341, 306] on icon "button" at bounding box center [342, 311] width 10 height 10
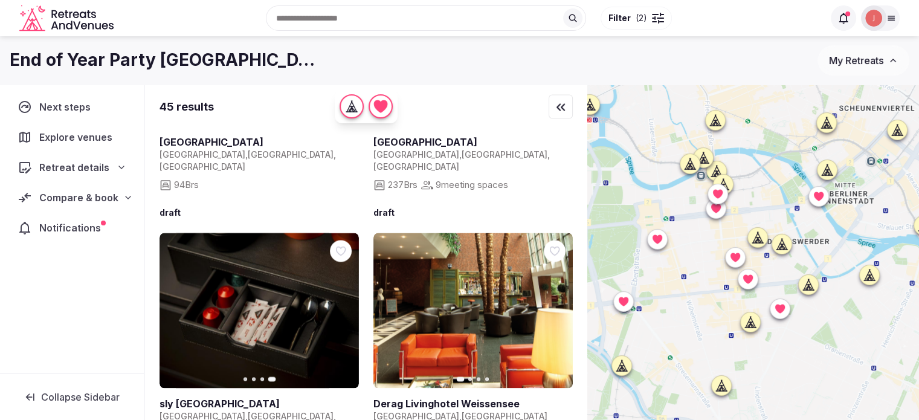
click at [832, 175] on icon at bounding box center [826, 175] width 11 height 0
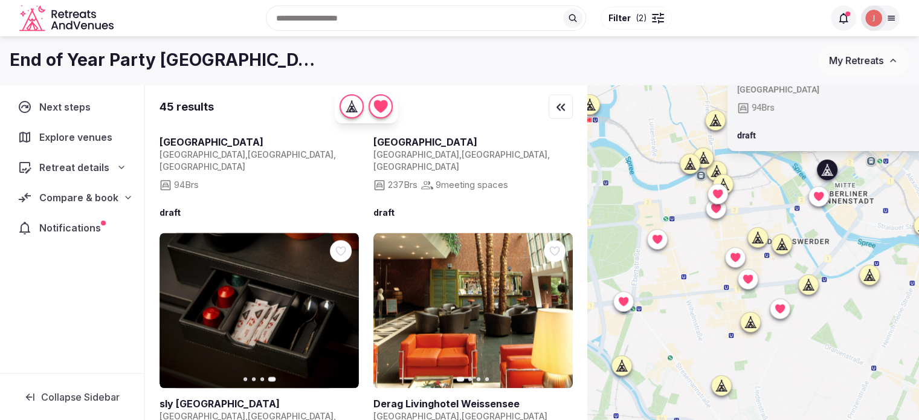
click at [832, 175] on icon at bounding box center [826, 175] width 11 height 0
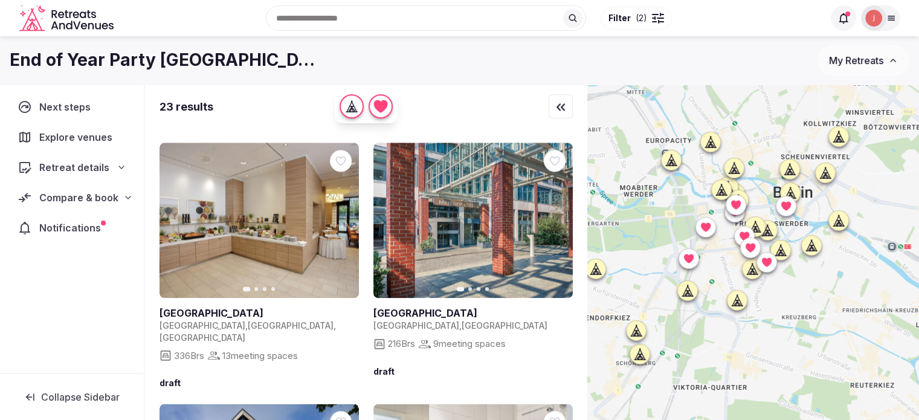
scroll to position [1632, 0]
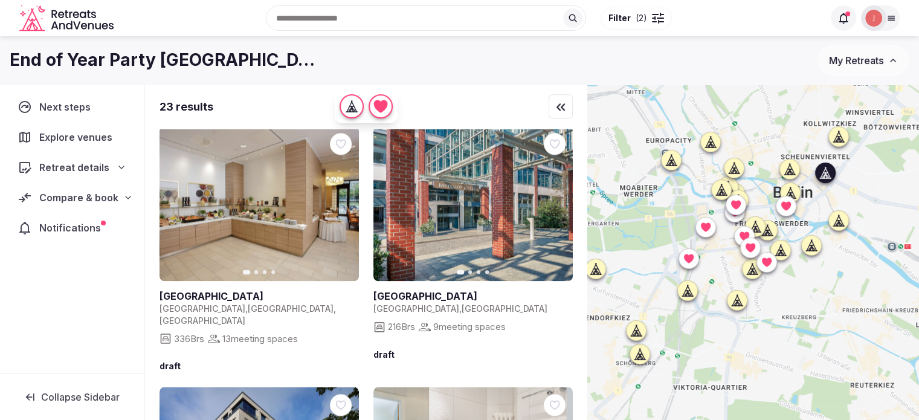
click at [273, 199] on link at bounding box center [259, 203] width 199 height 155
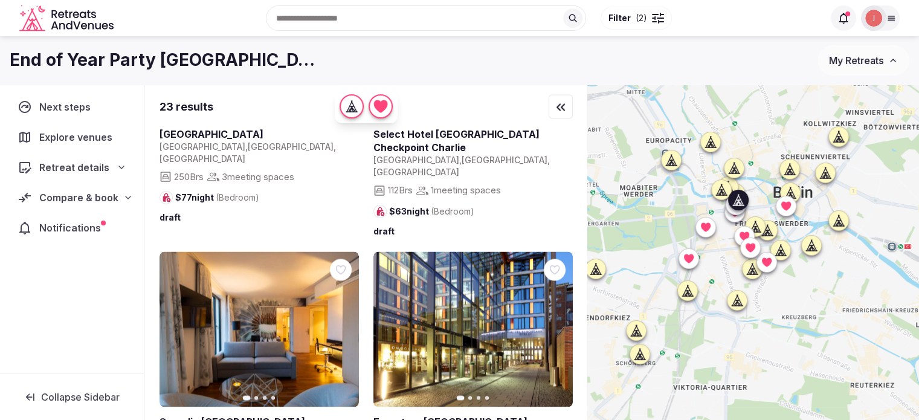
scroll to position [2115, 0]
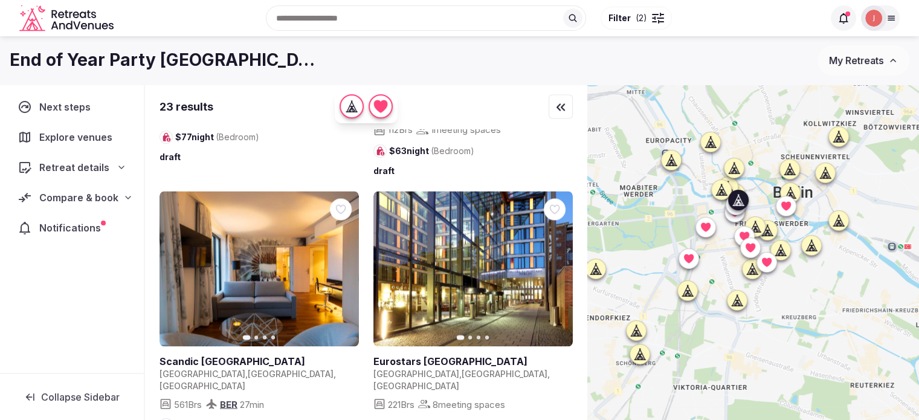
click at [410, 355] on link at bounding box center [470, 361] width 195 height 13
click at [221, 355] on link at bounding box center [257, 361] width 195 height 13
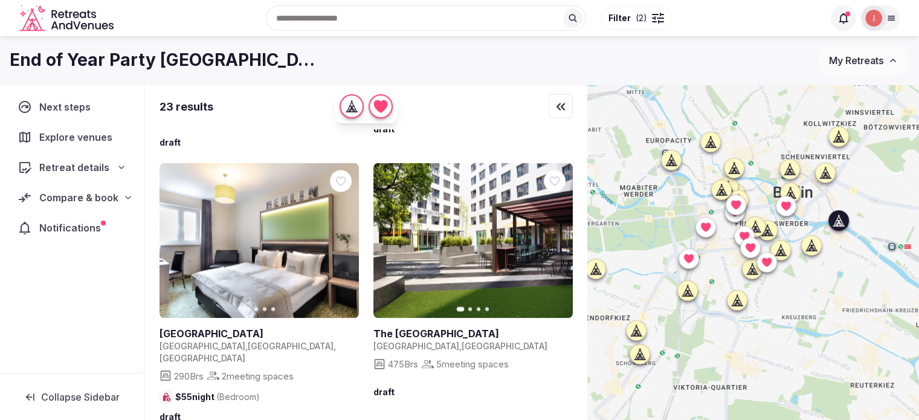
scroll to position [2296, 0]
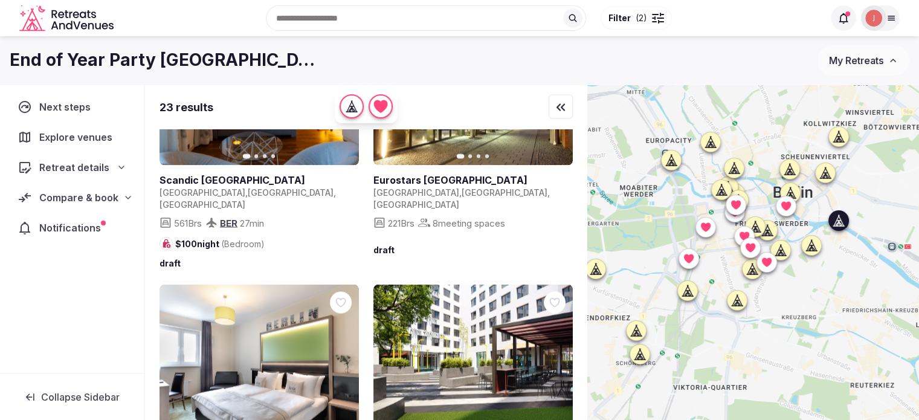
click at [557, 357] on icon "button" at bounding box center [556, 362] width 10 height 10
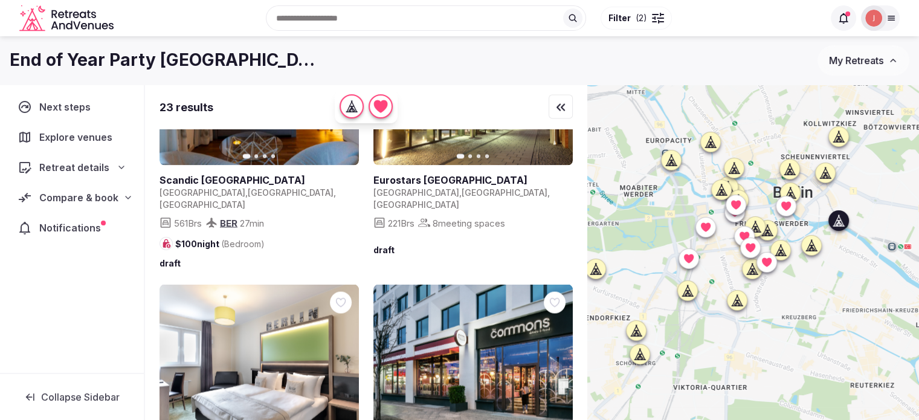
click at [557, 357] on icon "button" at bounding box center [556, 362] width 10 height 10
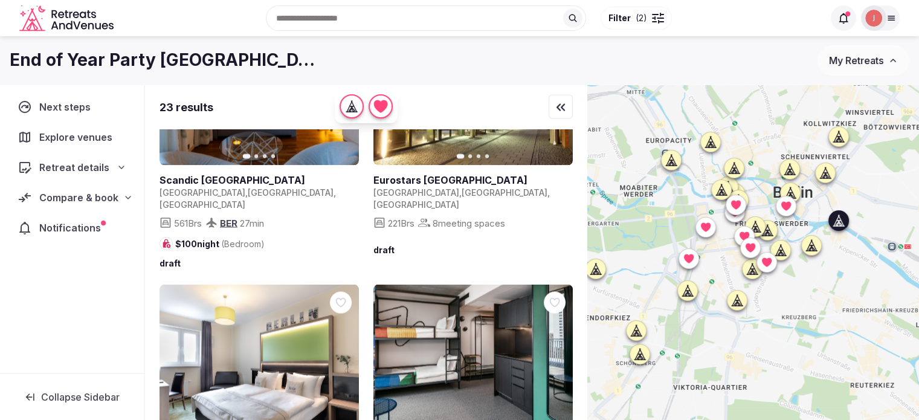
click at [557, 357] on icon "button" at bounding box center [556, 362] width 10 height 10
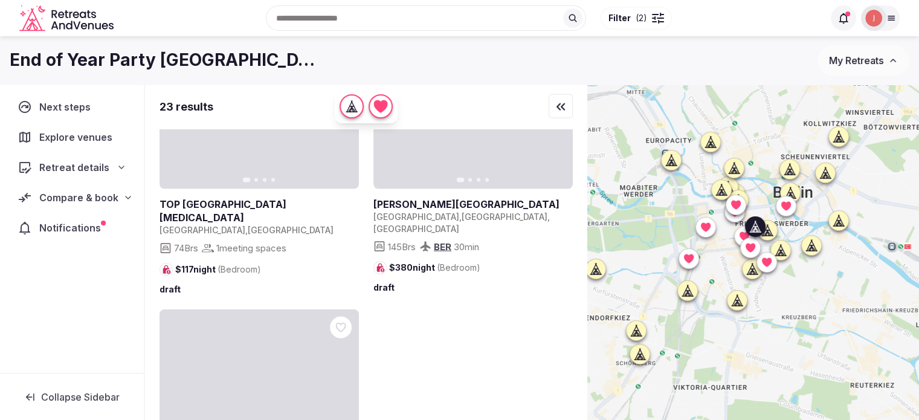
scroll to position [2840, 0]
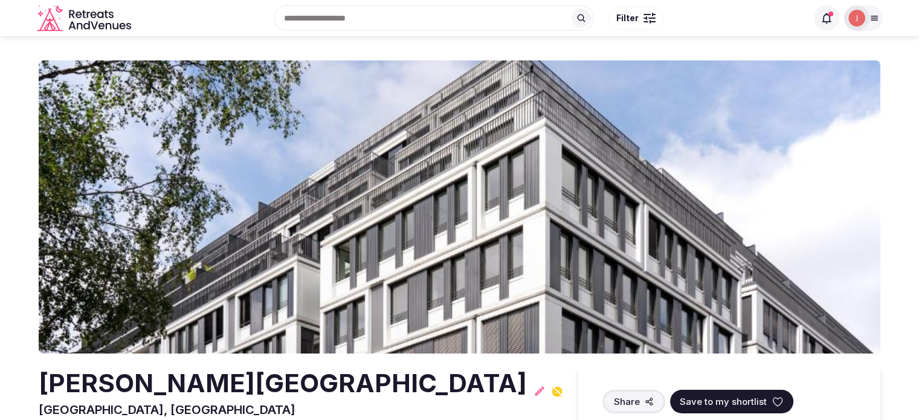
click at [168, 384] on h2 "[PERSON_NAME][GEOGRAPHIC_DATA]" at bounding box center [283, 384] width 488 height 36
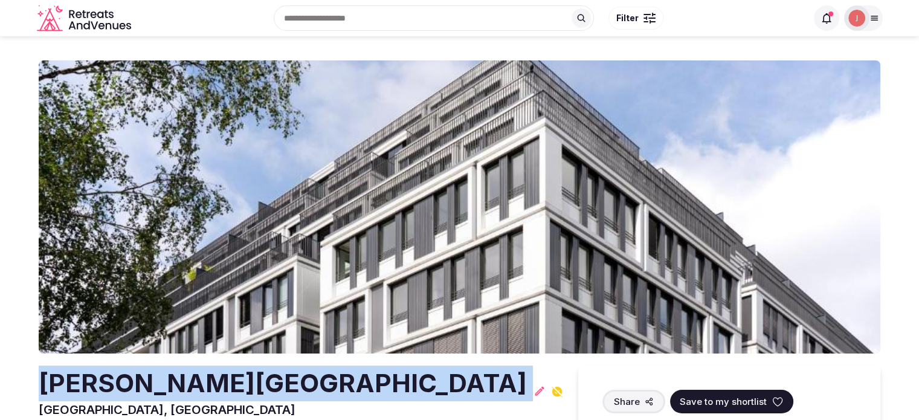
click at [168, 384] on h2 "[PERSON_NAME][GEOGRAPHIC_DATA]" at bounding box center [283, 384] width 488 height 36
copy h2 "[PERSON_NAME][GEOGRAPHIC_DATA]"
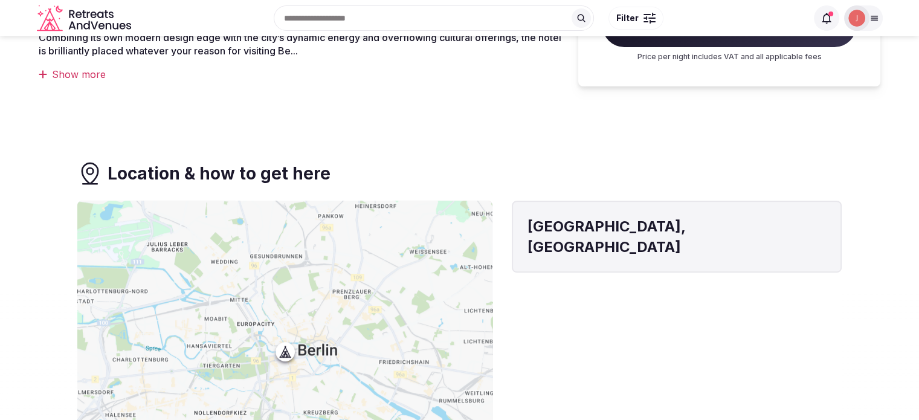
scroll to position [242, 0]
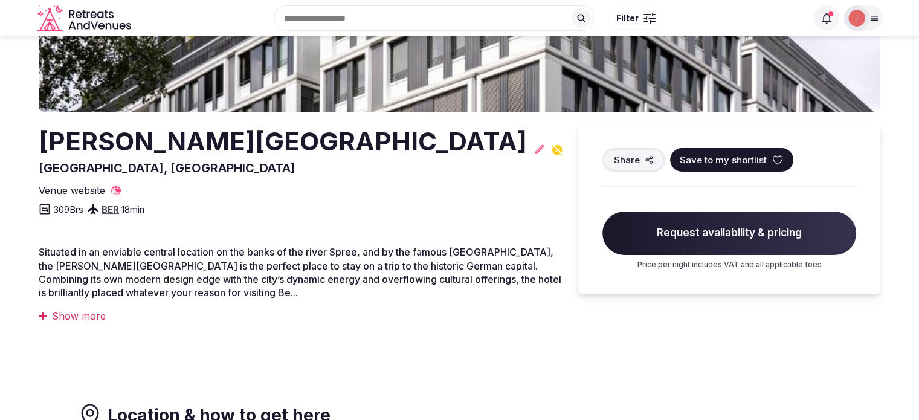
click at [557, 150] on icon at bounding box center [557, 150] width 11 height 11
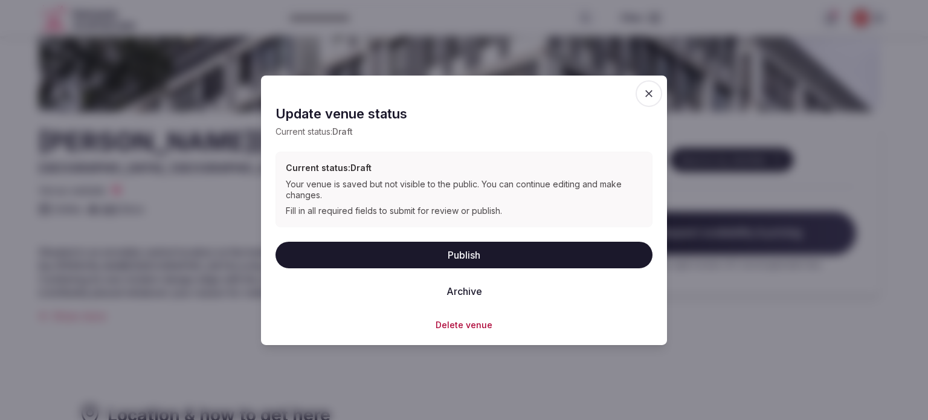
click at [463, 257] on button "Publish" at bounding box center [464, 254] width 377 height 27
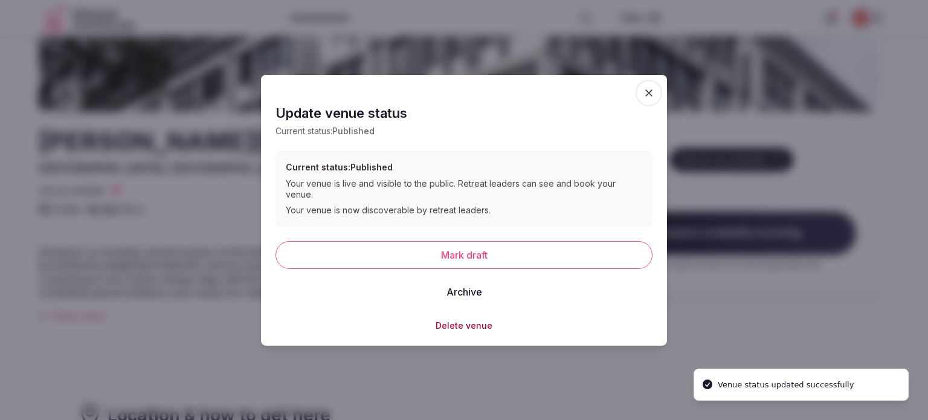
click at [729, 333] on div at bounding box center [464, 210] width 928 height 420
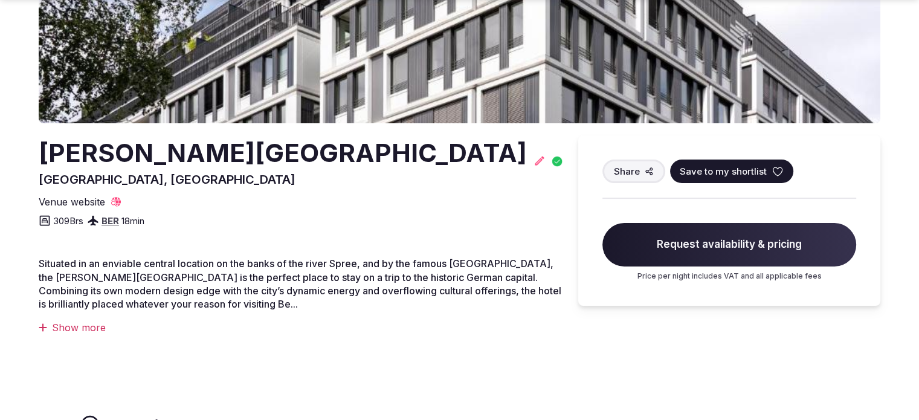
scroll to position [242, 0]
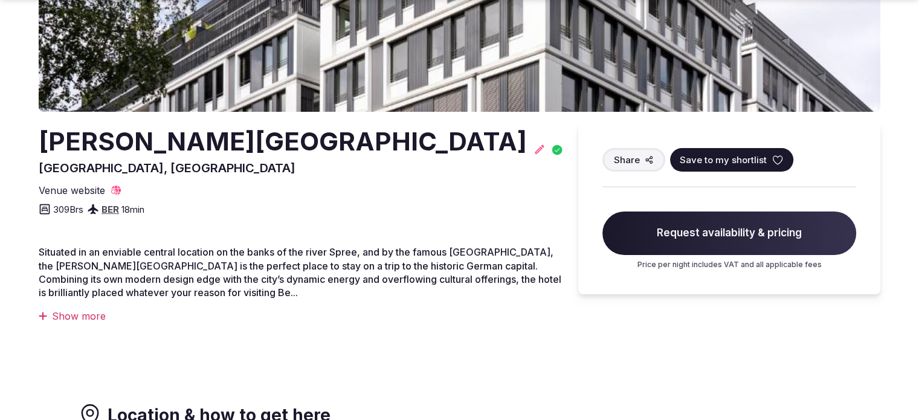
click at [735, 150] on button "Save to my shortlist" at bounding box center [731, 160] width 123 height 24
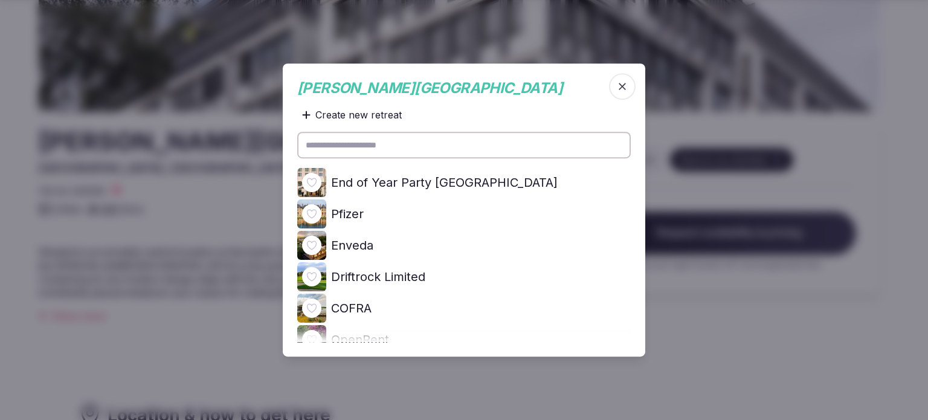
click at [0, 0] on icon at bounding box center [0, 0] width 0 height 0
click at [208, 176] on div at bounding box center [464, 210] width 928 height 420
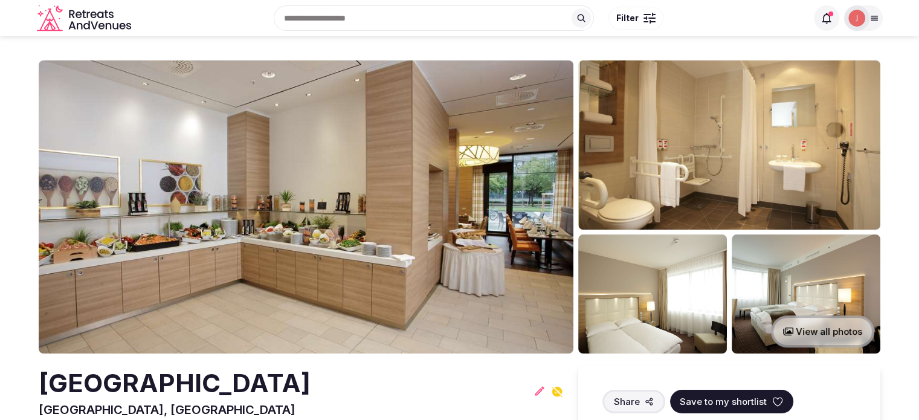
scroll to position [181, 0]
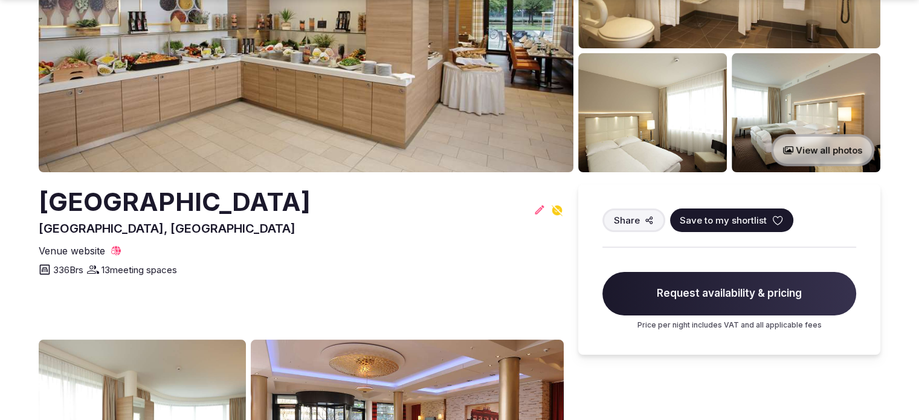
click at [175, 192] on h2 "[GEOGRAPHIC_DATA]" at bounding box center [175, 202] width 272 height 36
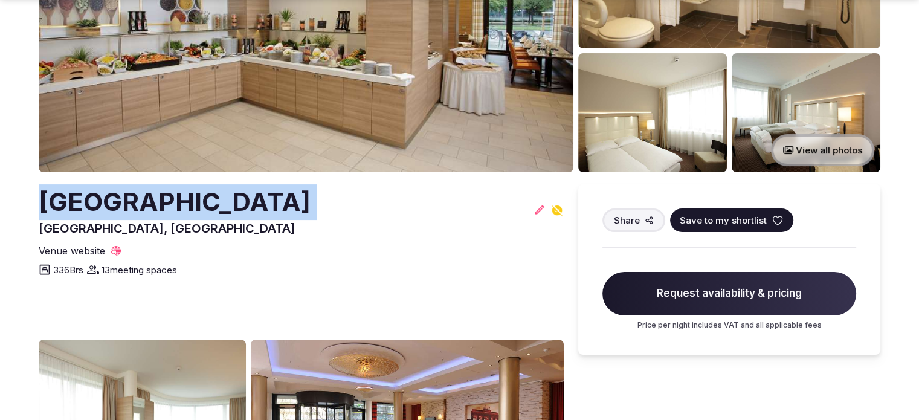
click at [175, 192] on h2 "[GEOGRAPHIC_DATA]" at bounding box center [175, 202] width 272 height 36
copy h2 "[GEOGRAPHIC_DATA]"
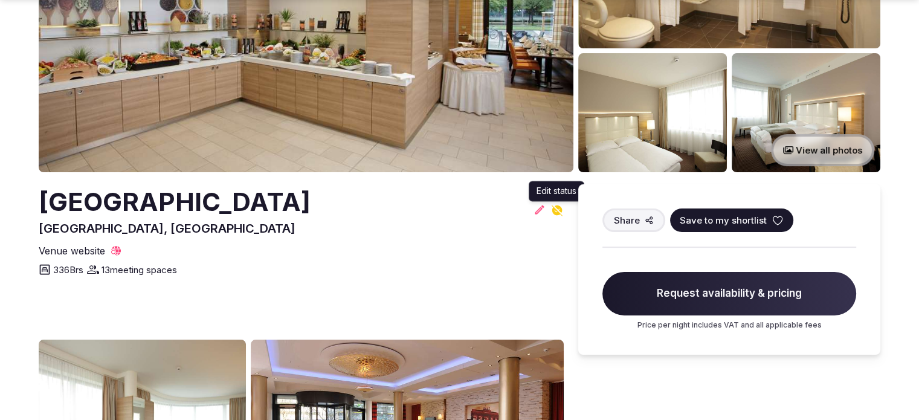
click at [557, 208] on icon at bounding box center [557, 210] width 11 height 11
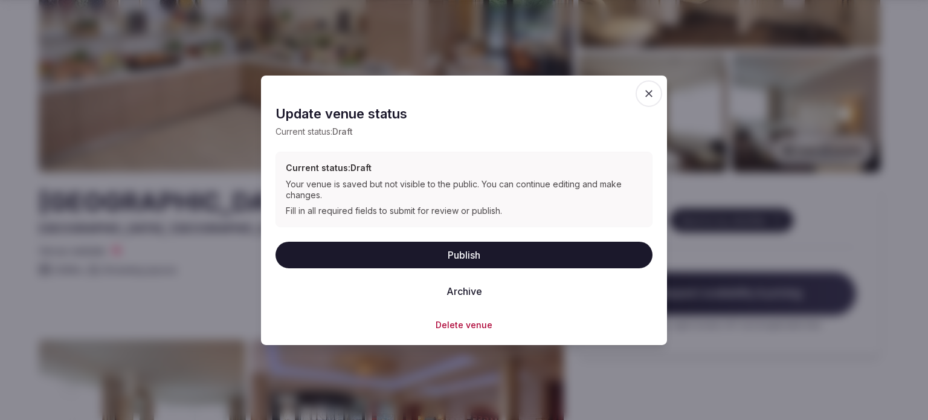
click at [486, 253] on button "Publish" at bounding box center [464, 254] width 377 height 27
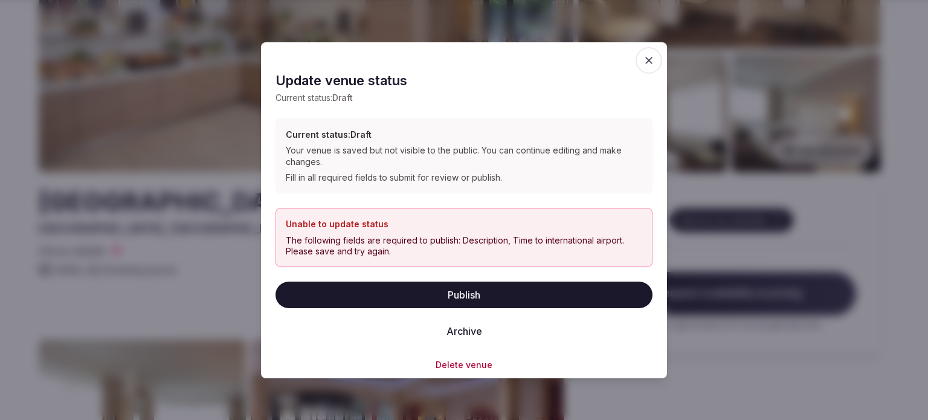
click at [769, 224] on div at bounding box center [464, 210] width 928 height 420
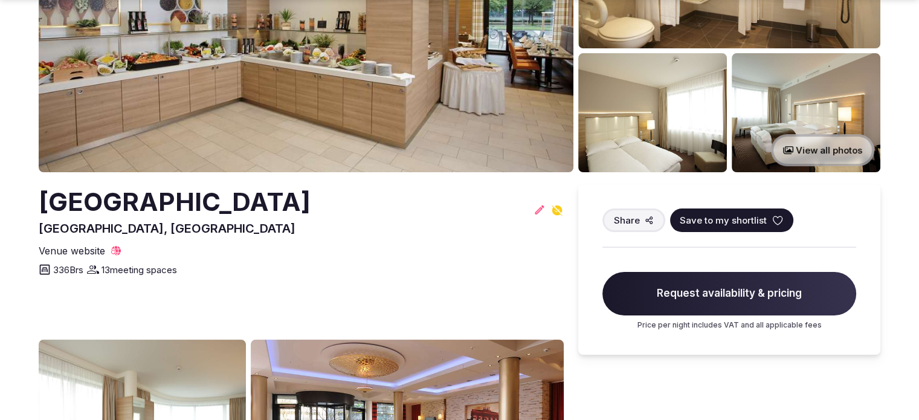
click at [537, 212] on icon at bounding box center [540, 210] width 12 height 12
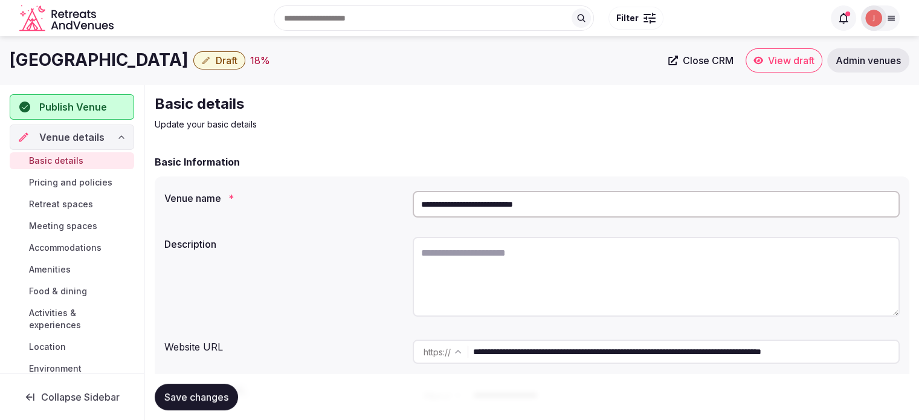
click at [474, 211] on input "**********" at bounding box center [656, 204] width 487 height 27
click at [453, 253] on textarea at bounding box center [656, 277] width 487 height 80
paste textarea "**********"
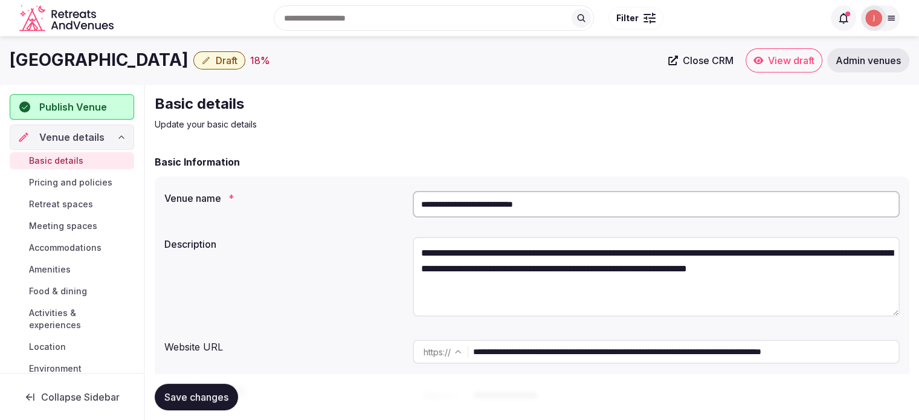
type textarea "**********"
click at [326, 248] on label "Description" at bounding box center [283, 244] width 239 height 10
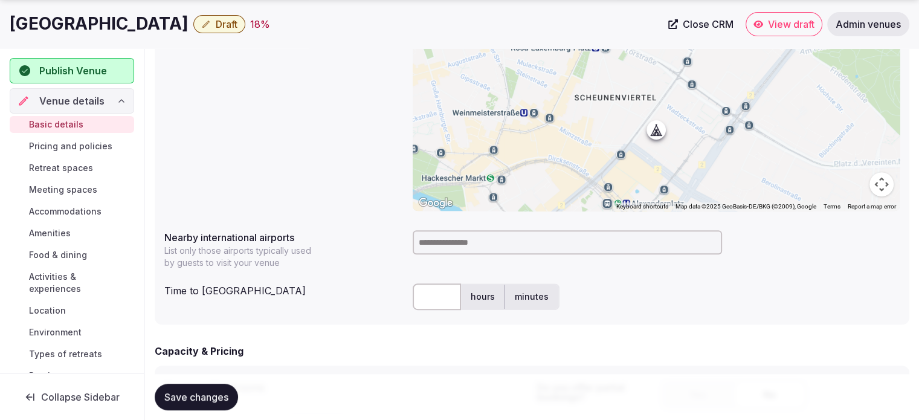
scroll to position [544, 0]
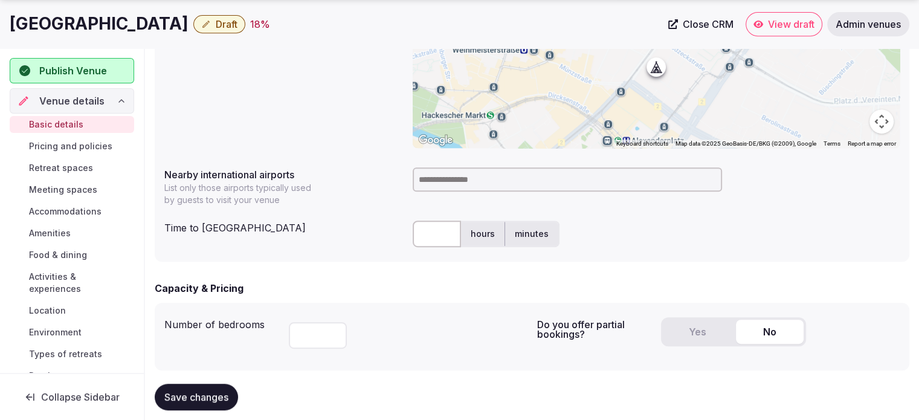
click at [538, 175] on input at bounding box center [567, 179] width 309 height 24
type input "*"
type input "******"
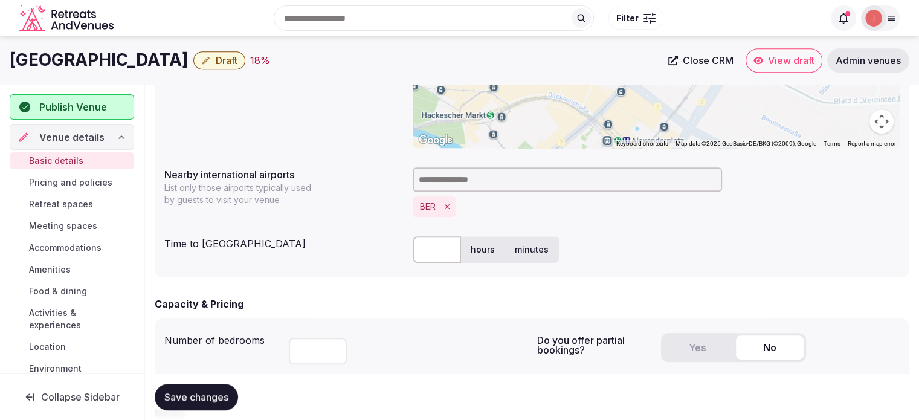
click at [126, 66] on h1 "H4 Hotel Berlin Alexanderplatz" at bounding box center [99, 60] width 179 height 24
copy div "H4 Hotel Berlin Alexanderplatz"
click at [437, 250] on input "text" at bounding box center [437, 249] width 48 height 27
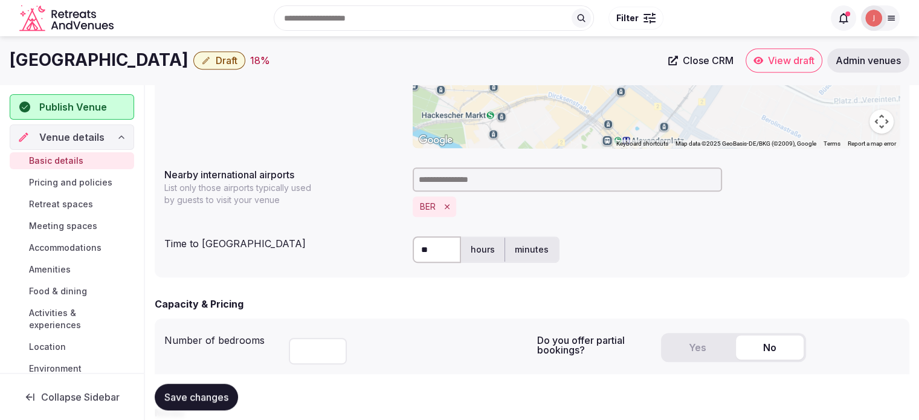
type input "*"
type input "**"
click at [218, 392] on span "Save changes" at bounding box center [196, 397] width 64 height 12
click at [94, 103] on span "Publish Venue" at bounding box center [73, 107] width 68 height 15
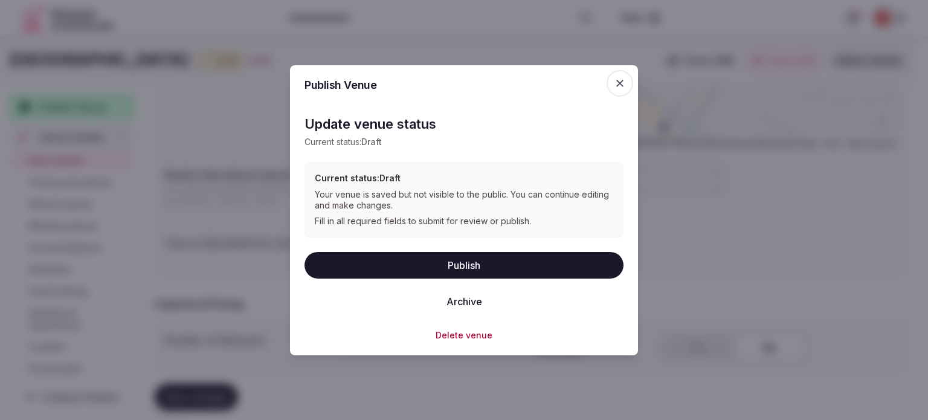
click at [464, 259] on button "Publish" at bounding box center [464, 264] width 319 height 27
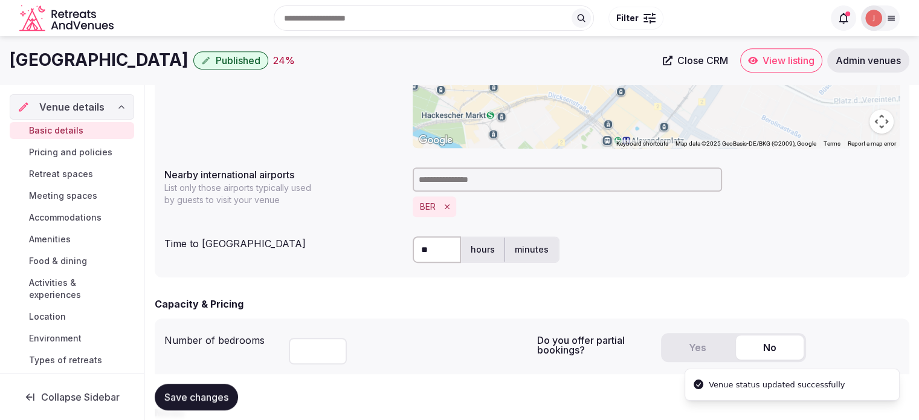
click at [795, 59] on span "View listing" at bounding box center [789, 60] width 52 height 12
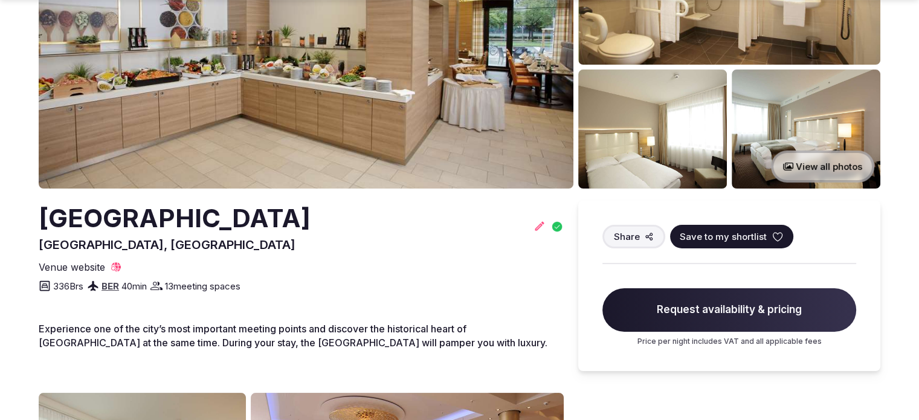
scroll to position [302, 0]
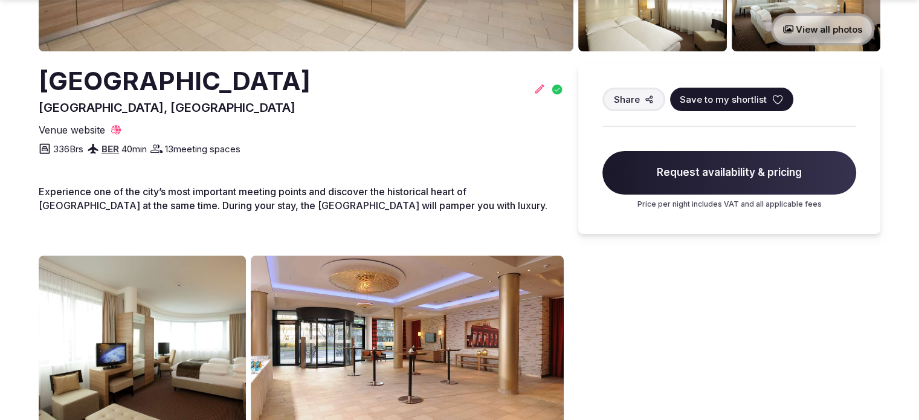
click at [703, 100] on span "Save to my shortlist" at bounding box center [723, 99] width 87 height 13
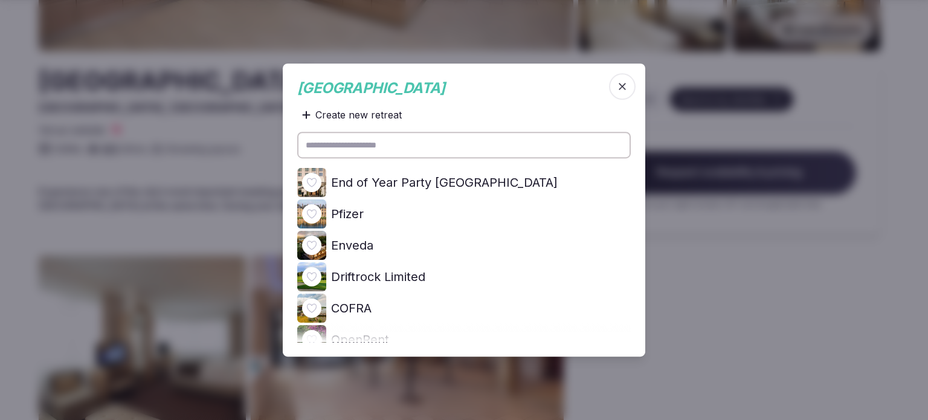
click at [0, 0] on icon at bounding box center [0, 0] width 0 height 0
click at [222, 135] on div at bounding box center [464, 210] width 928 height 420
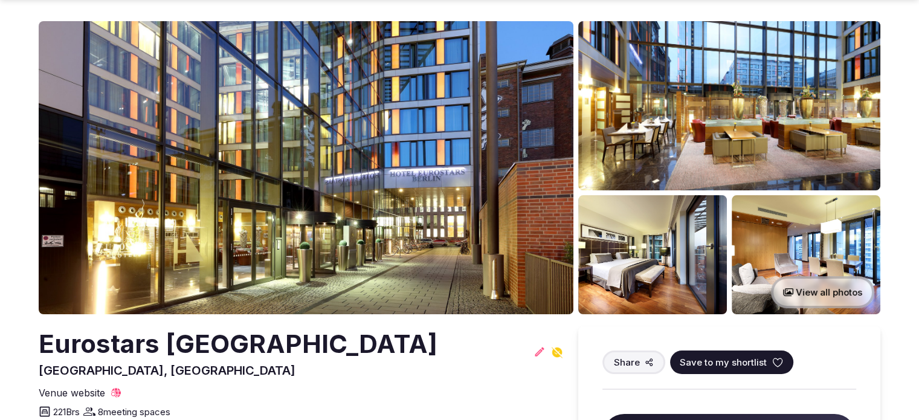
scroll to position [60, 0]
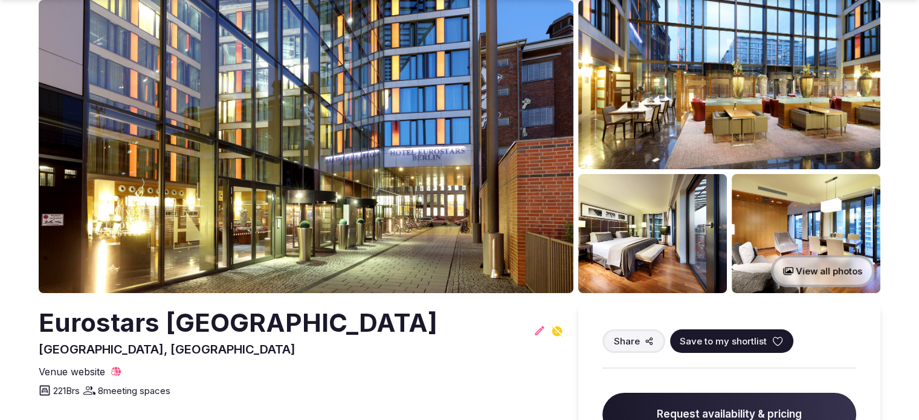
click at [97, 321] on h2 "Eurostars [GEOGRAPHIC_DATA]" at bounding box center [238, 323] width 399 height 36
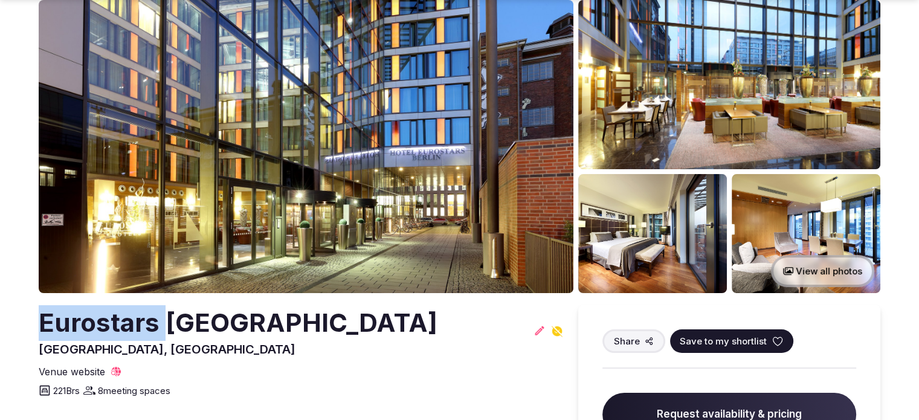
click at [97, 321] on h2 "Eurostars [GEOGRAPHIC_DATA]" at bounding box center [238, 323] width 399 height 36
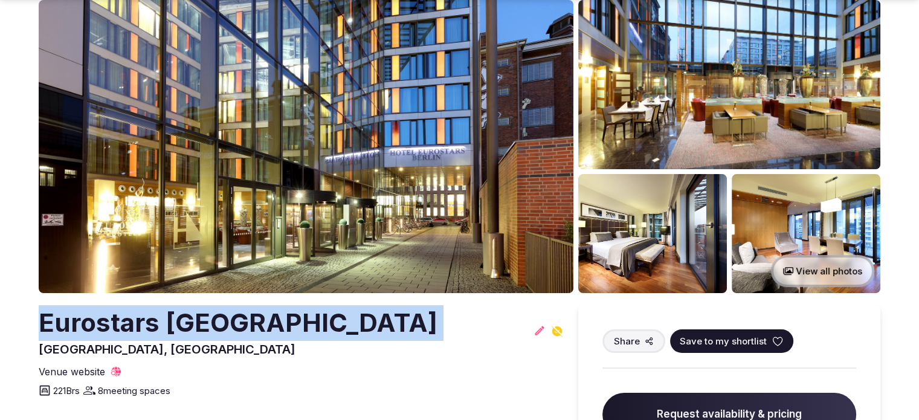
click at [97, 321] on h2 "Eurostars [GEOGRAPHIC_DATA]" at bounding box center [238, 323] width 399 height 36
copy h2 "Eurostars [GEOGRAPHIC_DATA]"
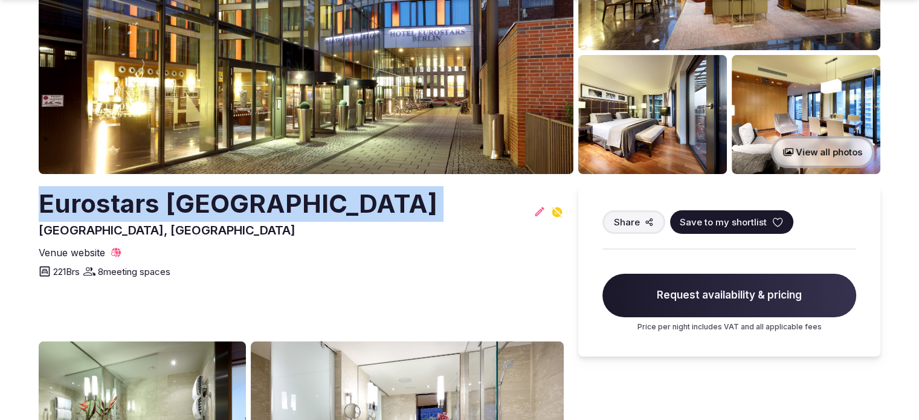
scroll to position [181, 0]
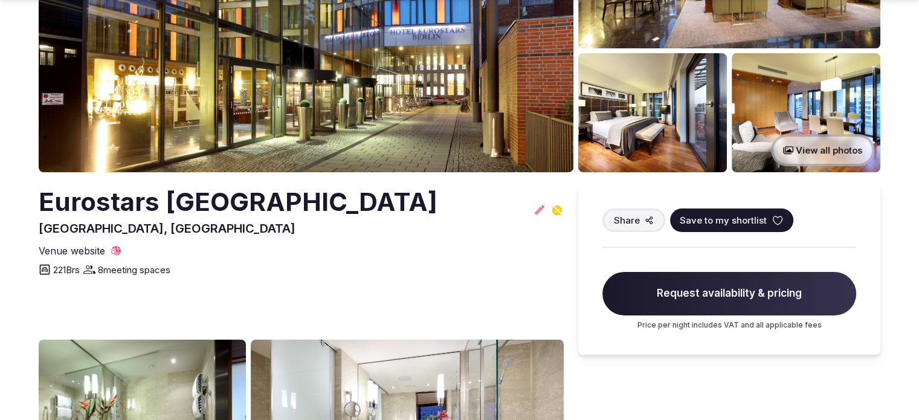
click at [558, 212] on icon at bounding box center [557, 210] width 13 height 13
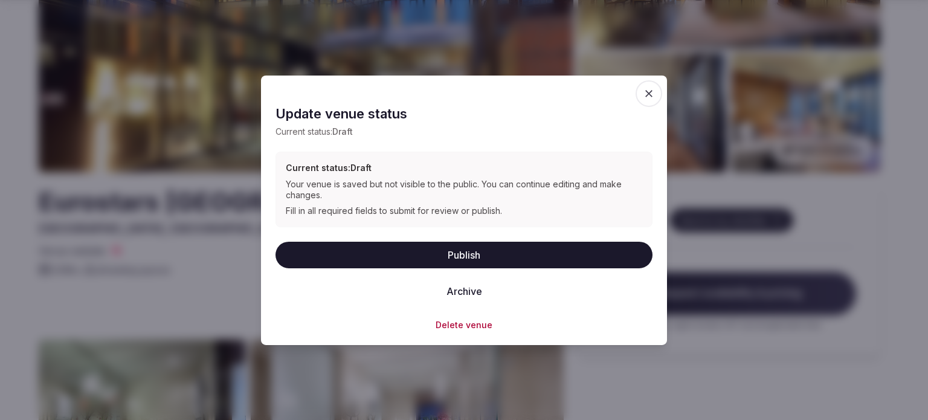
click at [462, 259] on button "Publish" at bounding box center [464, 254] width 377 height 27
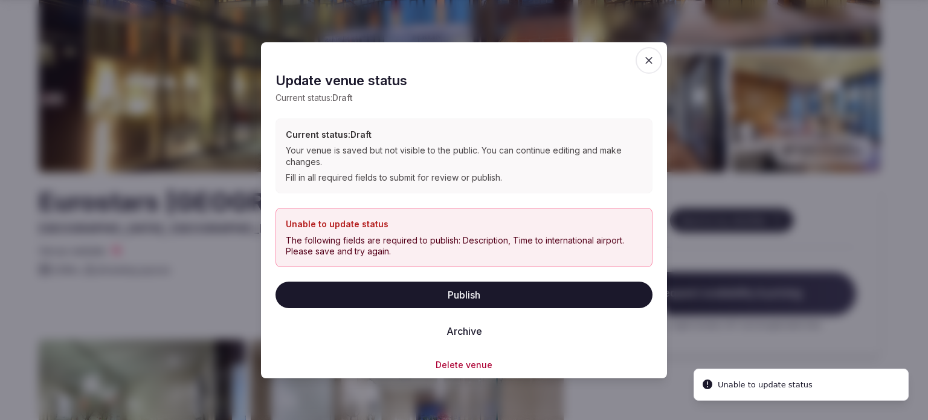
click at [790, 216] on div at bounding box center [464, 210] width 928 height 420
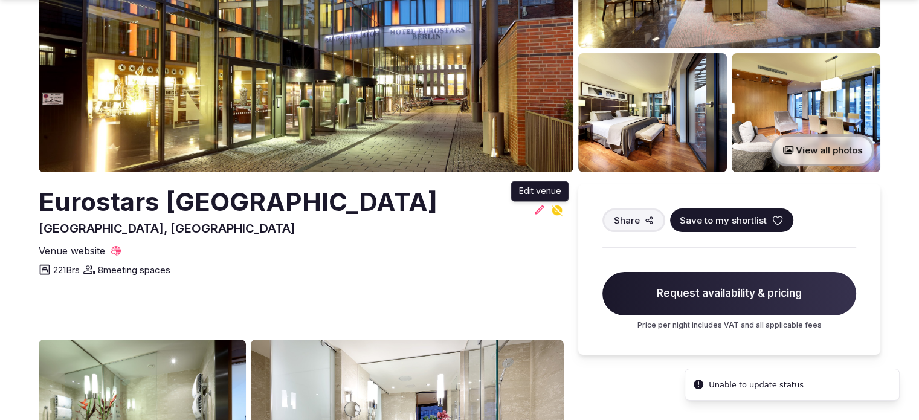
click at [541, 212] on icon at bounding box center [540, 210] width 12 height 12
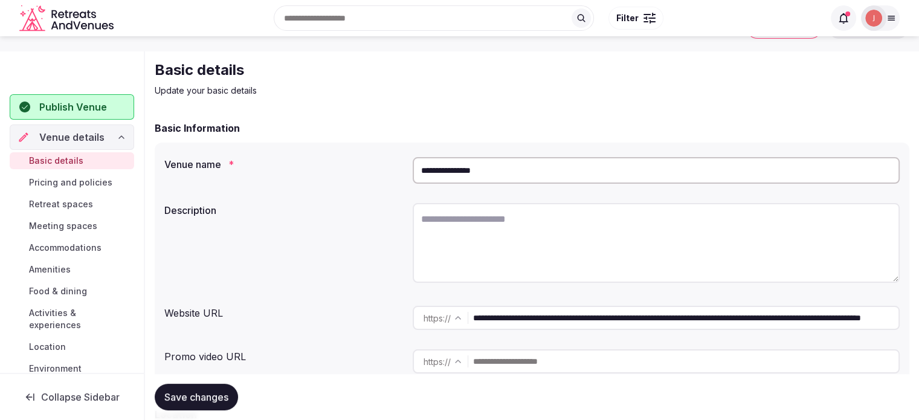
scroll to position [60, 0]
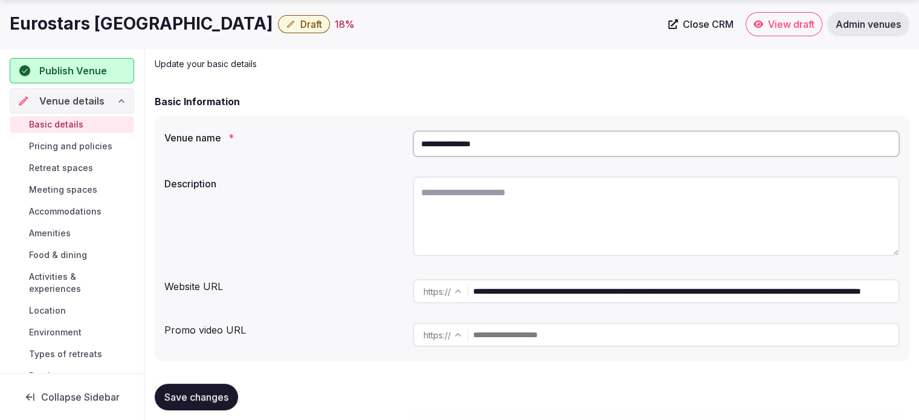
click at [487, 187] on textarea at bounding box center [656, 216] width 487 height 80
paste textarea "**********"
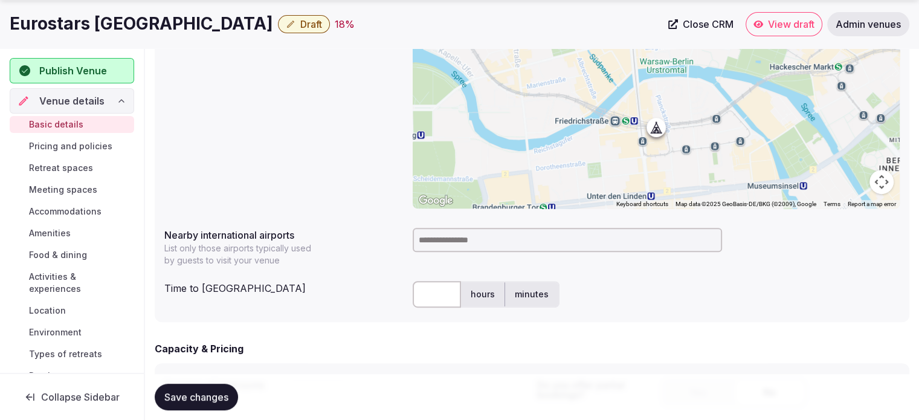
scroll to position [604, 0]
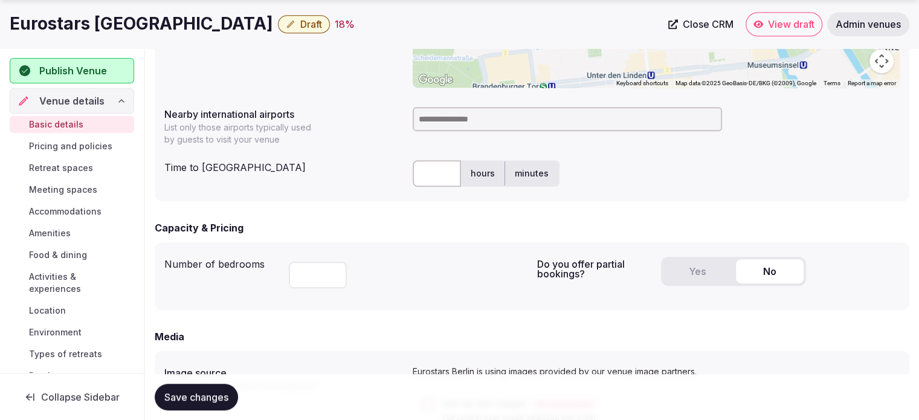
type textarea "**********"
click at [520, 112] on input at bounding box center [567, 119] width 309 height 24
type input "******"
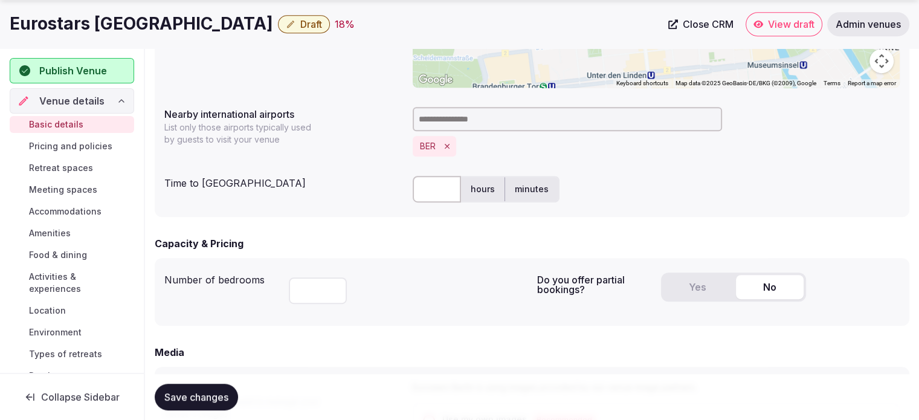
click at [430, 178] on input "text" at bounding box center [437, 189] width 48 height 27
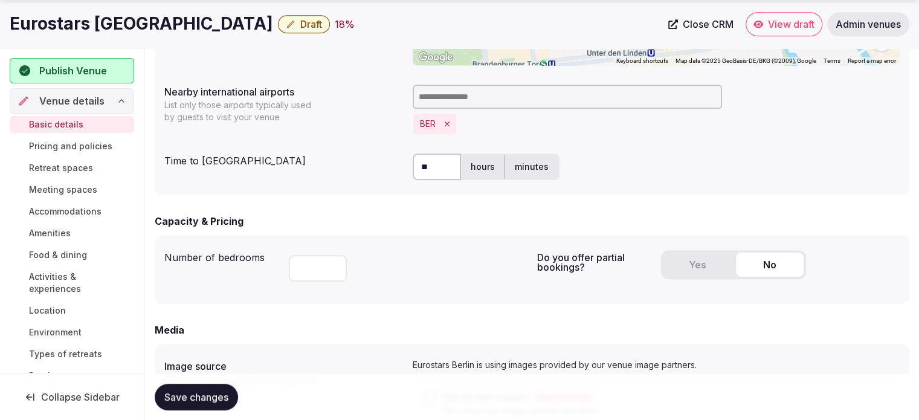
scroll to position [665, 0]
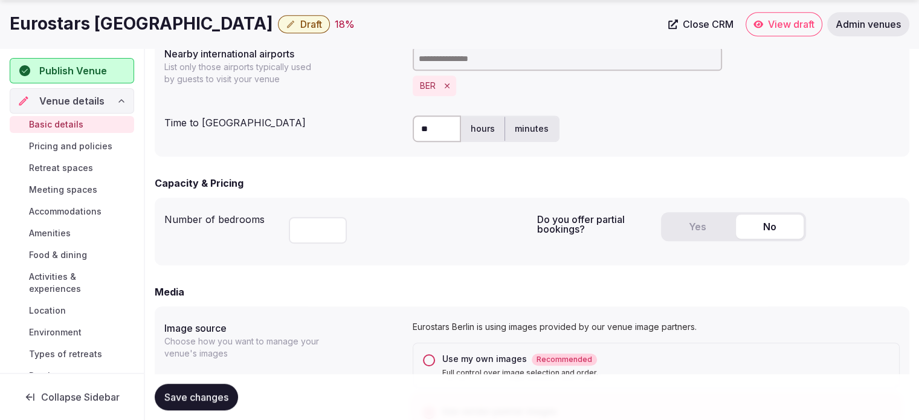
type input "**"
click at [196, 389] on button "Save changes" at bounding box center [196, 397] width 83 height 27
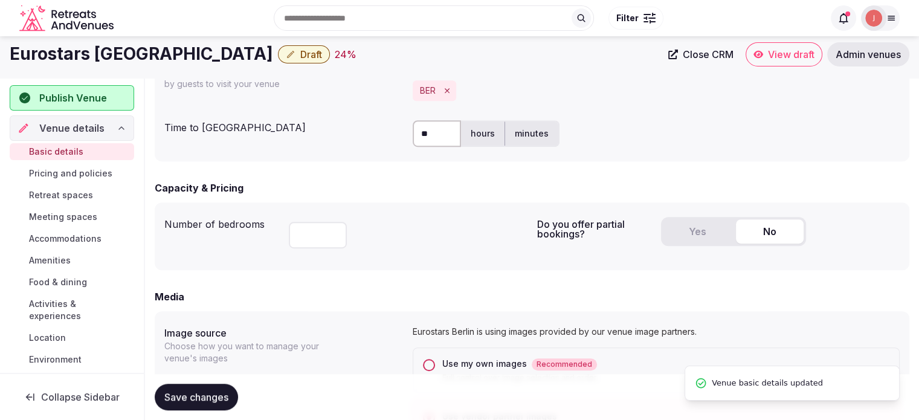
scroll to position [423, 0]
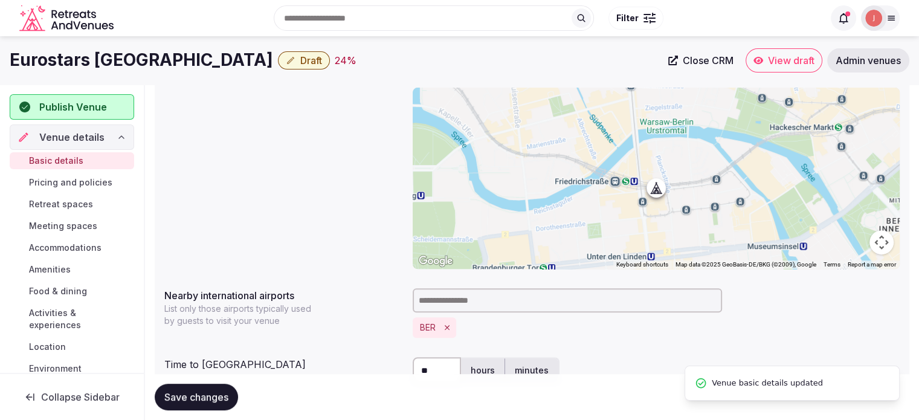
click at [73, 101] on span "Publish Venue" at bounding box center [73, 107] width 68 height 15
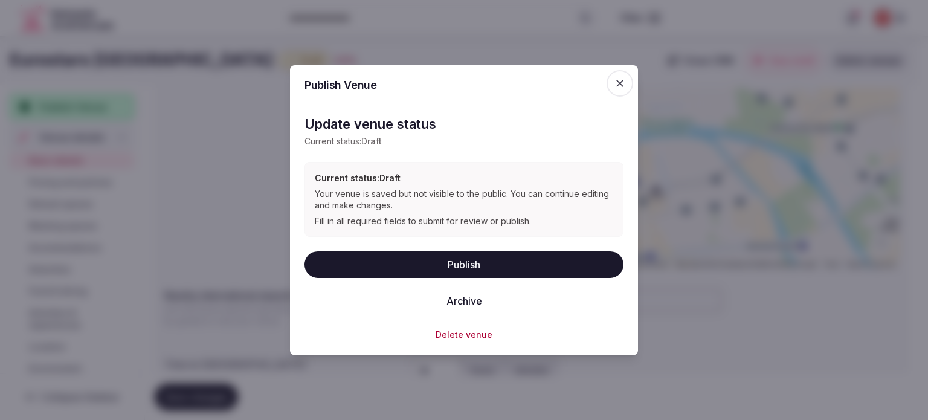
click at [459, 267] on button "Publish" at bounding box center [464, 264] width 319 height 27
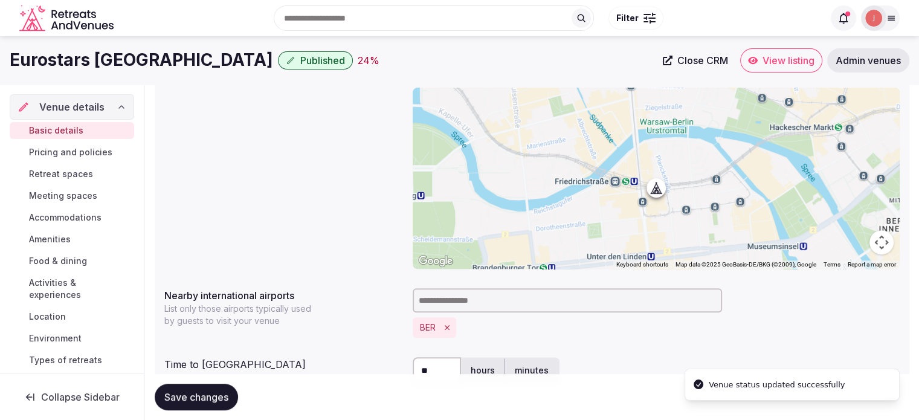
click at [795, 63] on span "View listing" at bounding box center [789, 60] width 52 height 12
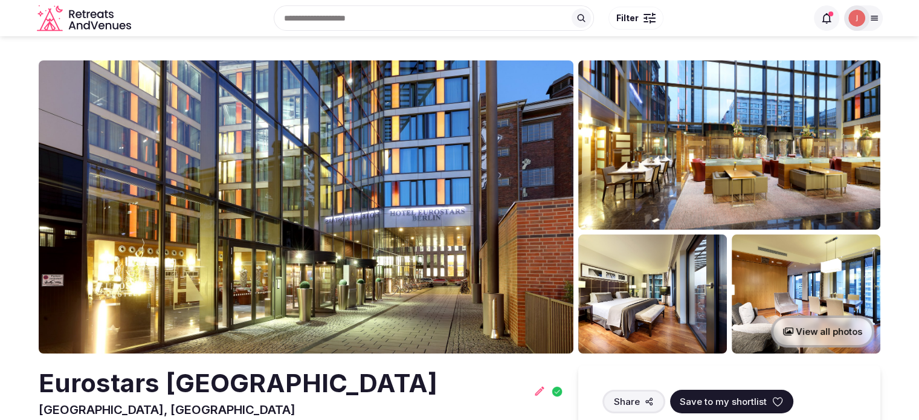
scroll to position [181, 0]
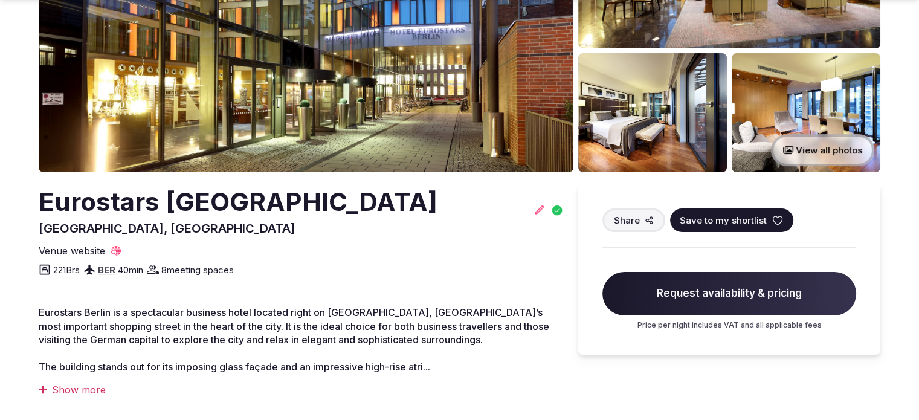
click at [719, 202] on div "Share Save to my shortlist Request availability & pricing Price per night inclu…" at bounding box center [729, 269] width 302 height 170
click at [706, 217] on span "Save to my shortlist" at bounding box center [723, 220] width 87 height 13
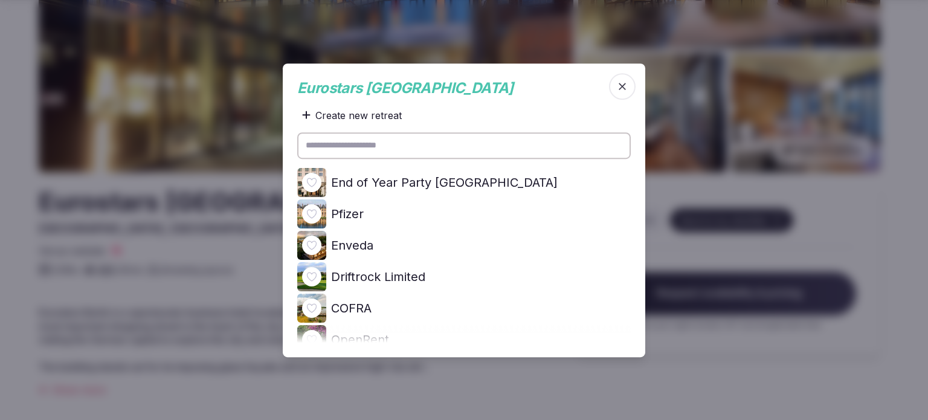
click at [305, 176] on div at bounding box center [311, 182] width 19 height 19
click at [0, 0] on icon at bounding box center [0, 0] width 0 height 0
click at [190, 144] on div at bounding box center [464, 210] width 928 height 420
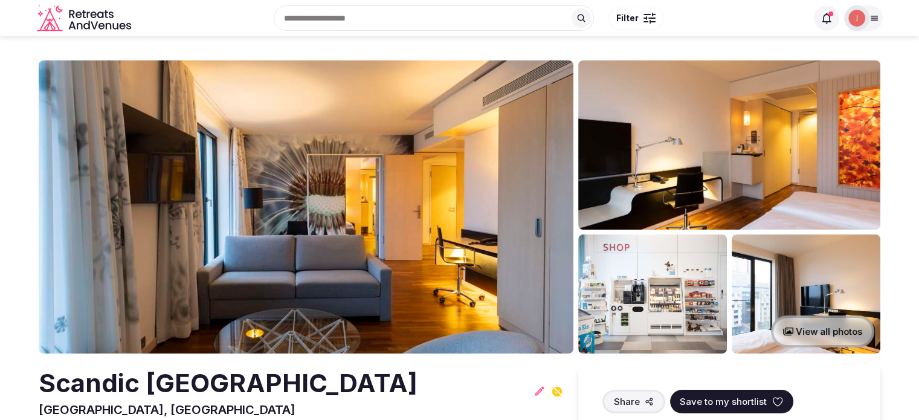
click at [202, 367] on h2 "Scandic [GEOGRAPHIC_DATA]" at bounding box center [228, 384] width 379 height 36
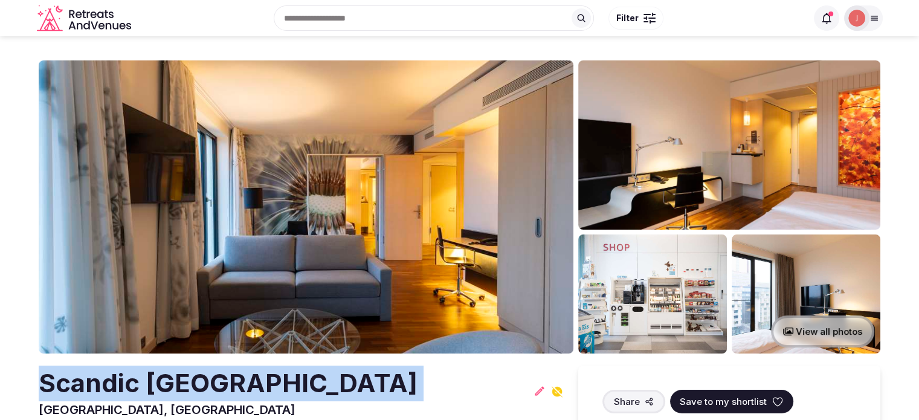
click at [202, 367] on h2 "Scandic [GEOGRAPHIC_DATA]" at bounding box center [228, 384] width 379 height 36
copy h2 "Scandic [GEOGRAPHIC_DATA]"
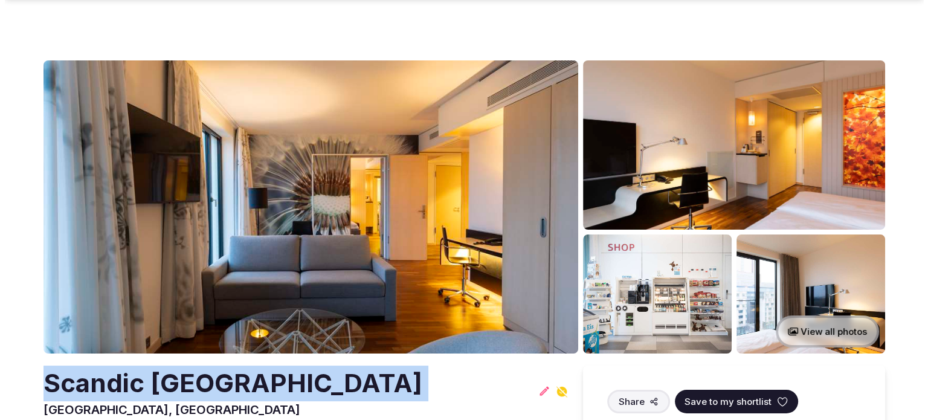
scroll to position [181, 0]
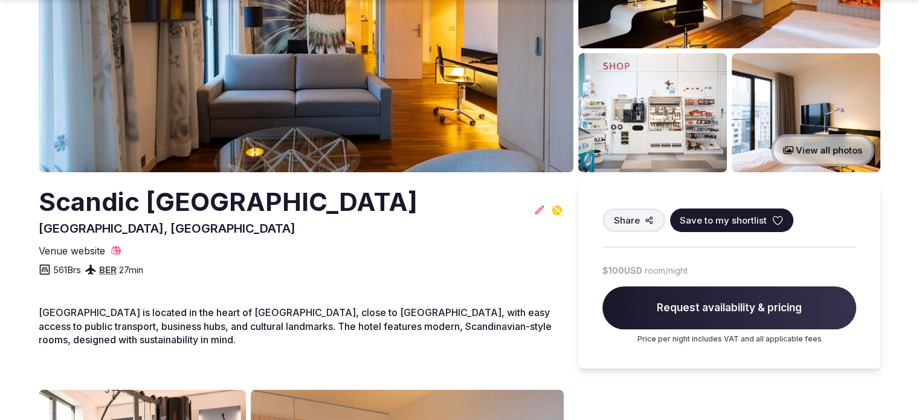
click at [554, 210] on icon at bounding box center [557, 210] width 11 height 11
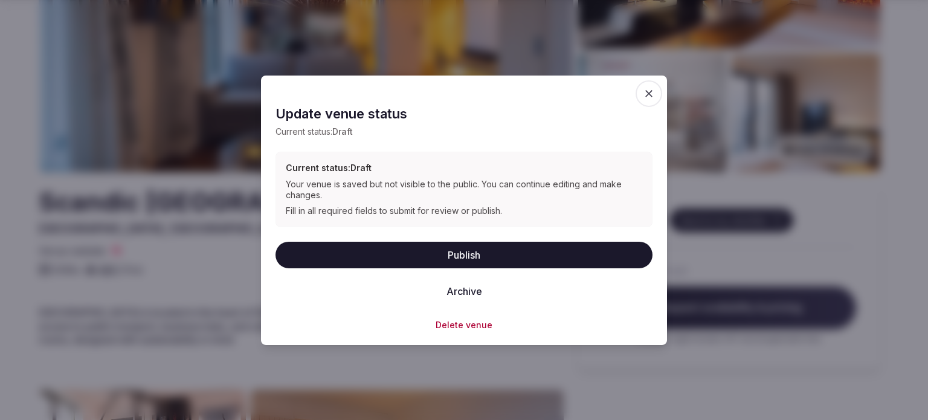
click at [477, 253] on button "Publish" at bounding box center [464, 254] width 377 height 27
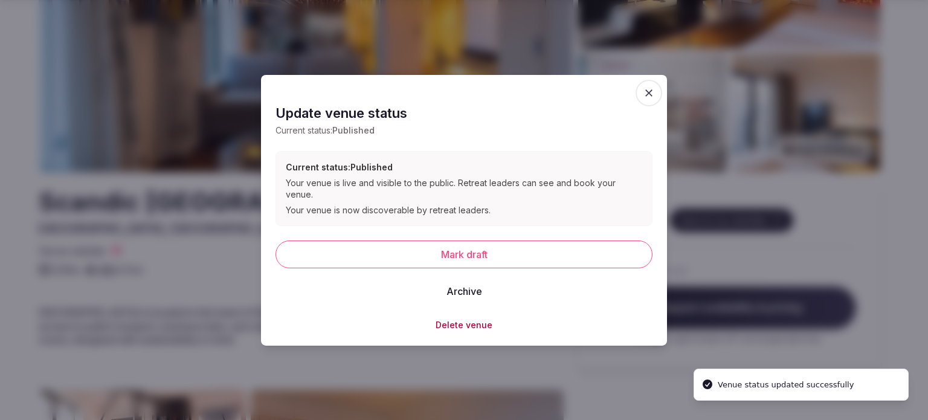
click at [743, 285] on div at bounding box center [464, 210] width 928 height 420
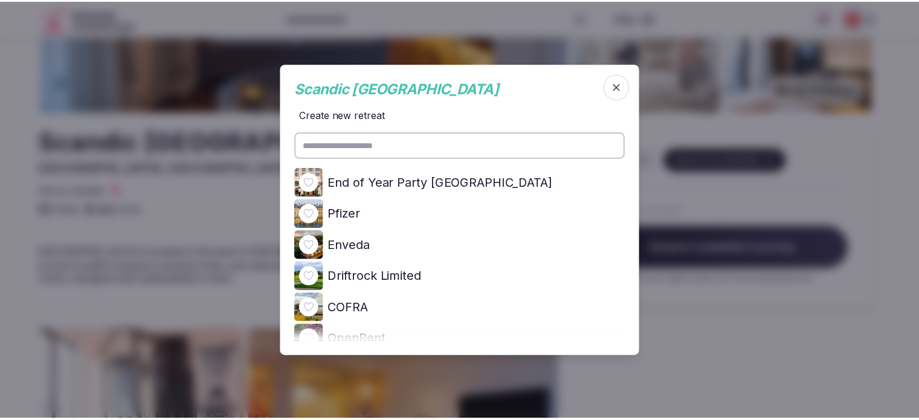
scroll to position [242, 0]
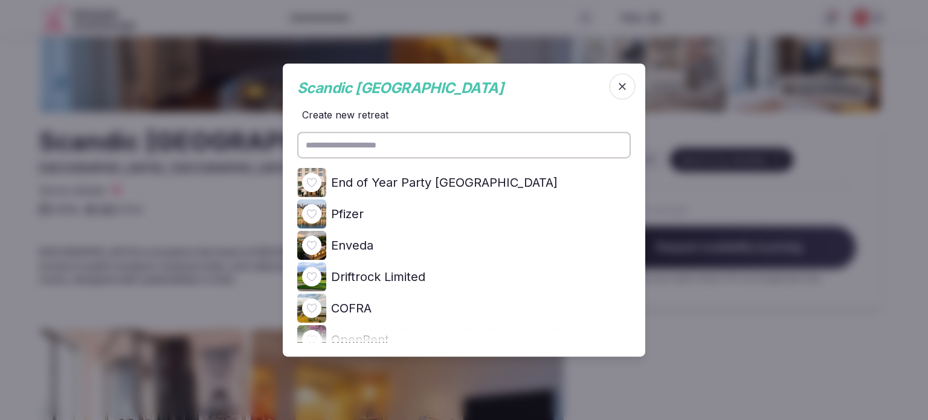
click at [311, 178] on div at bounding box center [311, 182] width 19 height 19
click at [308, 183] on div at bounding box center [311, 182] width 19 height 19
click at [0, 0] on icon at bounding box center [0, 0] width 0 height 0
click at [177, 173] on div at bounding box center [464, 210] width 928 height 420
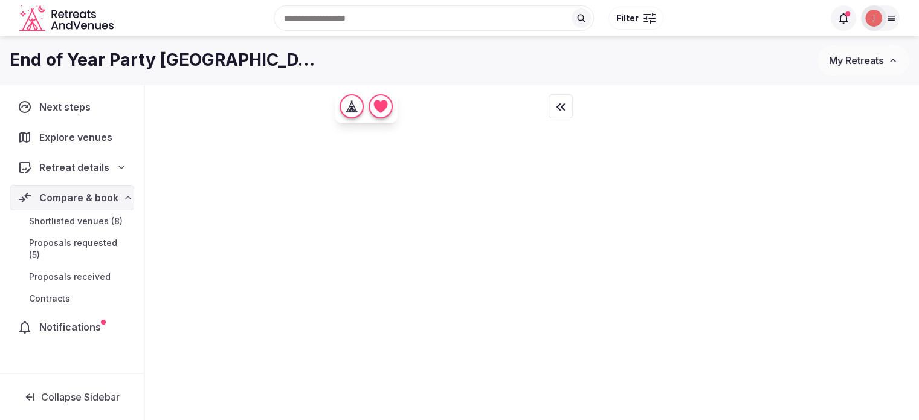
click at [77, 219] on span "Shortlisted venues (8)" at bounding box center [76, 221] width 94 height 12
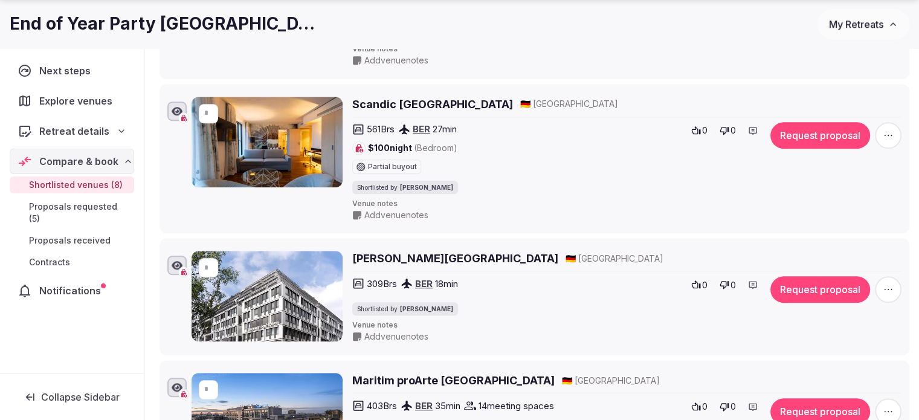
scroll to position [1148, 0]
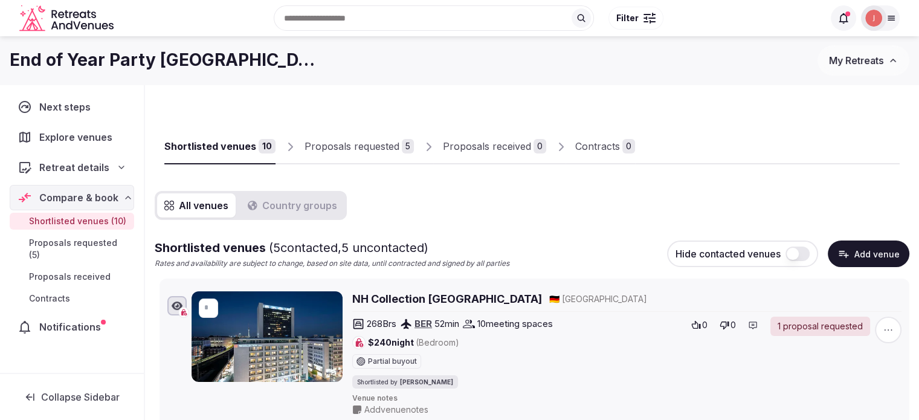
click at [76, 161] on span "Retreat details" at bounding box center [74, 167] width 70 height 15
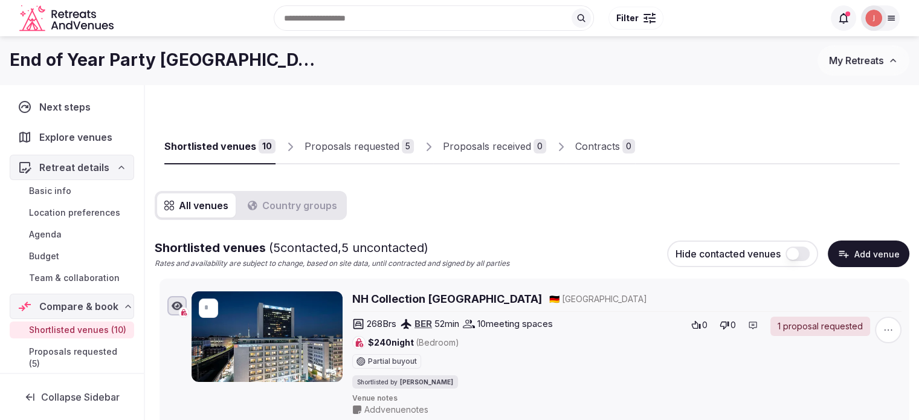
click at [60, 192] on span "Basic info" at bounding box center [50, 191] width 42 height 12
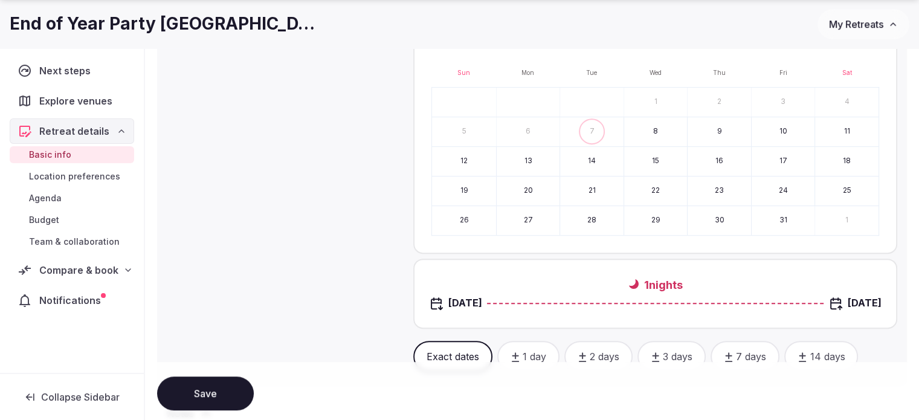
scroll to position [846, 0]
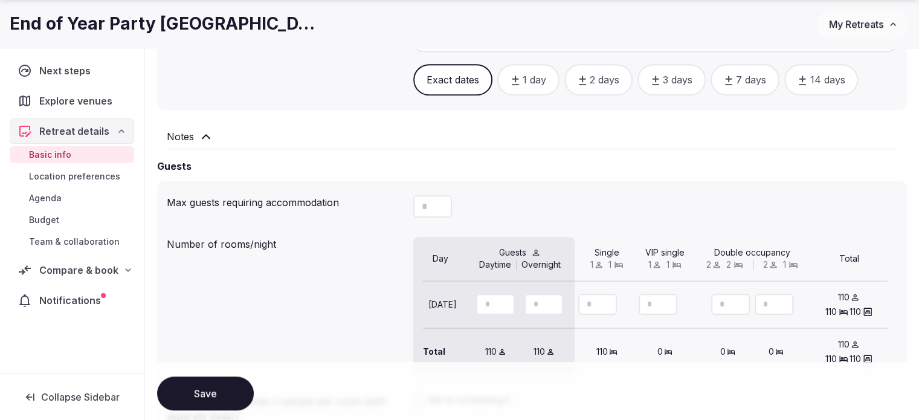
click at [91, 268] on span "Compare & book" at bounding box center [78, 270] width 79 height 15
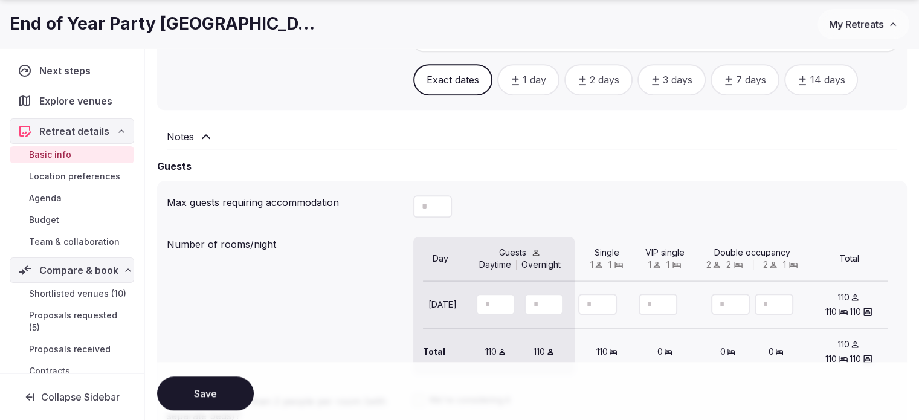
click at [67, 289] on span "Shortlisted venues (10)" at bounding box center [77, 294] width 97 height 12
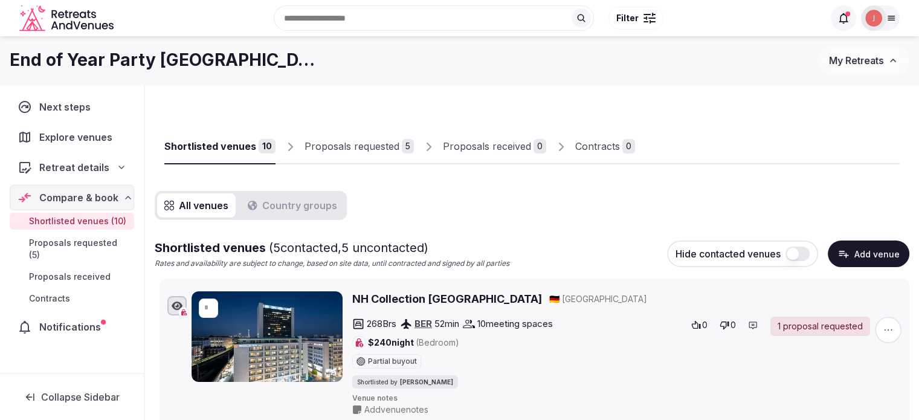
click at [515, 141] on div "Proposals received" at bounding box center [487, 146] width 88 height 15
click at [387, 141] on div "Proposals requested" at bounding box center [352, 146] width 95 height 15
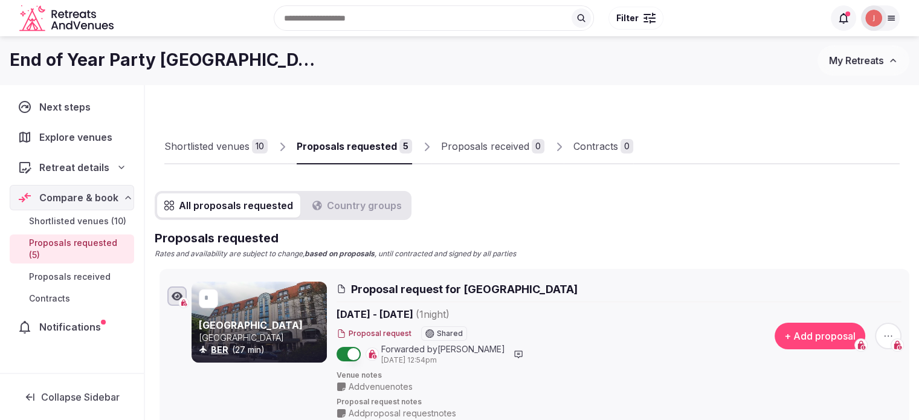
click at [838, 21] on icon at bounding box center [844, 18] width 12 height 12
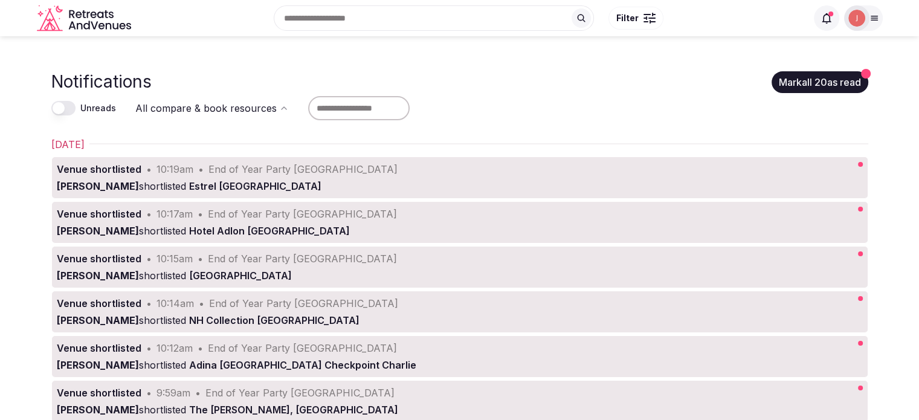
click at [821, 80] on button "Mark all 20 as read" at bounding box center [820, 82] width 97 height 22
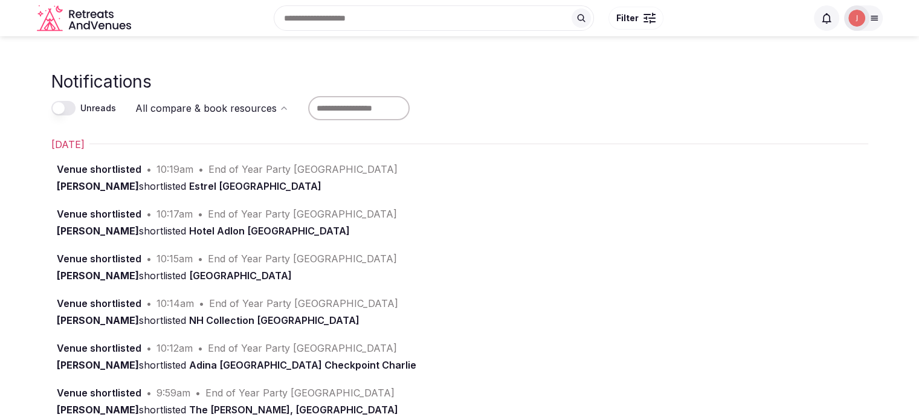
click at [92, 21] on icon "Retreats and Venues company logo" at bounding box center [85, 18] width 97 height 27
